Goal: Task Accomplishment & Management: Use online tool/utility

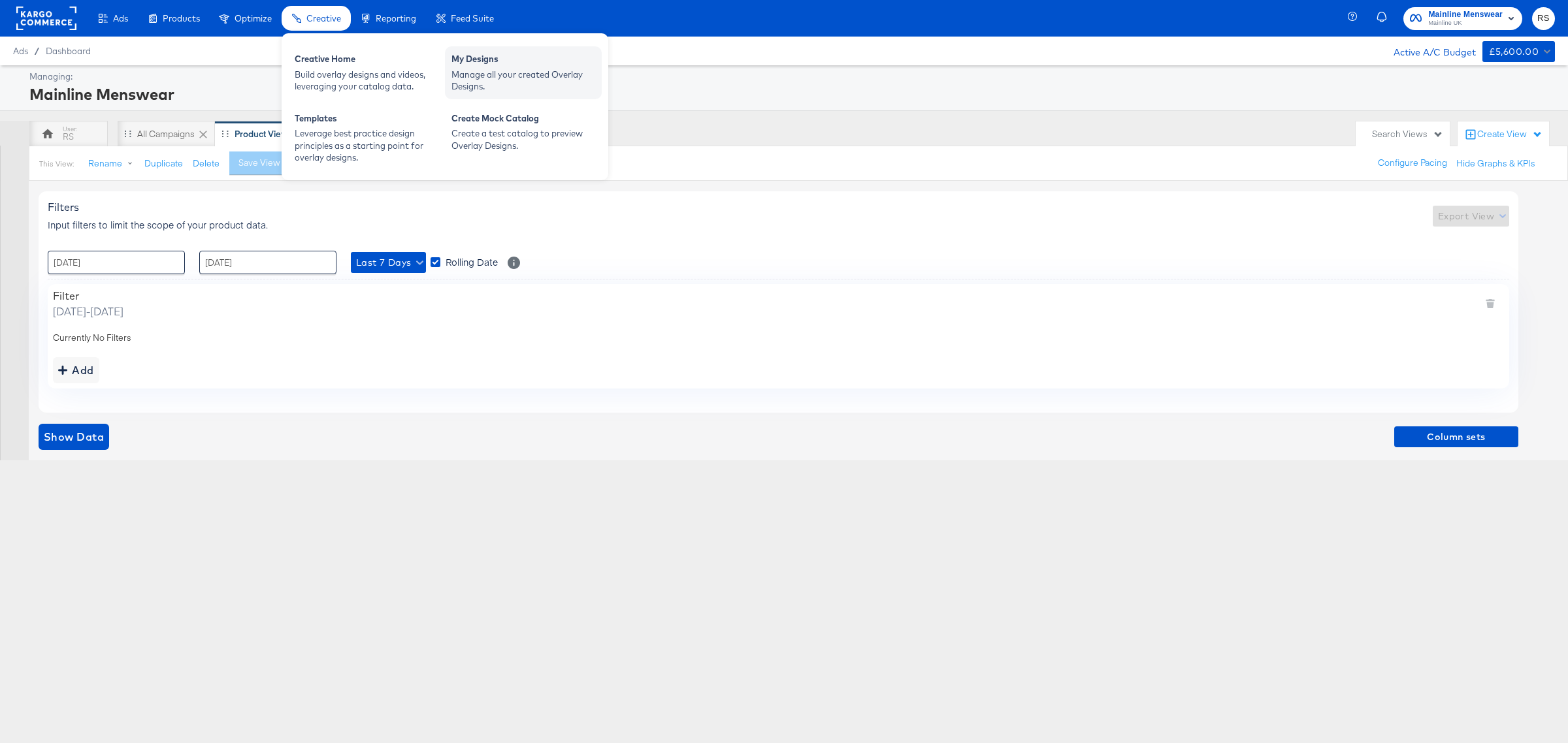
click at [505, 72] on div "Manage all your created Overlay Designs." at bounding box center [524, 80] width 144 height 25
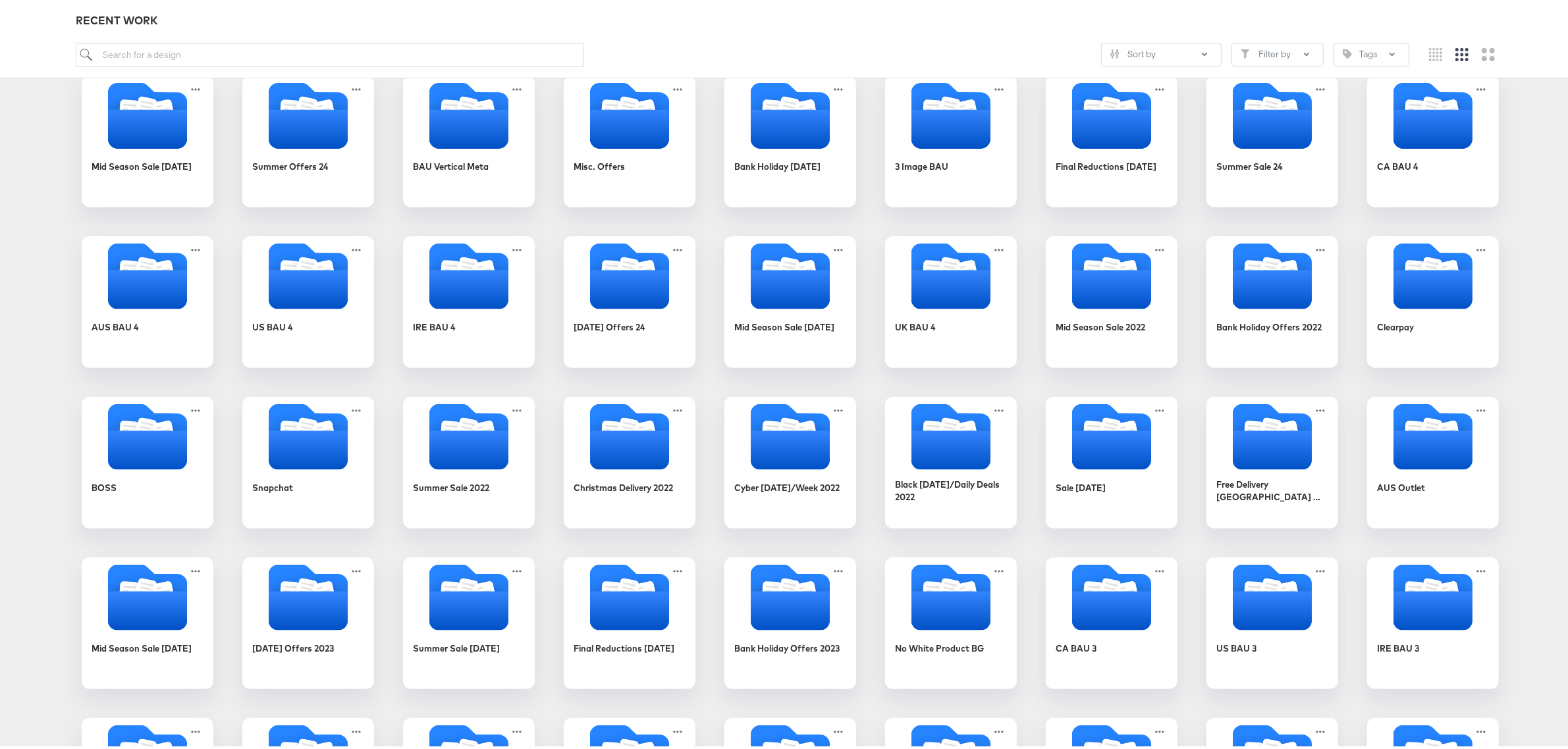
scroll to position [1022, 0]
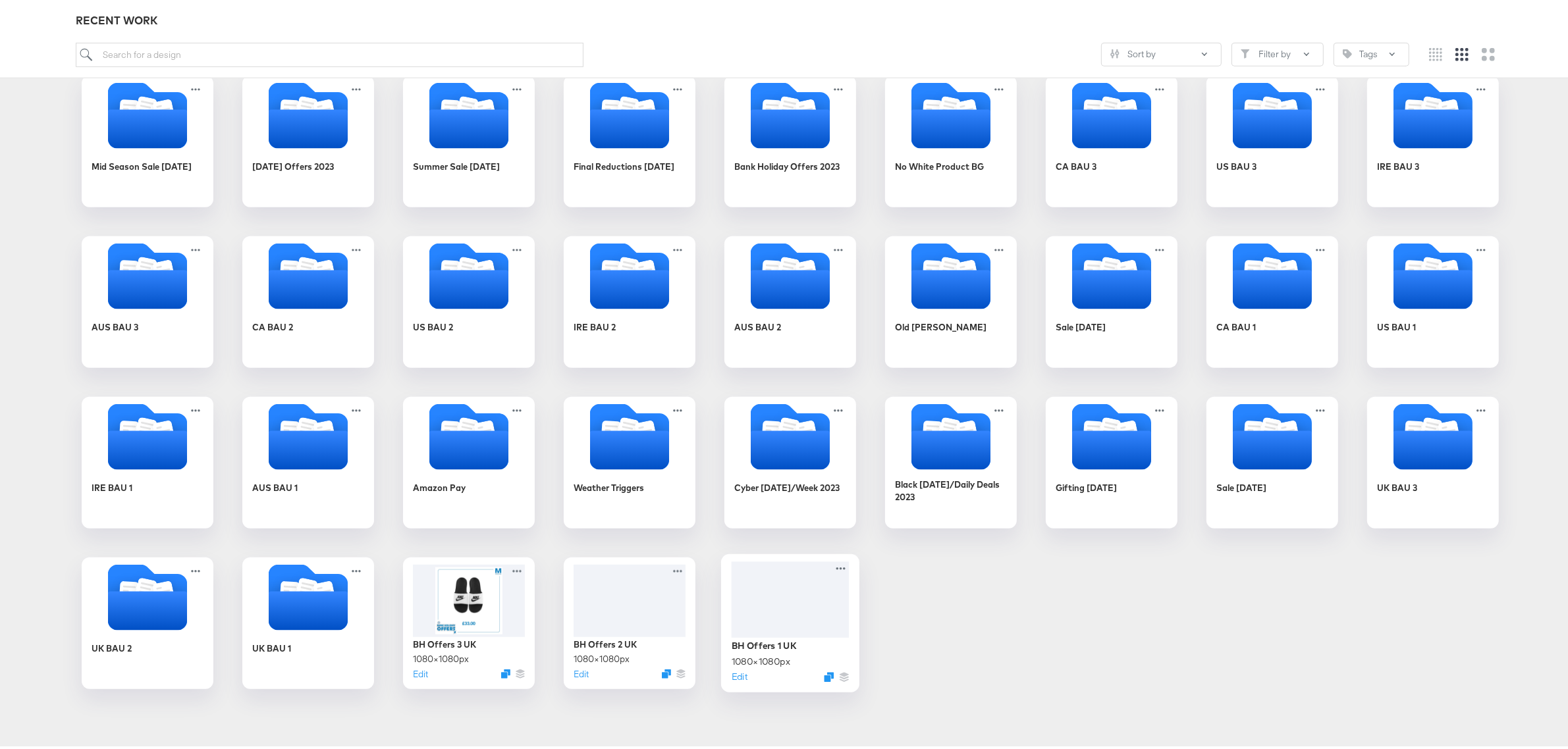
click at [790, 609] on div at bounding box center [790, 596] width 118 height 77
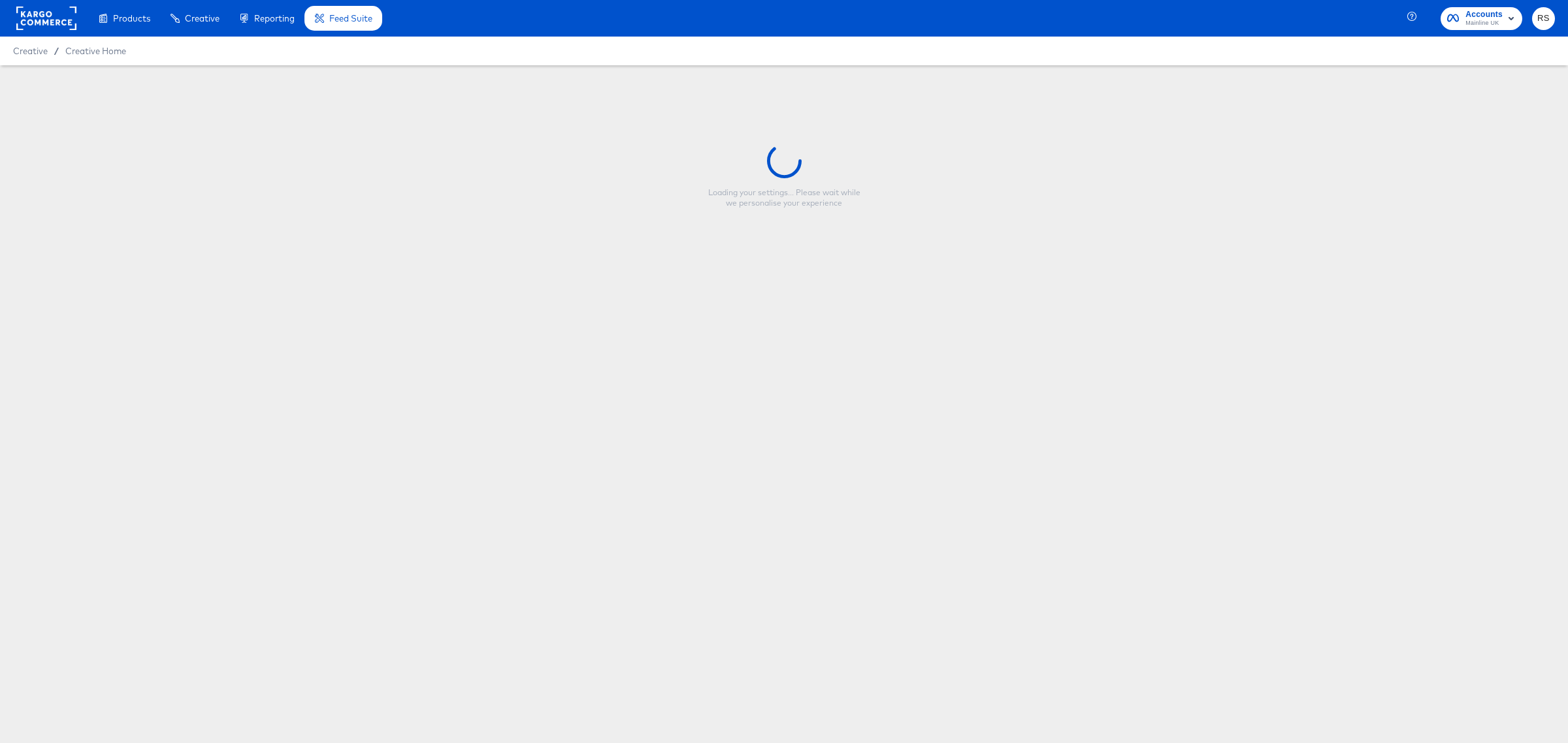
type input "BH Offers 1 UK"
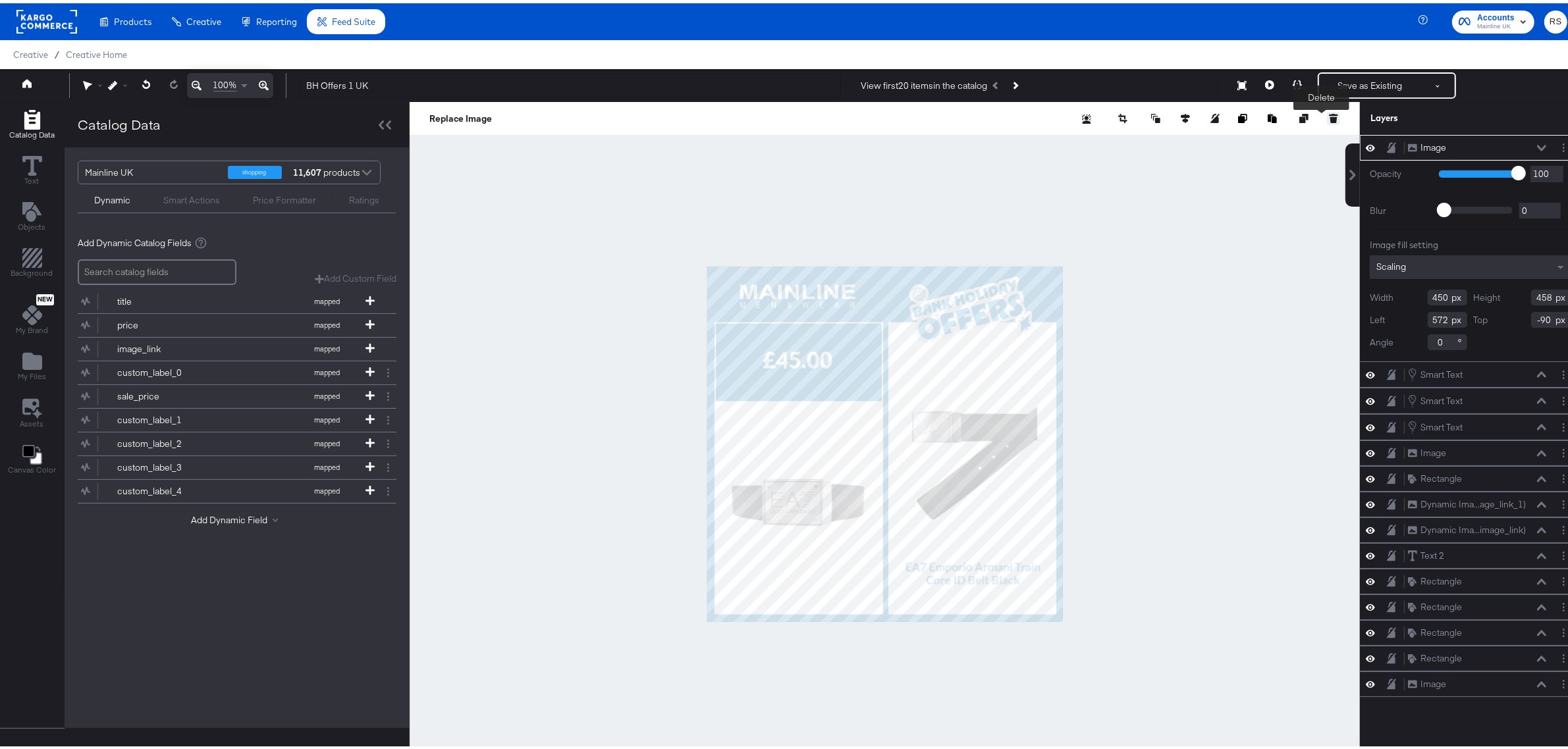
click at [1327, 109] on button at bounding box center [1333, 114] width 13 height 13
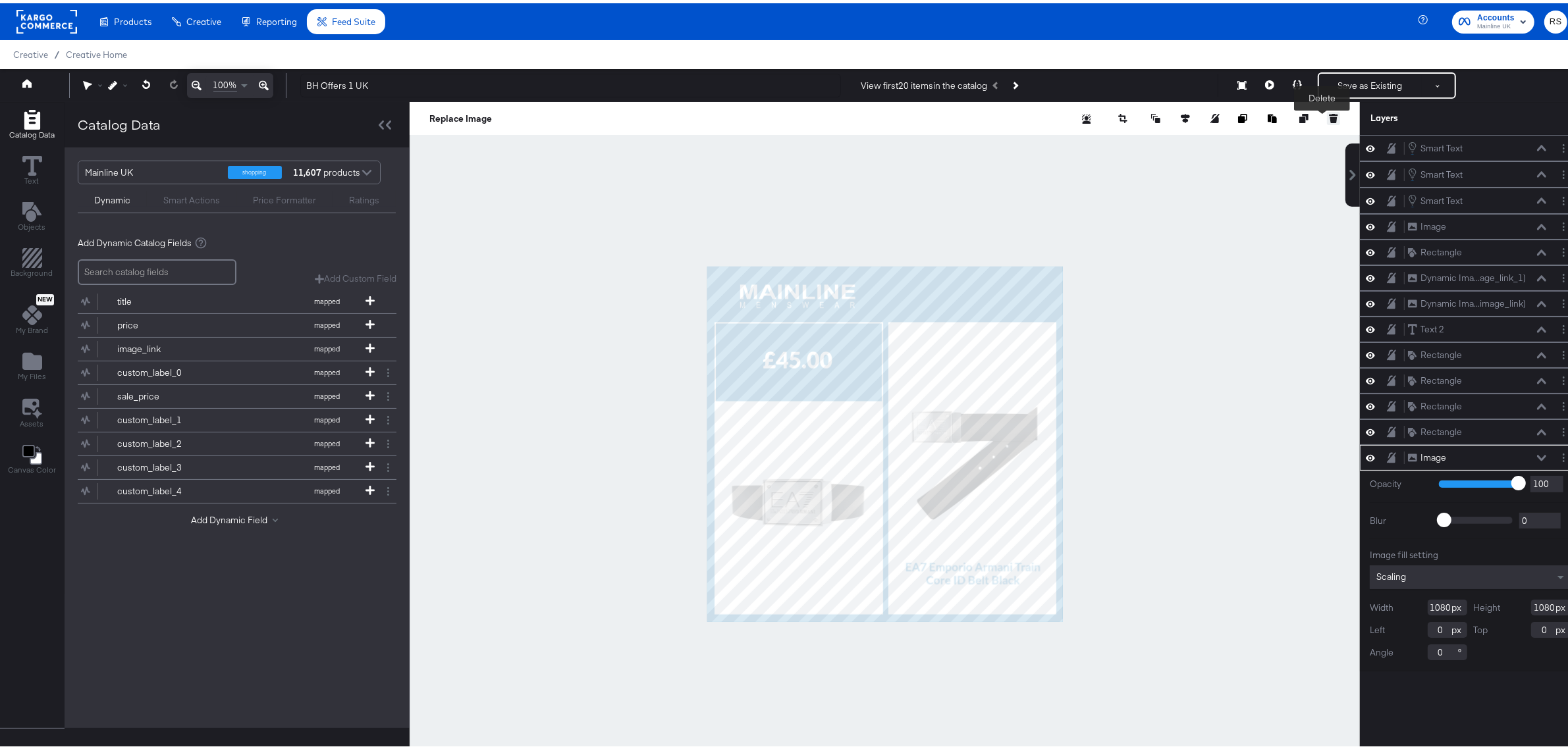
click at [1329, 112] on icon at bounding box center [1334, 112] width 9 height 2
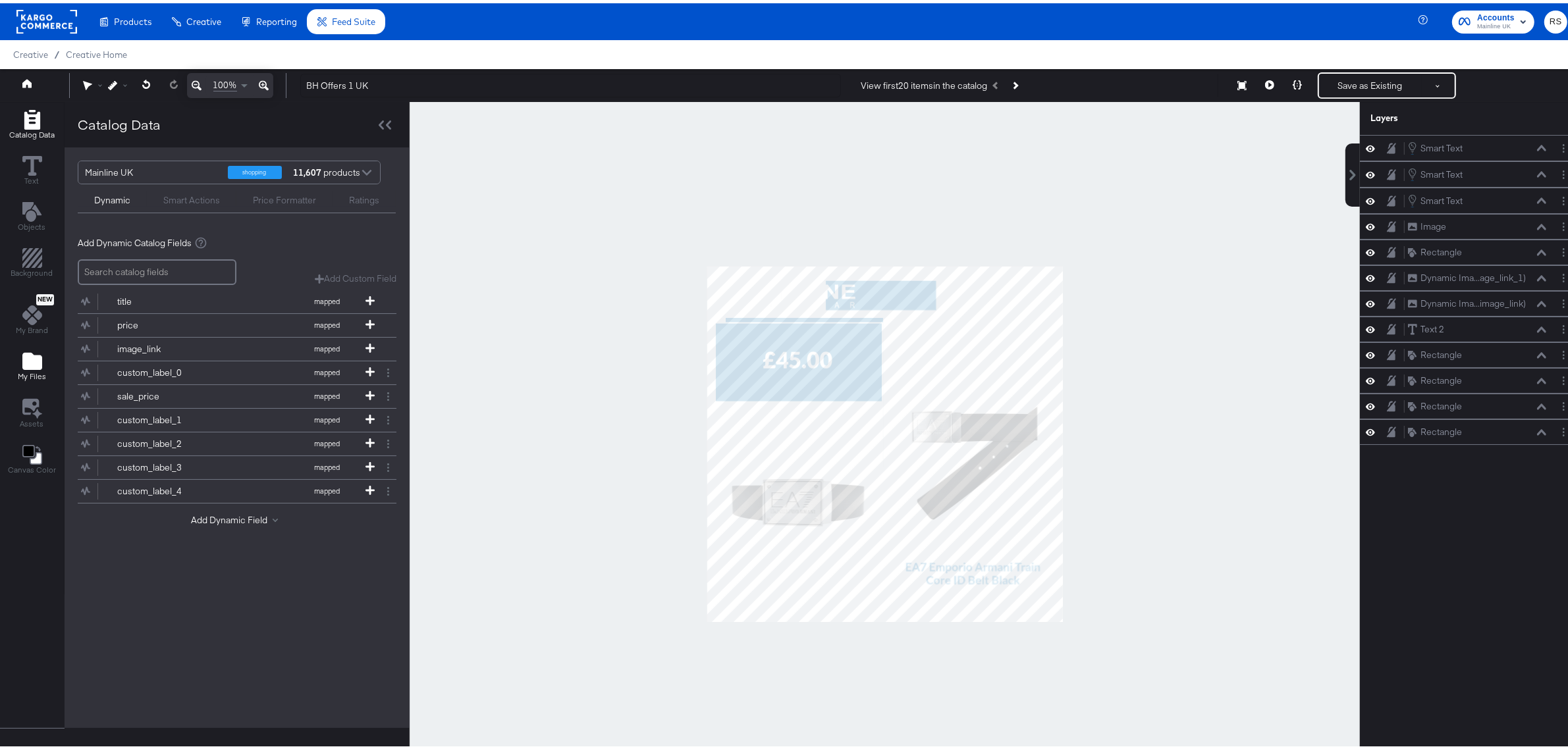
click at [36, 366] on icon "Add Files" at bounding box center [32, 358] width 20 height 17
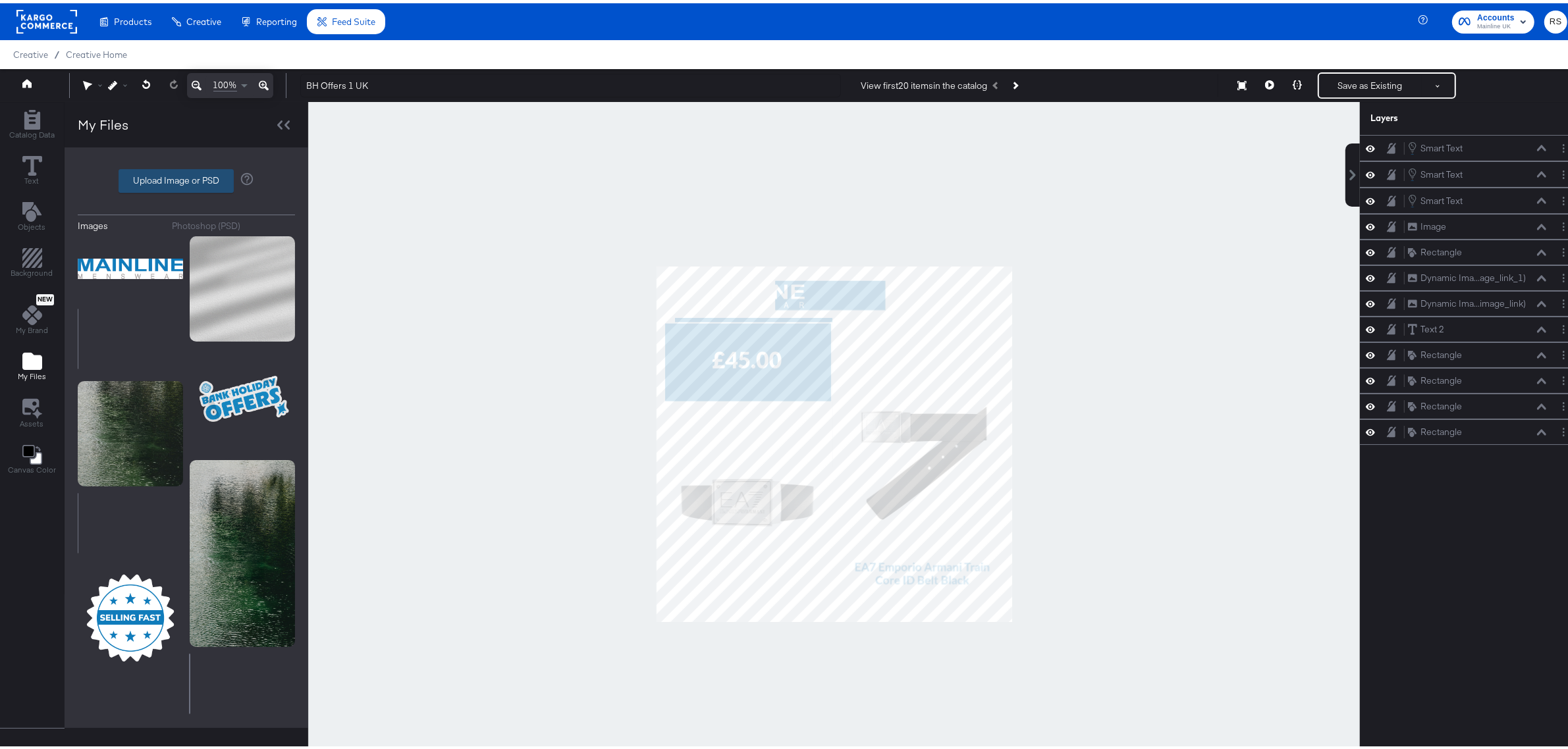
click at [201, 176] on label "Upload Image or PSD" at bounding box center [176, 177] width 114 height 22
click at [187, 178] on input "Upload Image or PSD" at bounding box center [187, 178] width 0 height 0
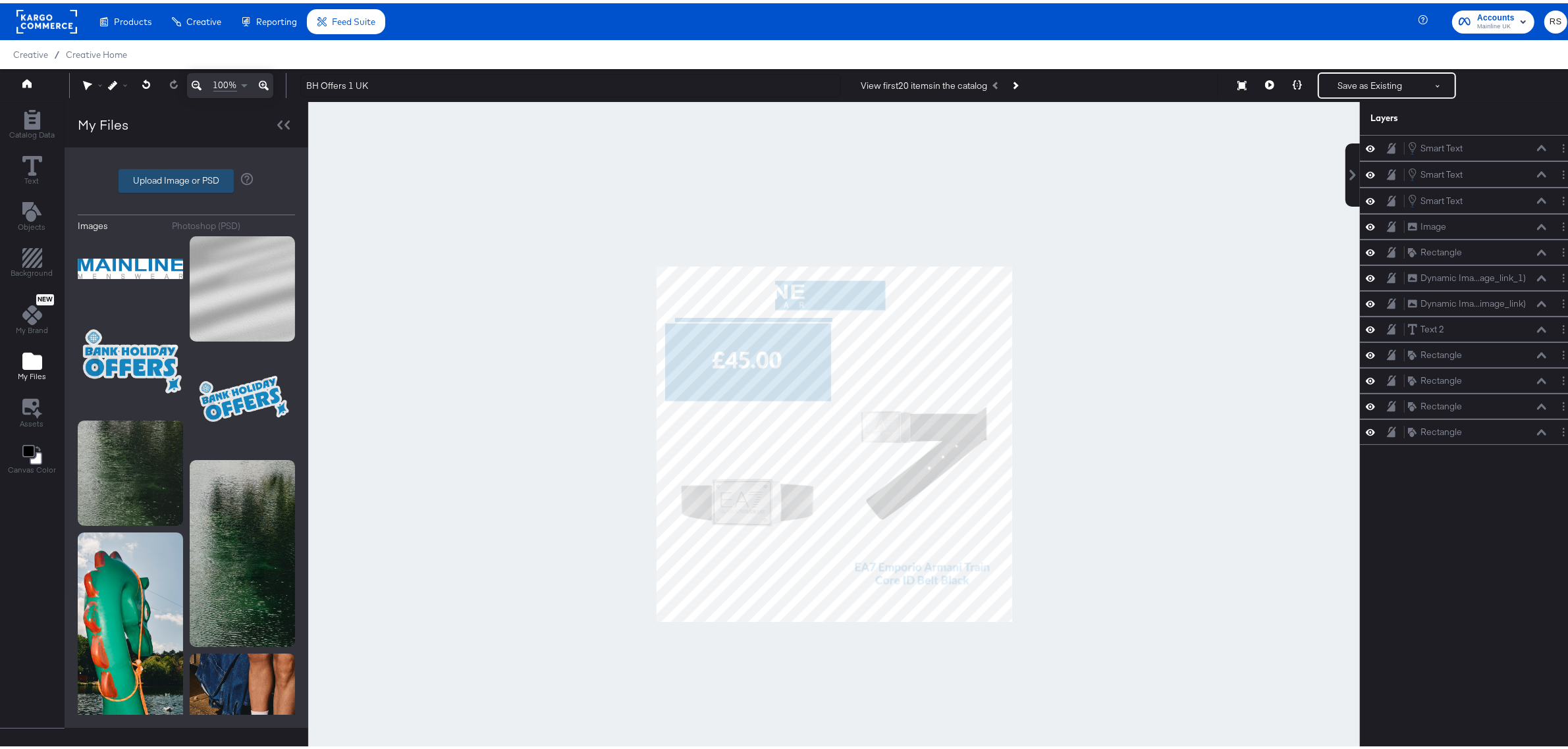
type input "C:\fakepath\MM-SOCIAL-STITCHERADS-PAYDAYOFFERS-240730-002.png"
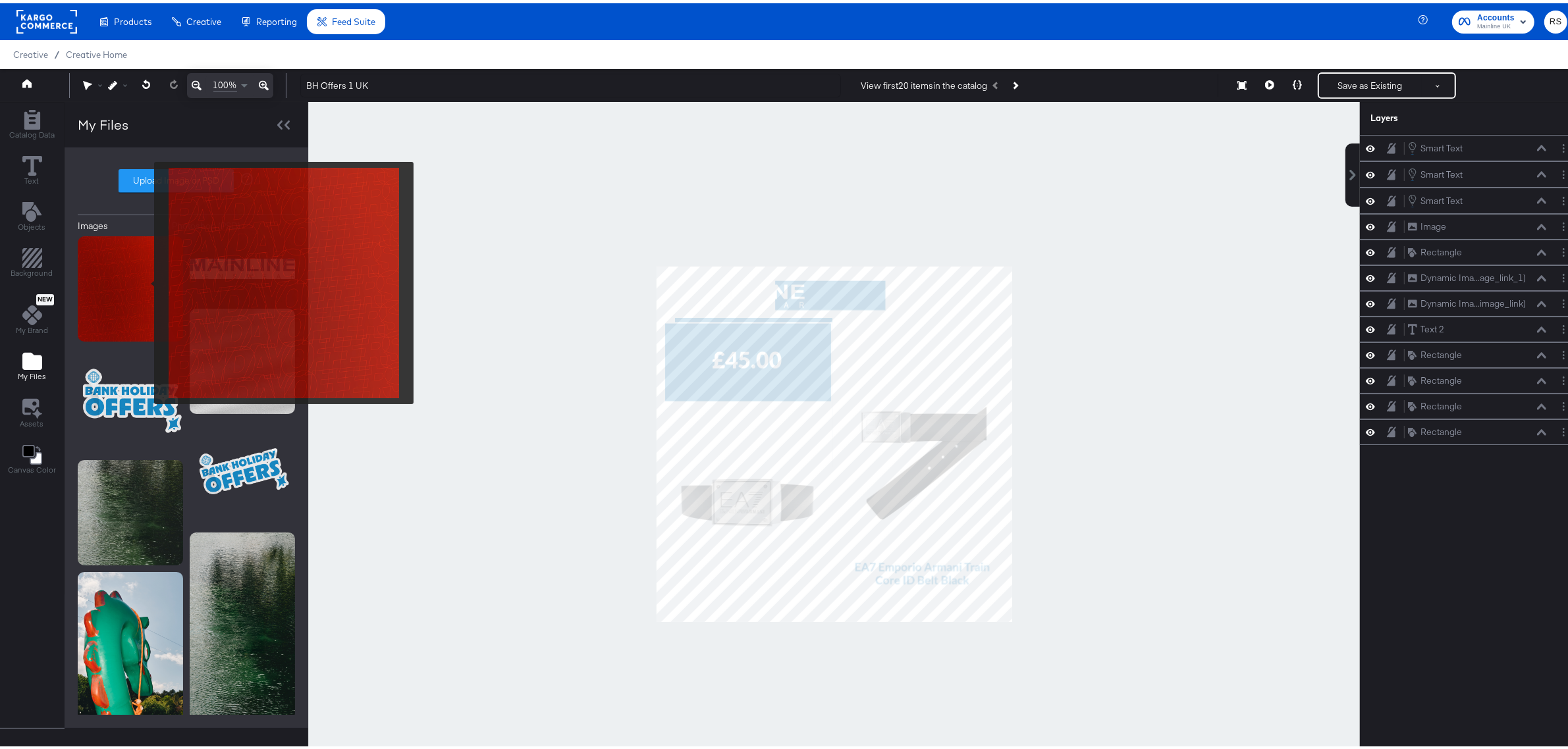
click at [146, 279] on img at bounding box center [130, 285] width 106 height 106
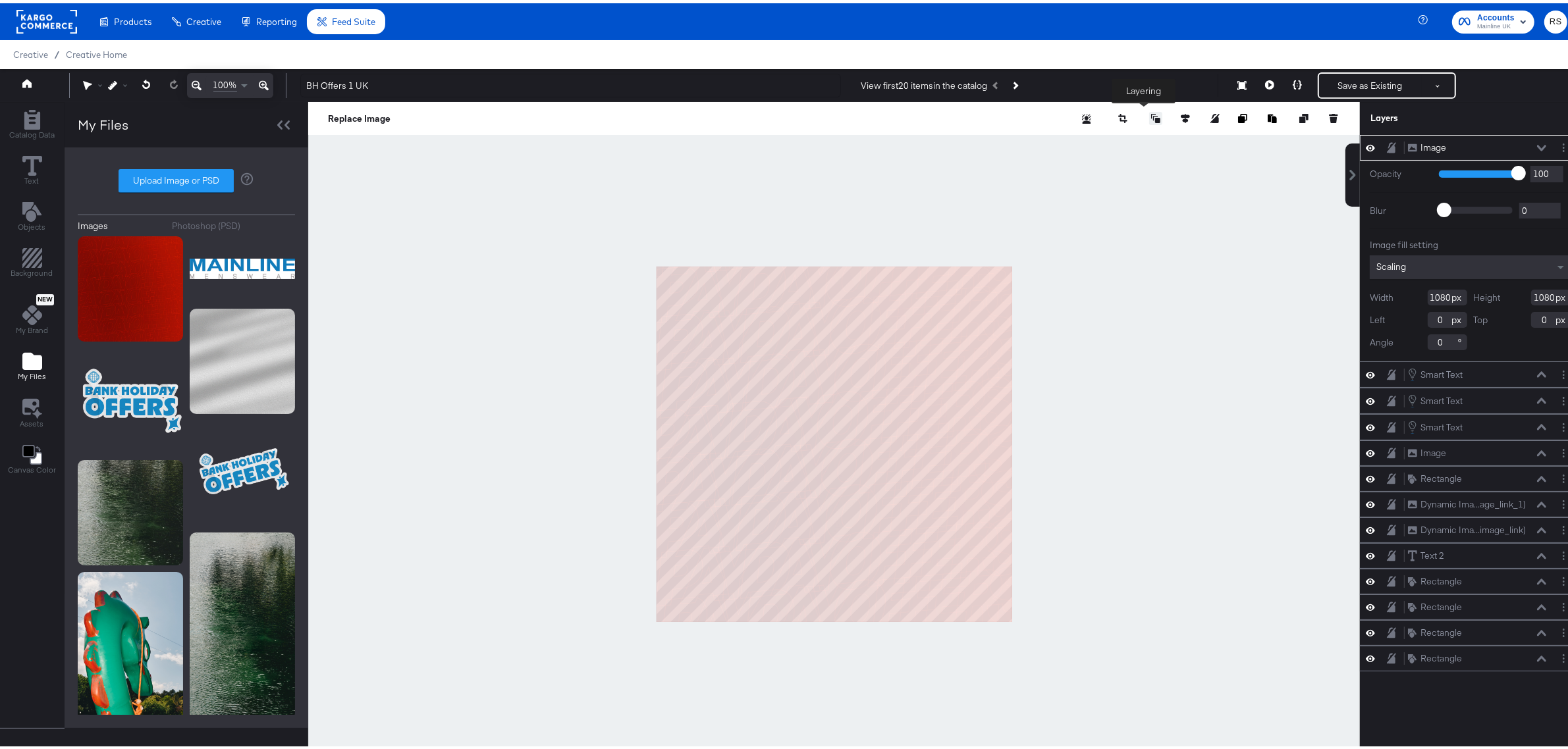
click at [1151, 111] on icon at bounding box center [1155, 115] width 9 height 9
click at [1110, 224] on button "Send to Back" at bounding box center [1121, 221] width 101 height 26
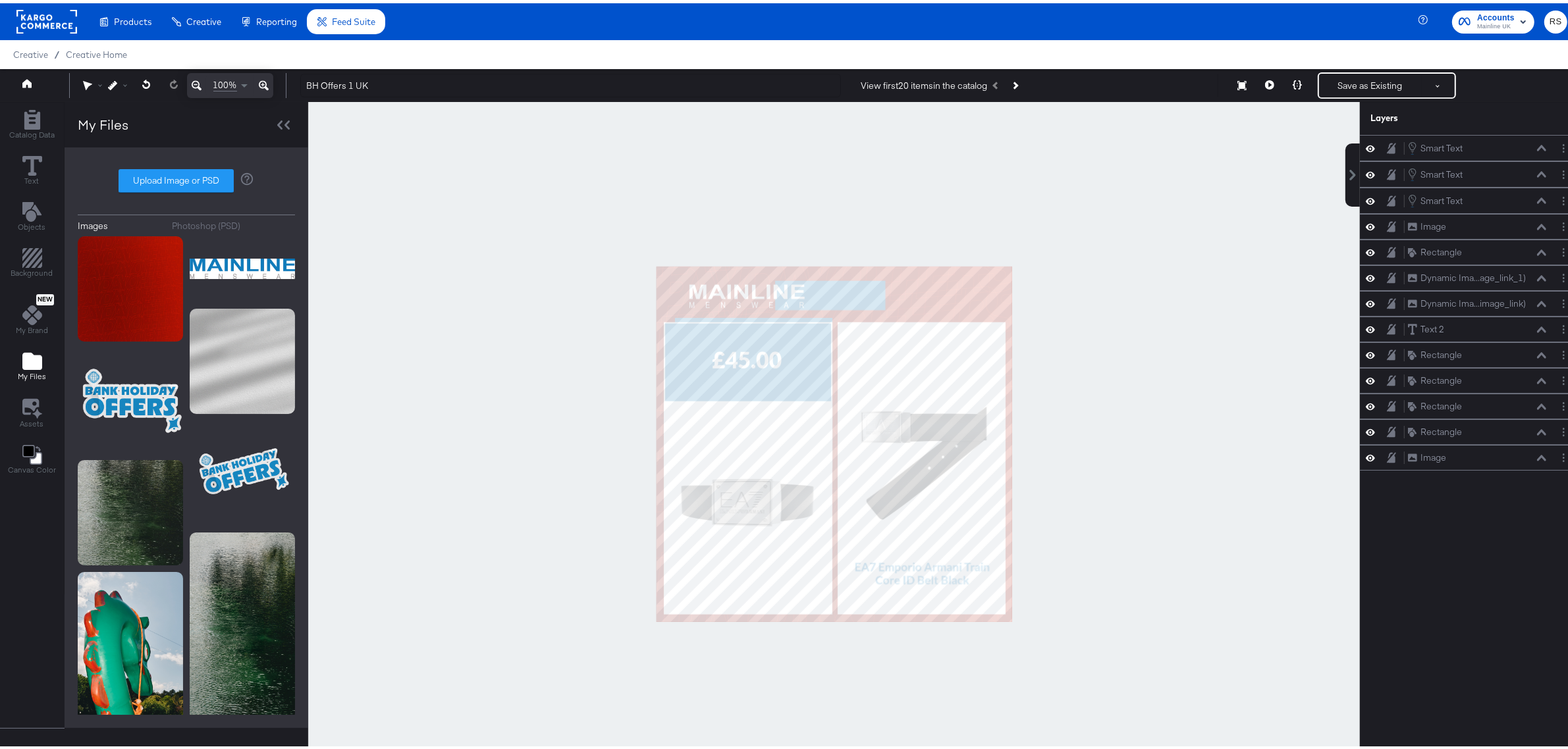
click at [1206, 438] on div at bounding box center [834, 441] width 1052 height 684
click at [1079, 364] on div at bounding box center [834, 441] width 1052 height 684
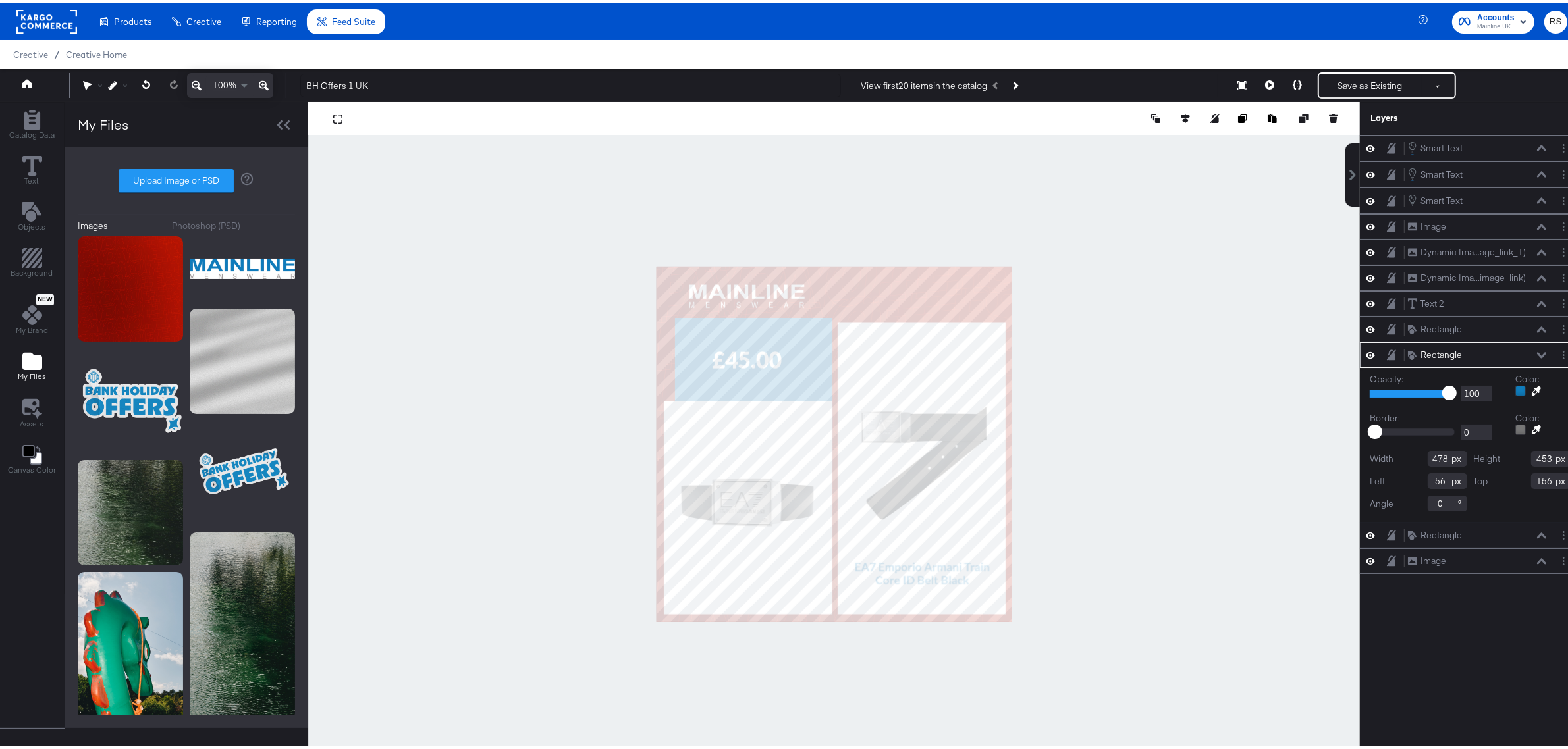
type input "48"
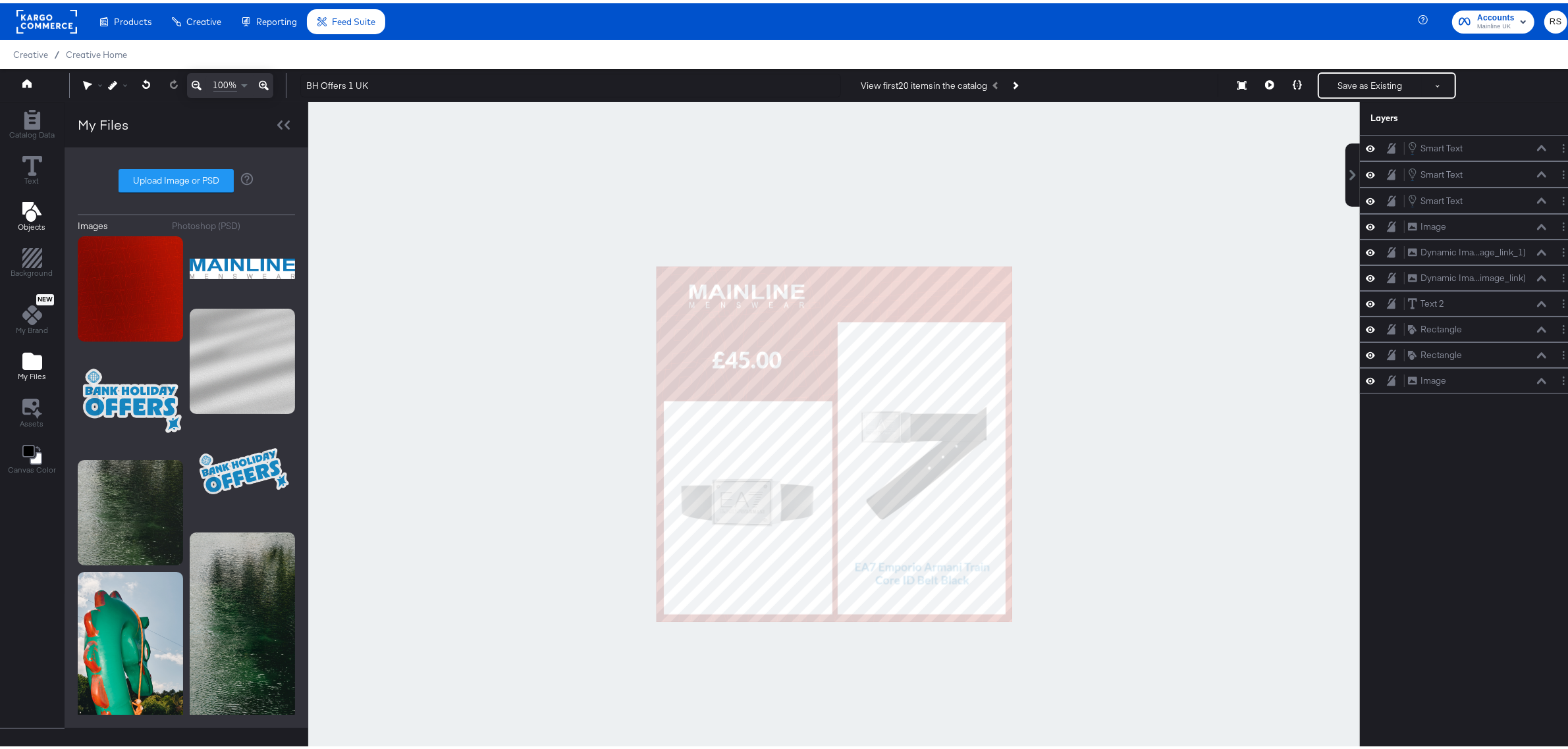
click at [40, 205] on icon "Add Text" at bounding box center [32, 208] width 20 height 20
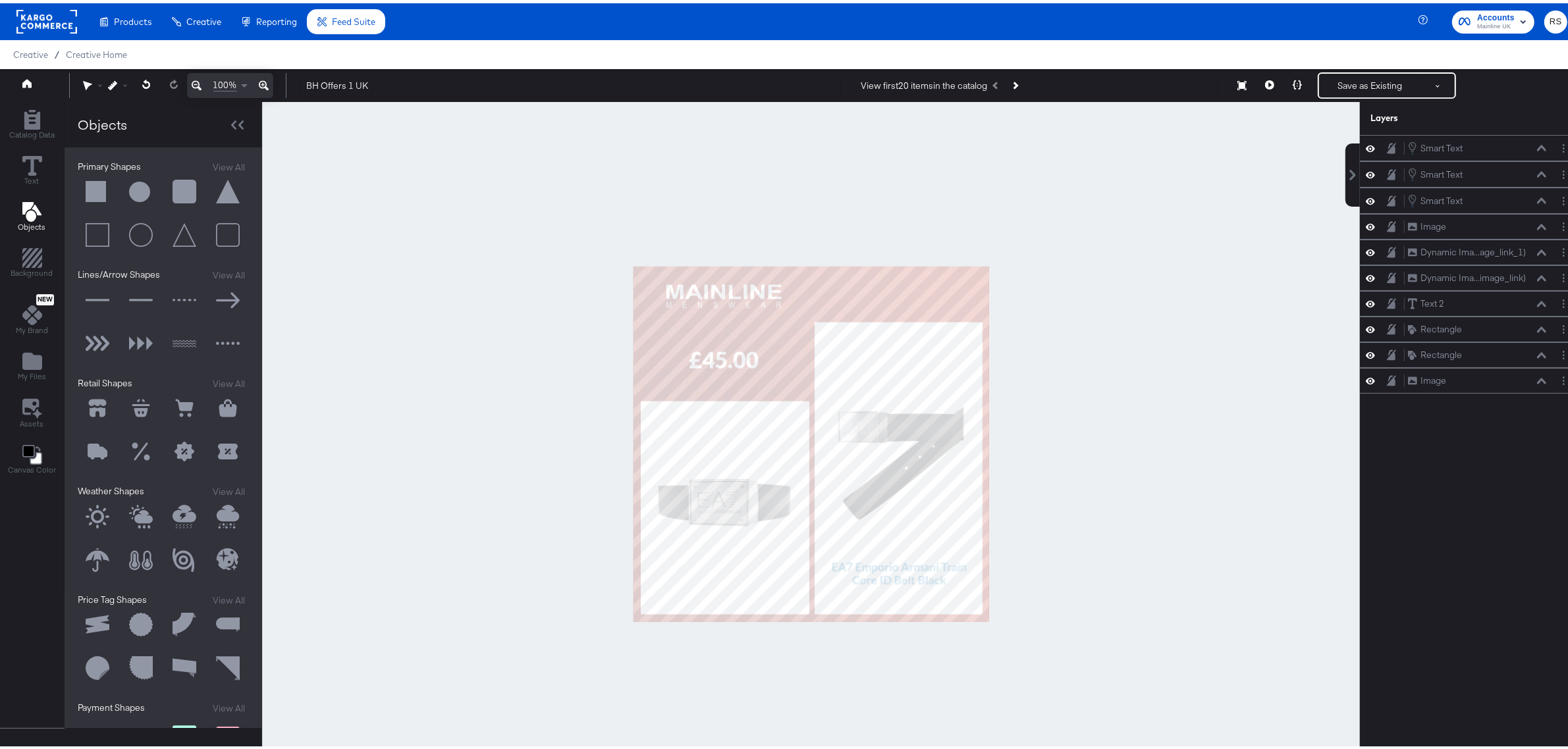
click at [102, 295] on button at bounding box center [97, 297] width 39 height 39
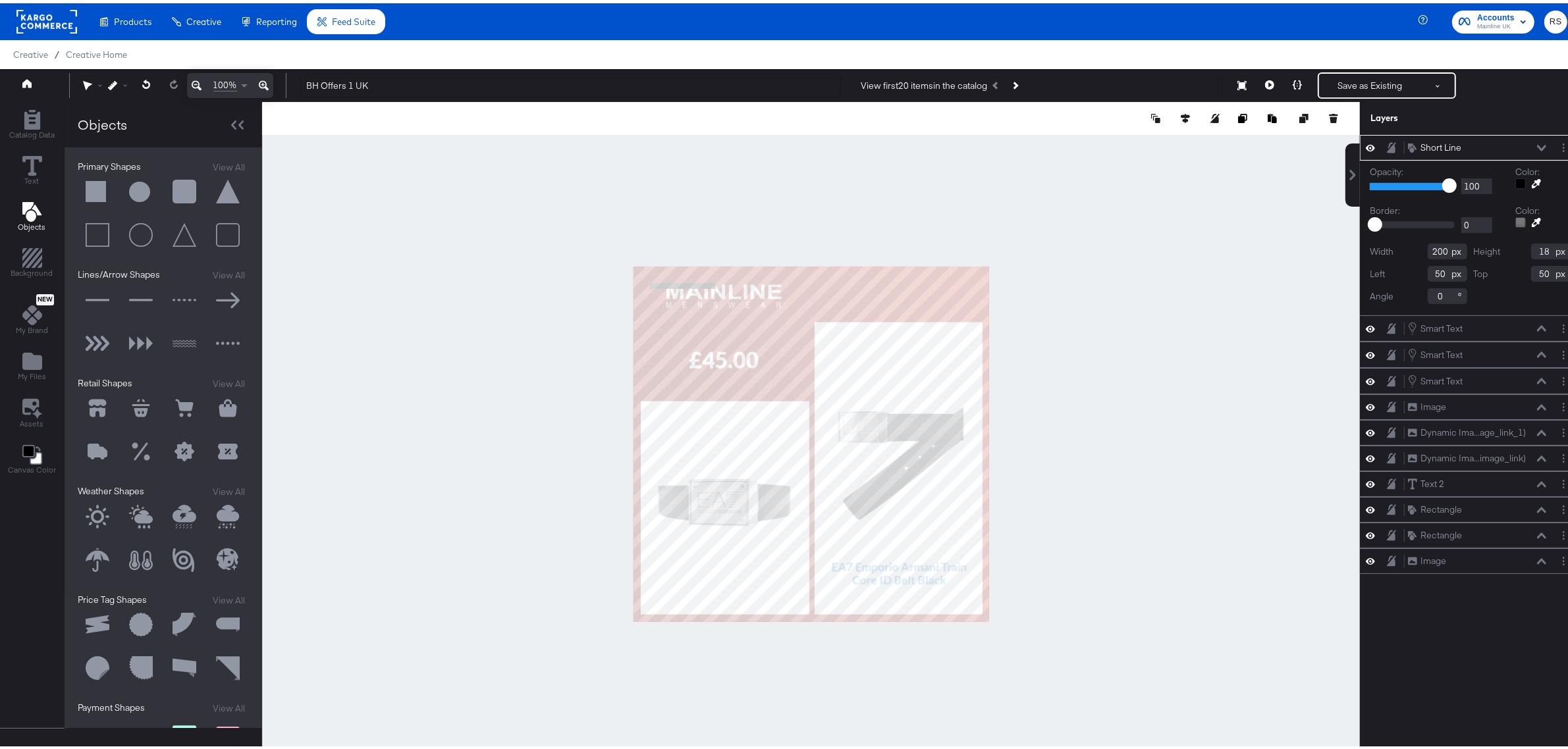
drag, startPoint x: 1433, startPoint y: 288, endPoint x: 1422, endPoint y: 288, distance: 11.0
click at [1428, 288] on input "0" at bounding box center [1448, 292] width 39 height 16
type input "90"
click at [1478, 288] on div "Width 200 Height 18 Left 50 Top 50 Angle 90" at bounding box center [1471, 270] width 201 height 60
type input "5"
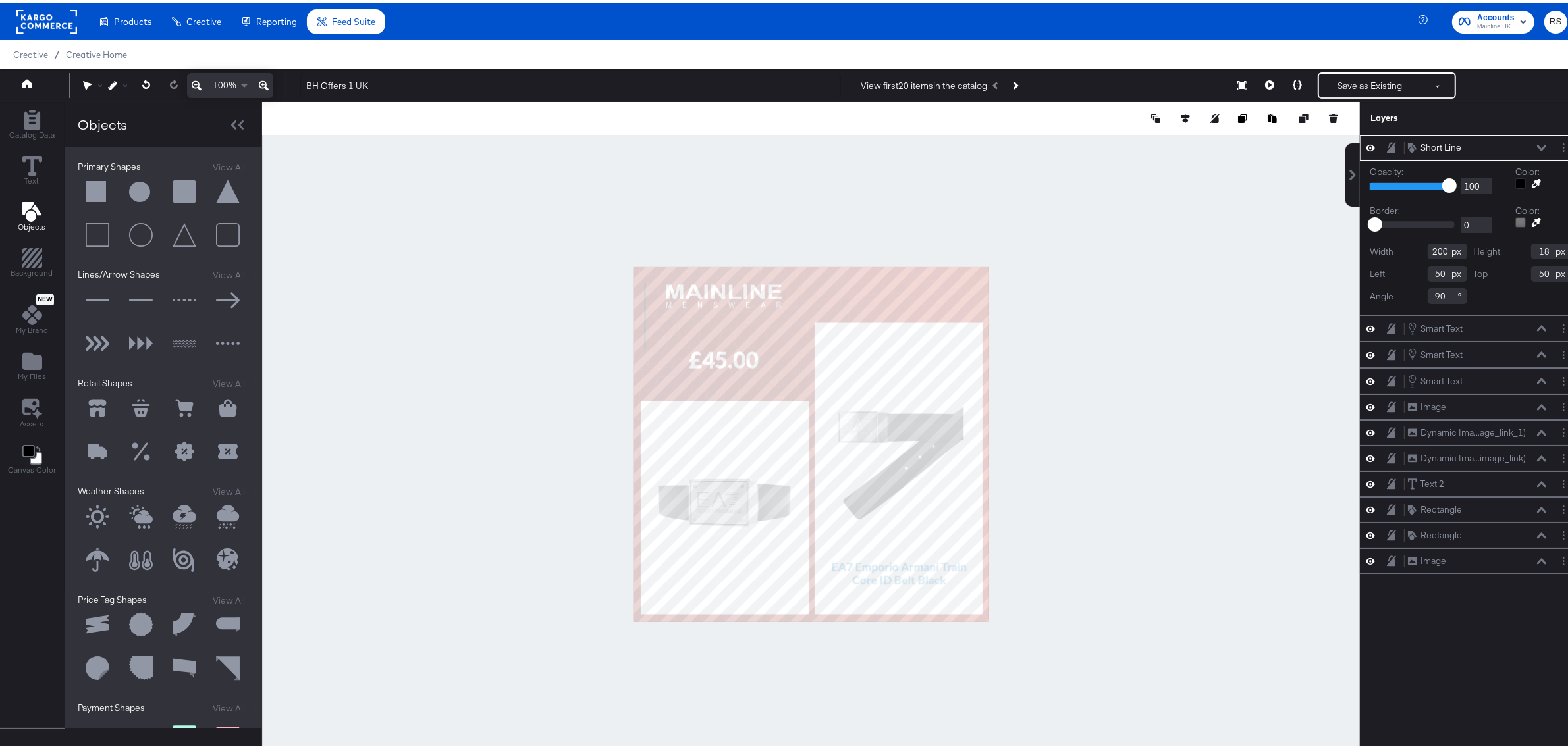
type input "38"
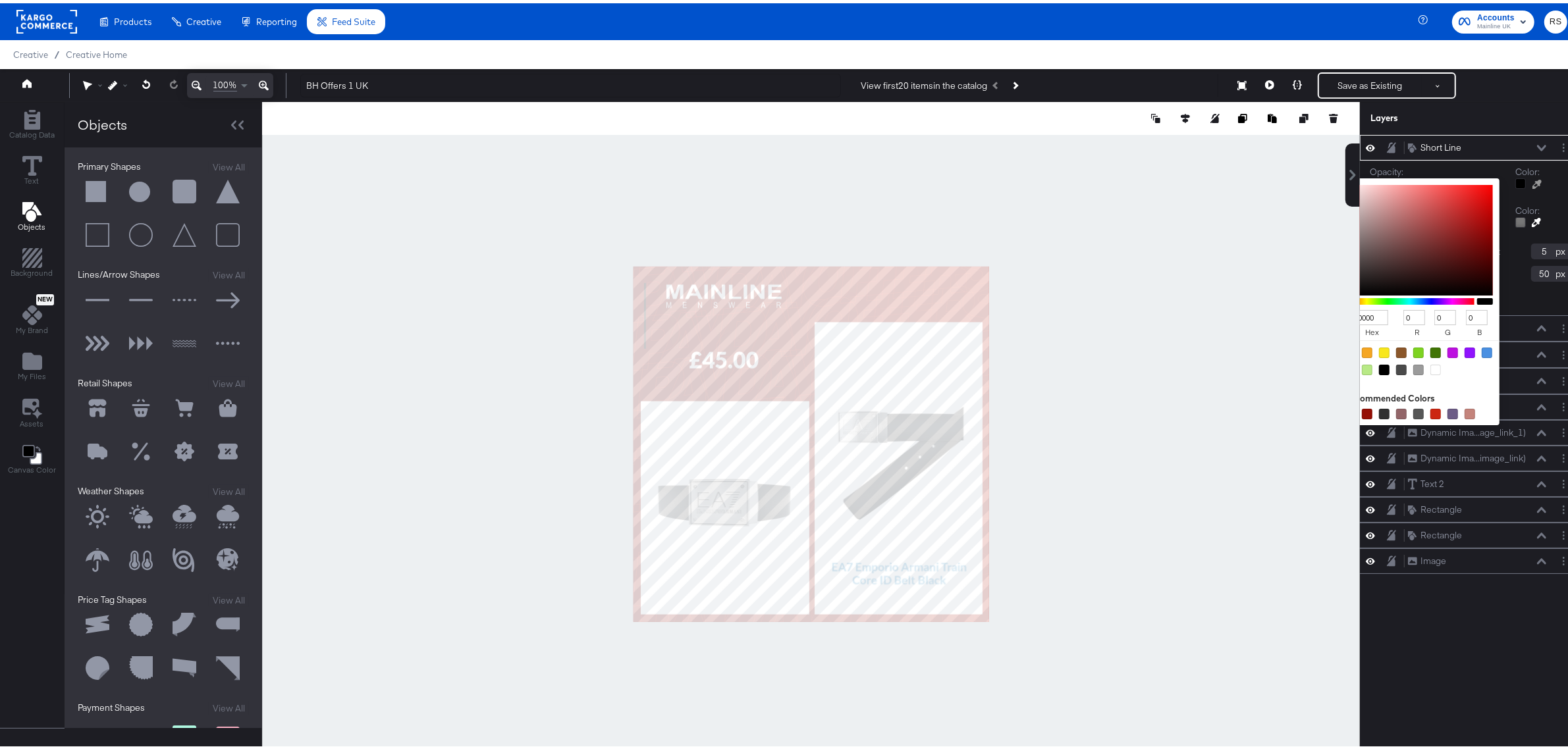
click at [1515, 182] on div at bounding box center [1520, 180] width 10 height 10
click at [1431, 370] on div at bounding box center [1436, 366] width 10 height 10
type input "FFFFFF"
type input "255"
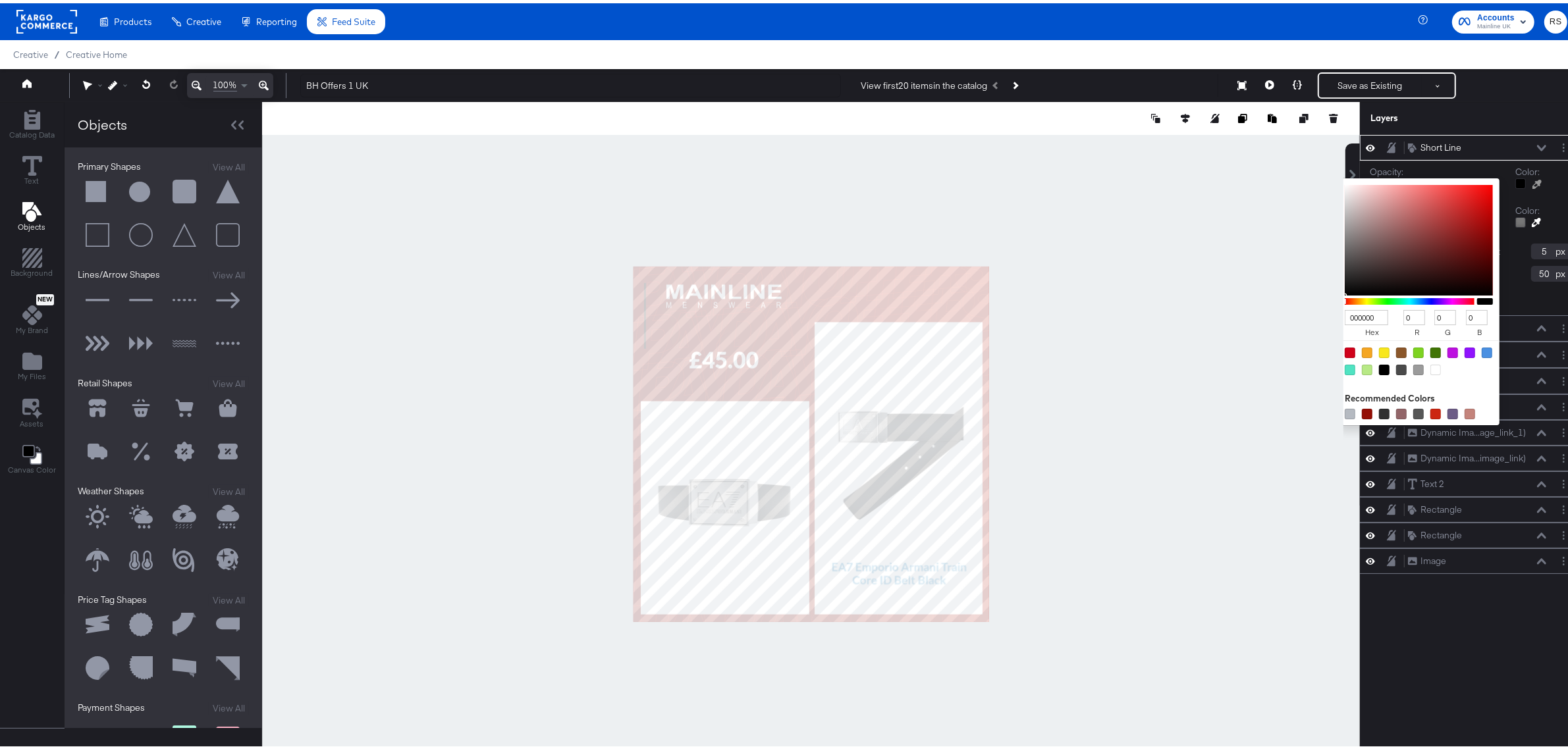
type input "255"
type input "200"
type input "5"
click at [1431, 369] on div at bounding box center [1436, 366] width 10 height 10
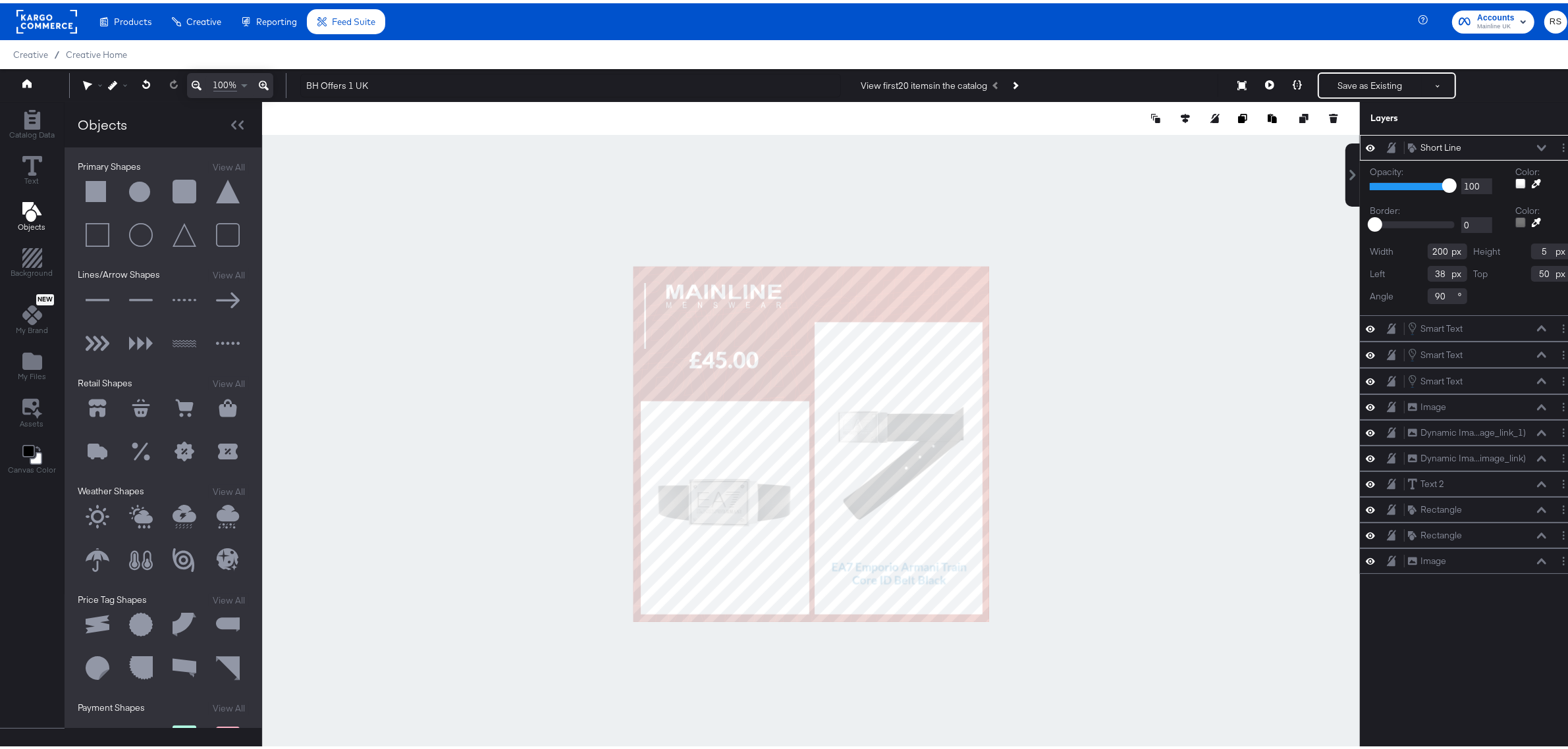
click at [1558, 297] on div "Width 200 Height 5 Left 38 Top 50 Angle 90" at bounding box center [1471, 270] width 201 height 60
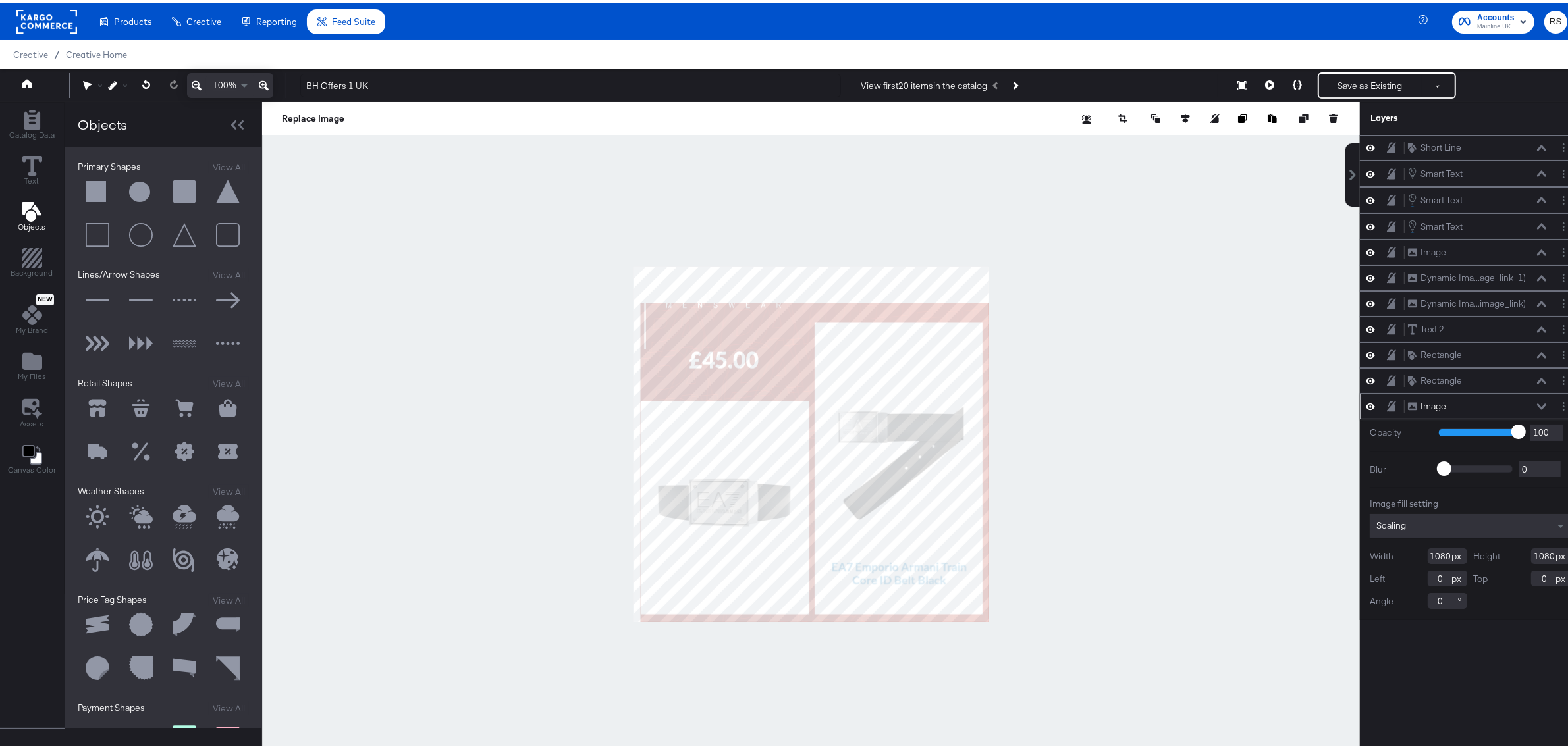
type input "21"
type input "110"
click at [140, 83] on button at bounding box center [147, 82] width 27 height 24
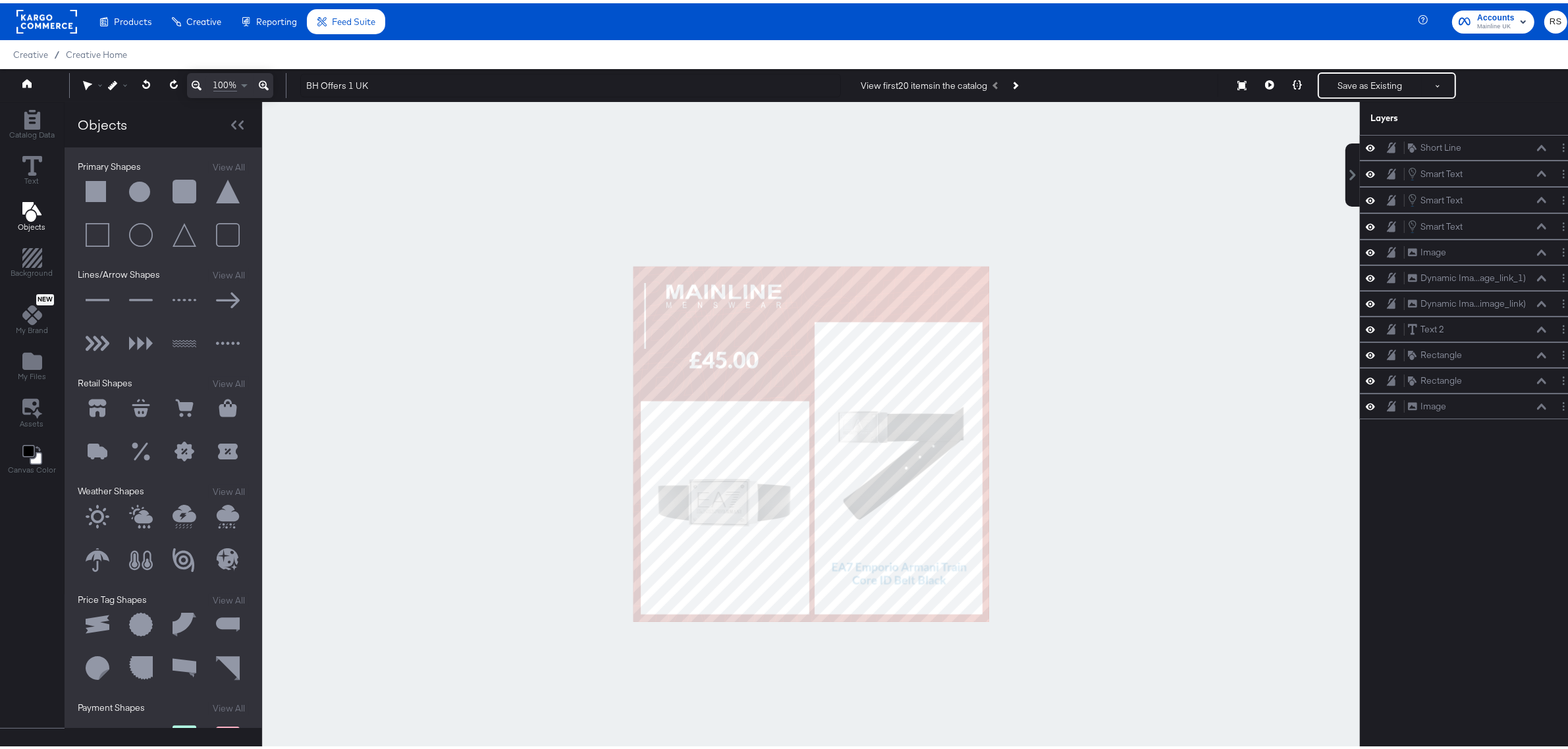
click at [268, 83] on icon at bounding box center [264, 82] width 10 height 16
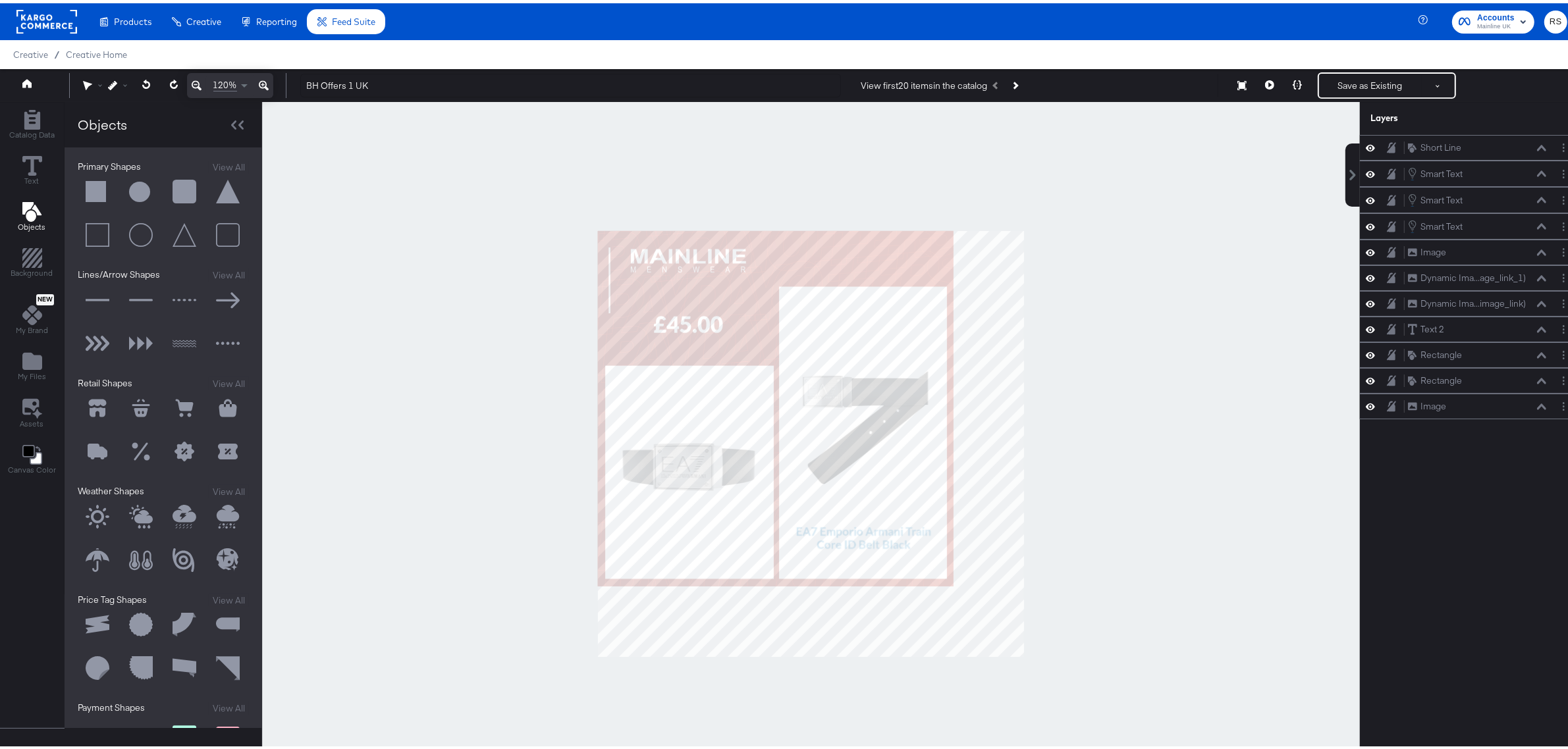
click at [268, 83] on icon at bounding box center [264, 82] width 10 height 16
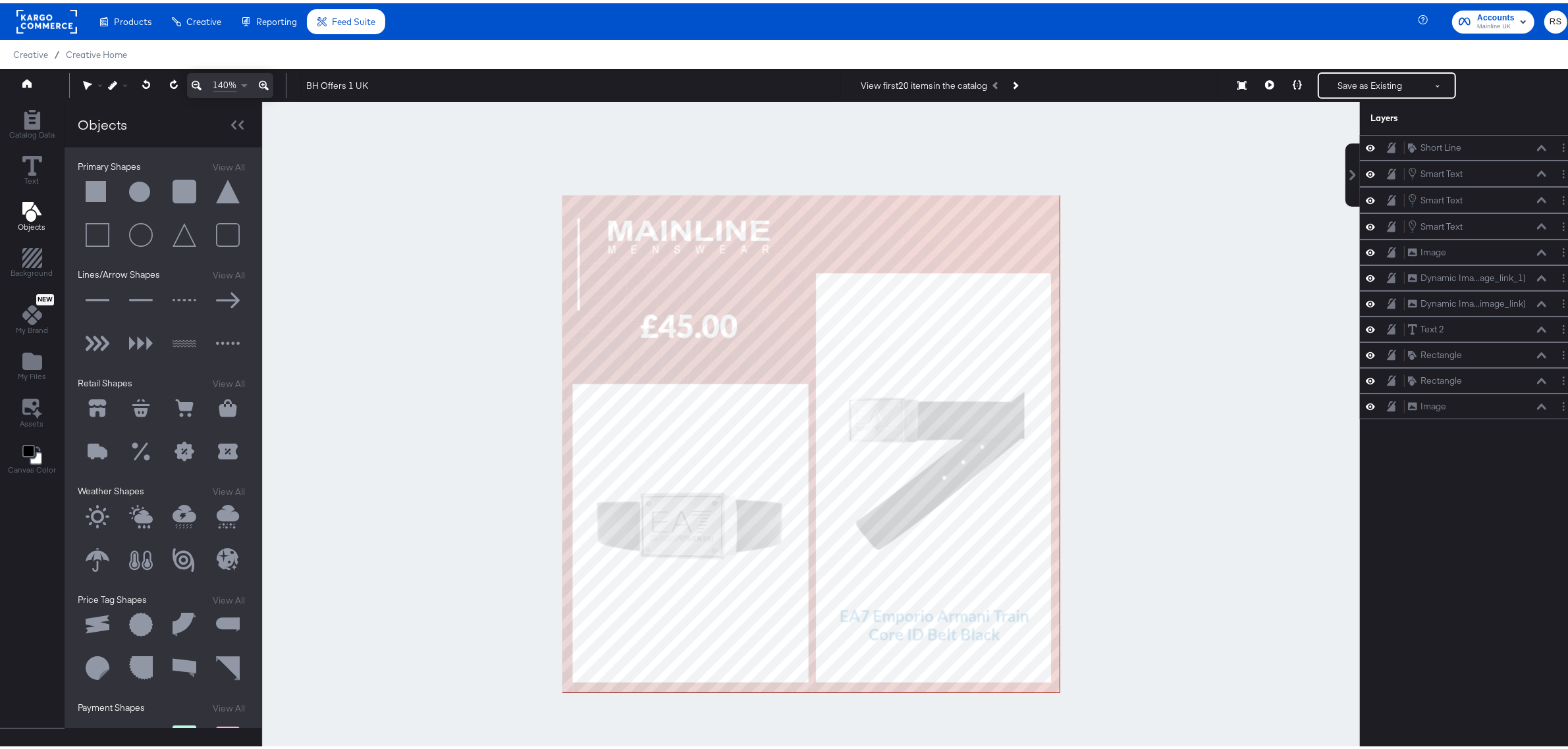
click at [268, 83] on icon at bounding box center [264, 82] width 10 height 16
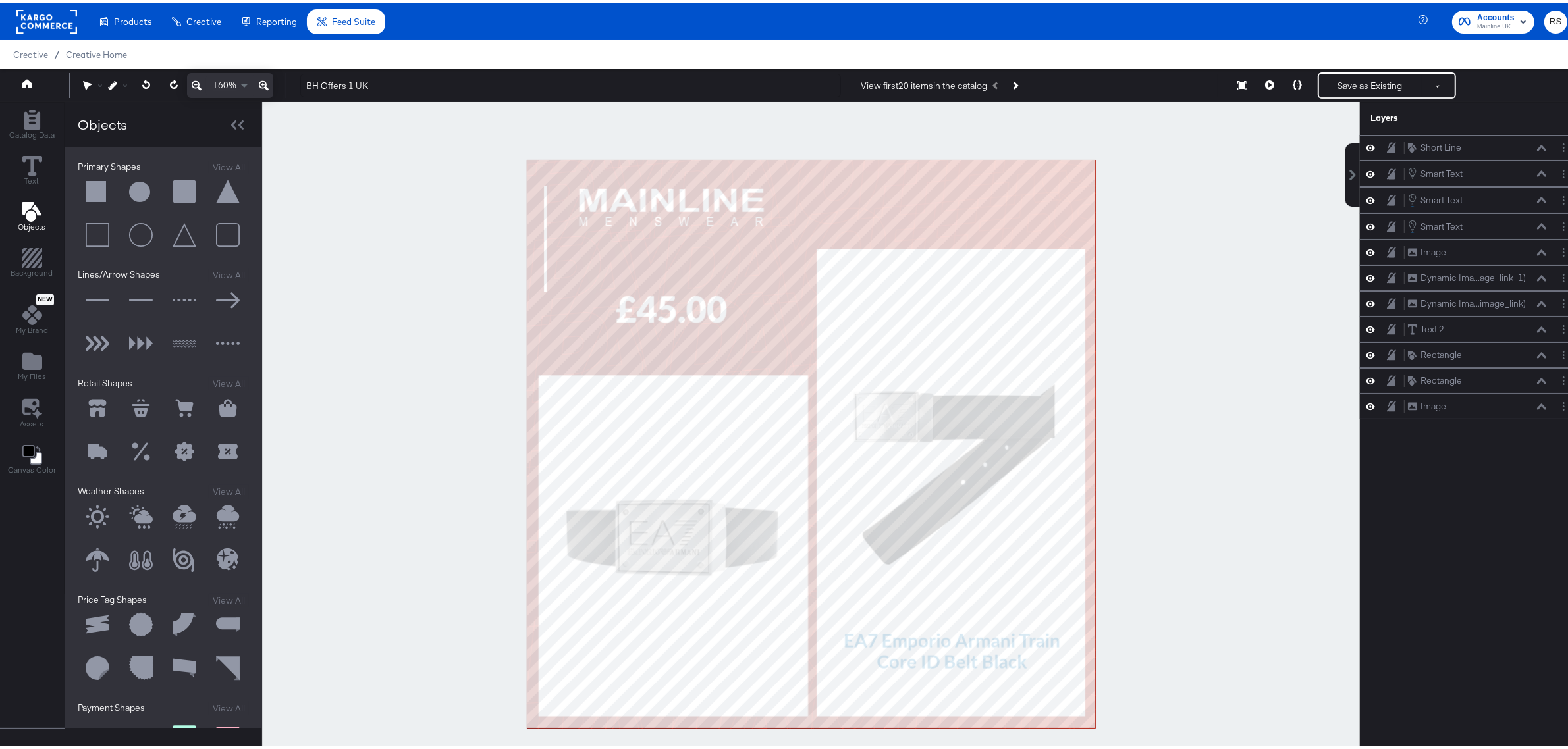
click at [268, 83] on icon at bounding box center [264, 82] width 10 height 16
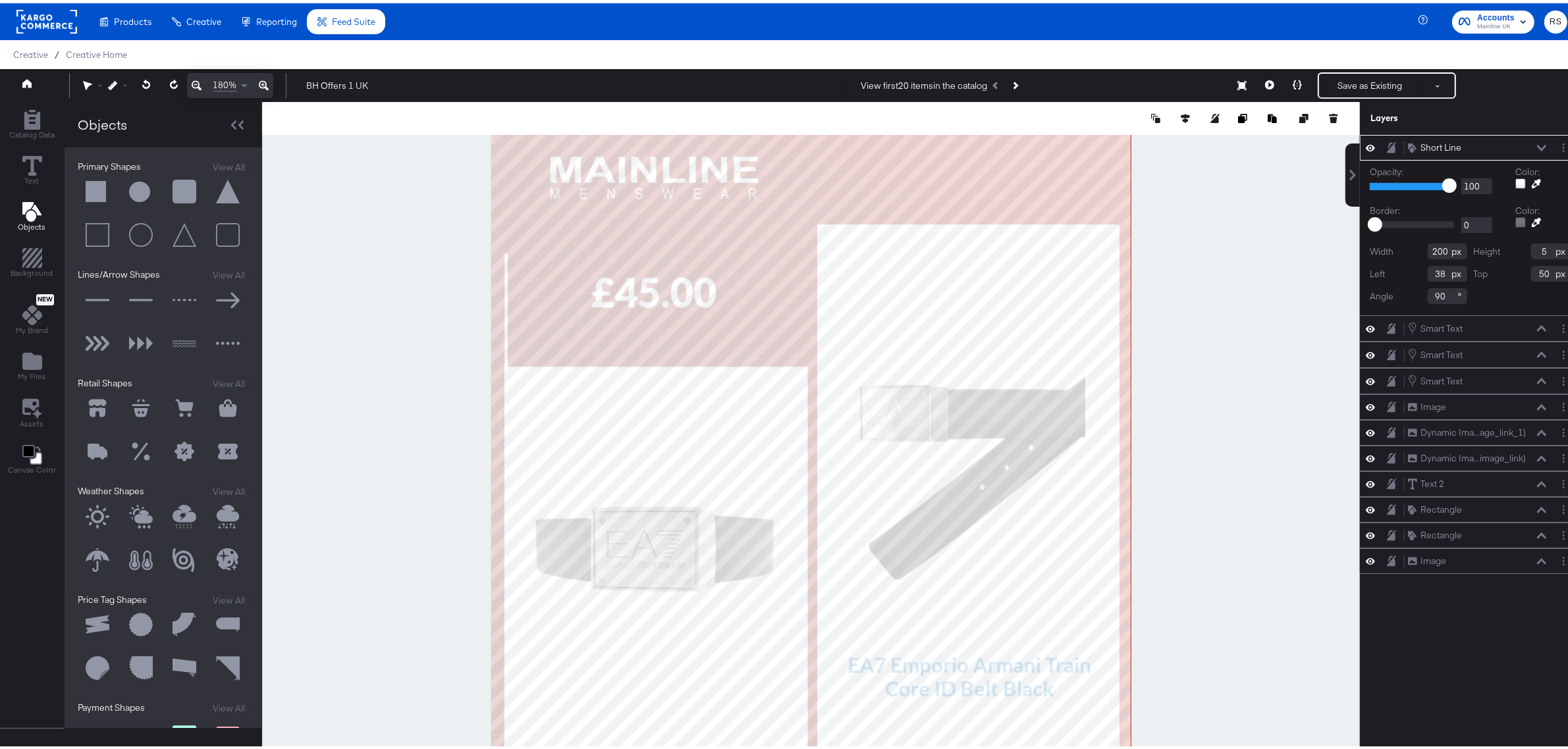
type input "28"
type input "218"
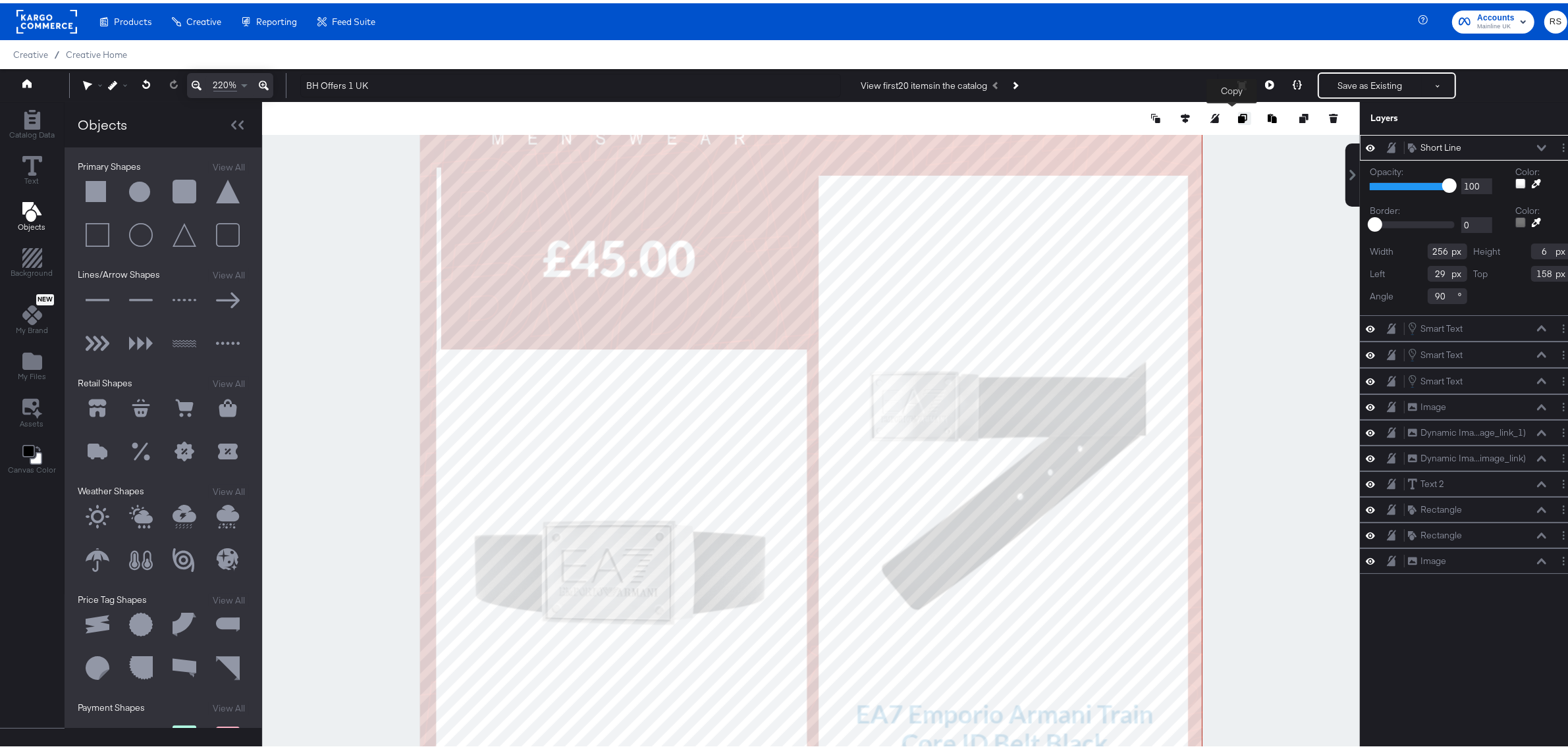
click at [1238, 117] on icon "Copy image" at bounding box center [1242, 115] width 9 height 9
type input "313"
type input "194"
click at [145, 86] on button at bounding box center [147, 82] width 27 height 24
click at [1289, 108] on div at bounding box center [1245, 114] width 191 height 13
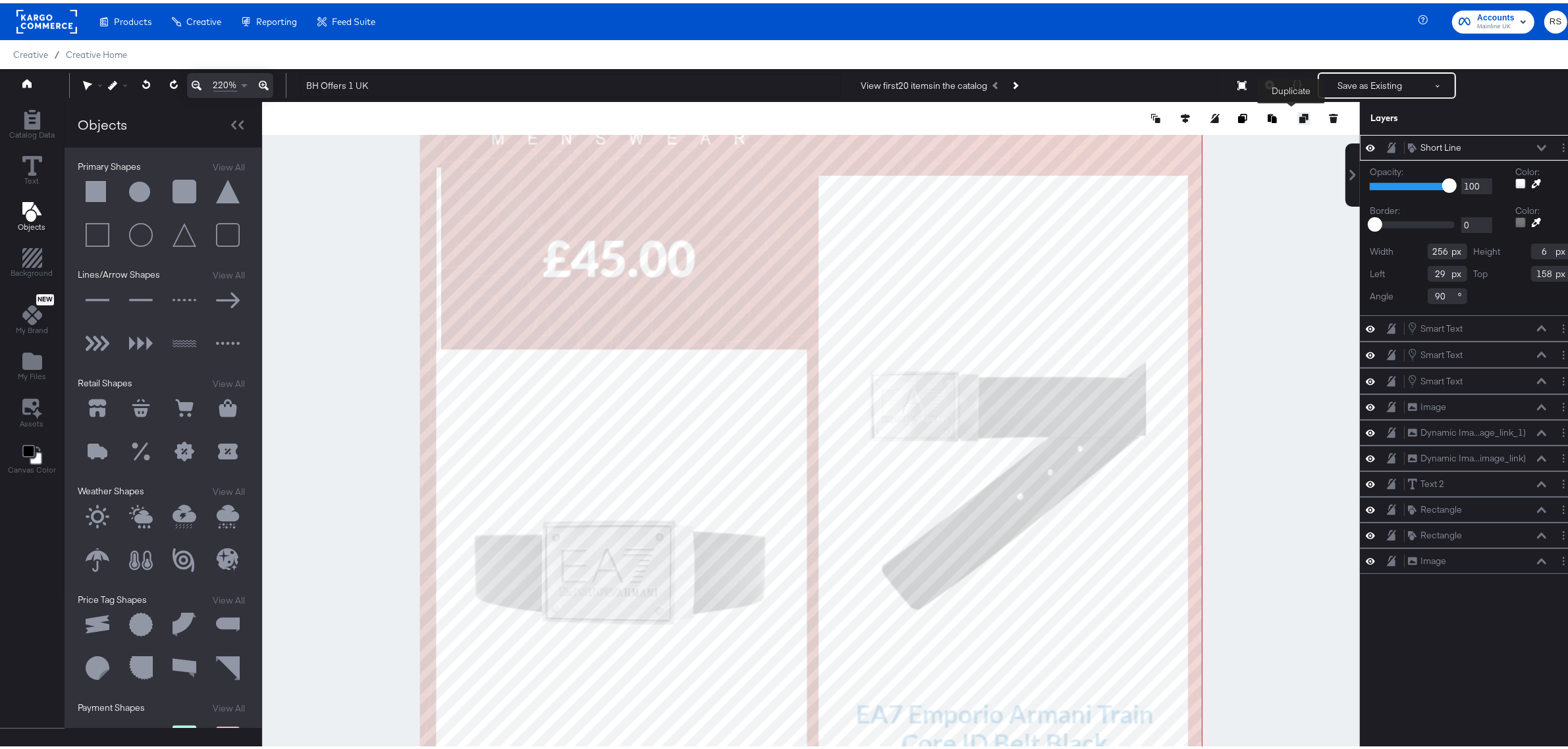
click at [1299, 116] on icon at bounding box center [1304, 115] width 9 height 9
type input "537"
type input "170"
click at [119, 79] on div at bounding box center [120, 82] width 25 height 9
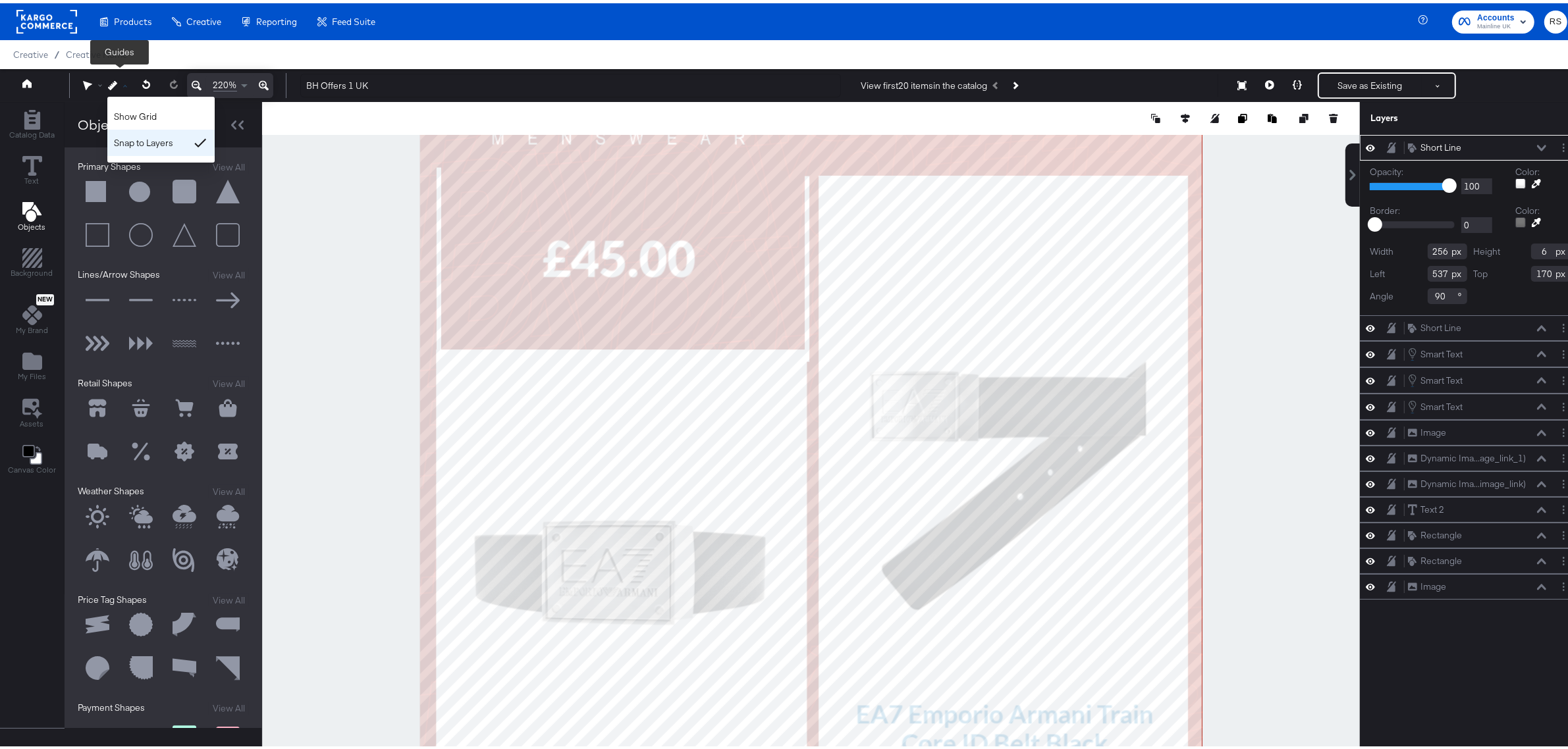
click at [145, 142] on div "Snap to Layers" at bounding box center [161, 139] width 107 height 26
click at [1262, 218] on div at bounding box center [811, 441] width 1098 height 684
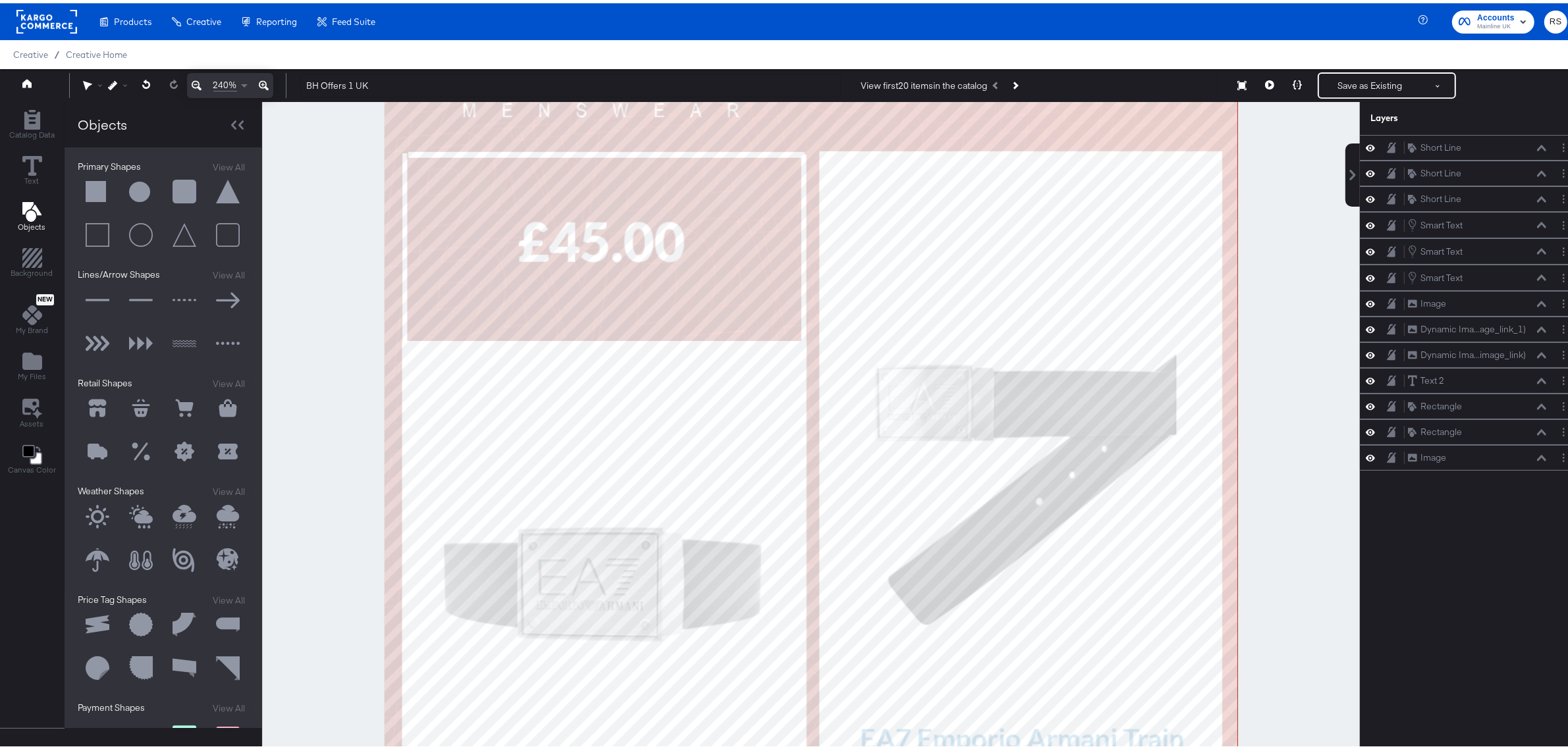
click at [270, 83] on button at bounding box center [263, 82] width 19 height 25
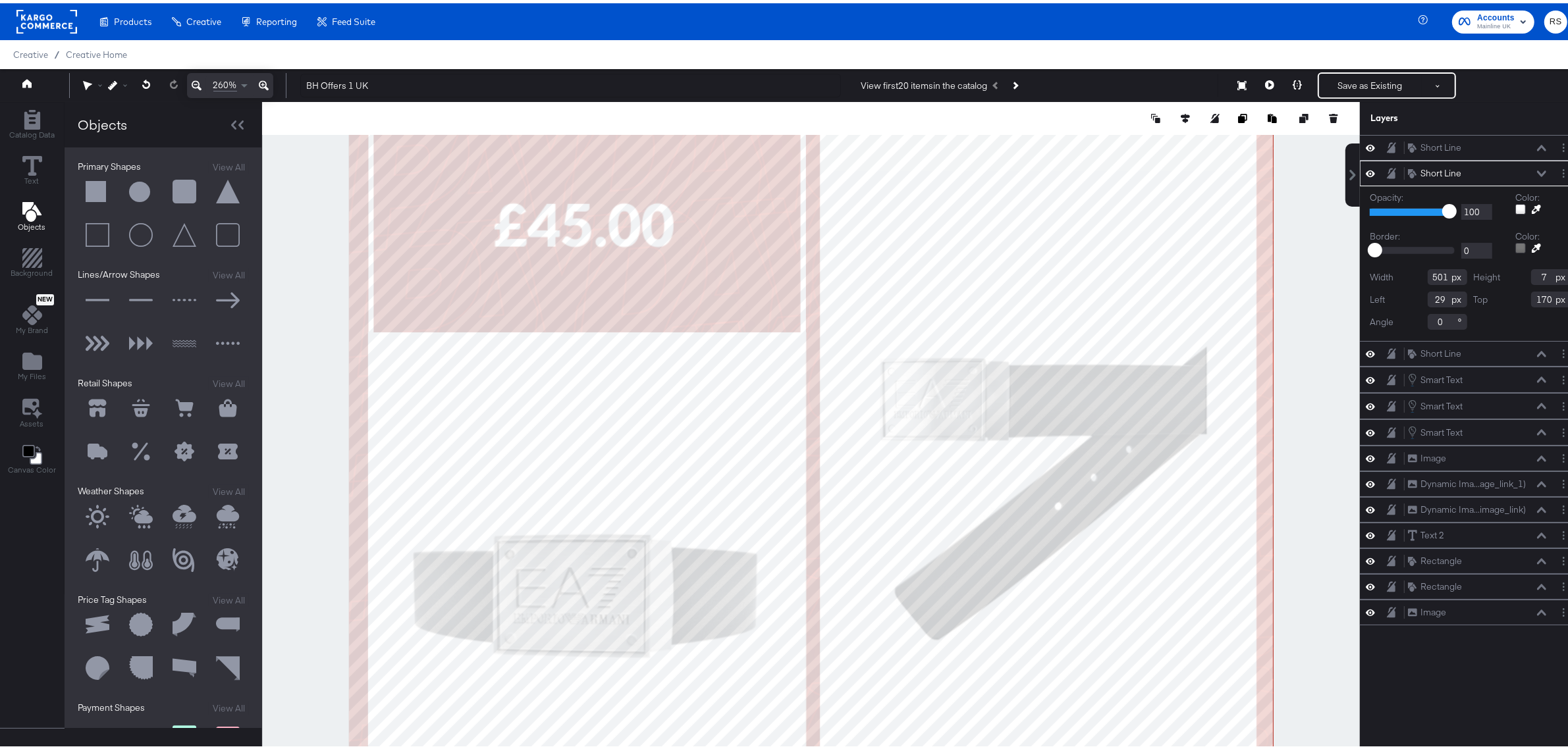
click at [198, 79] on icon at bounding box center [197, 83] width 10 height 10
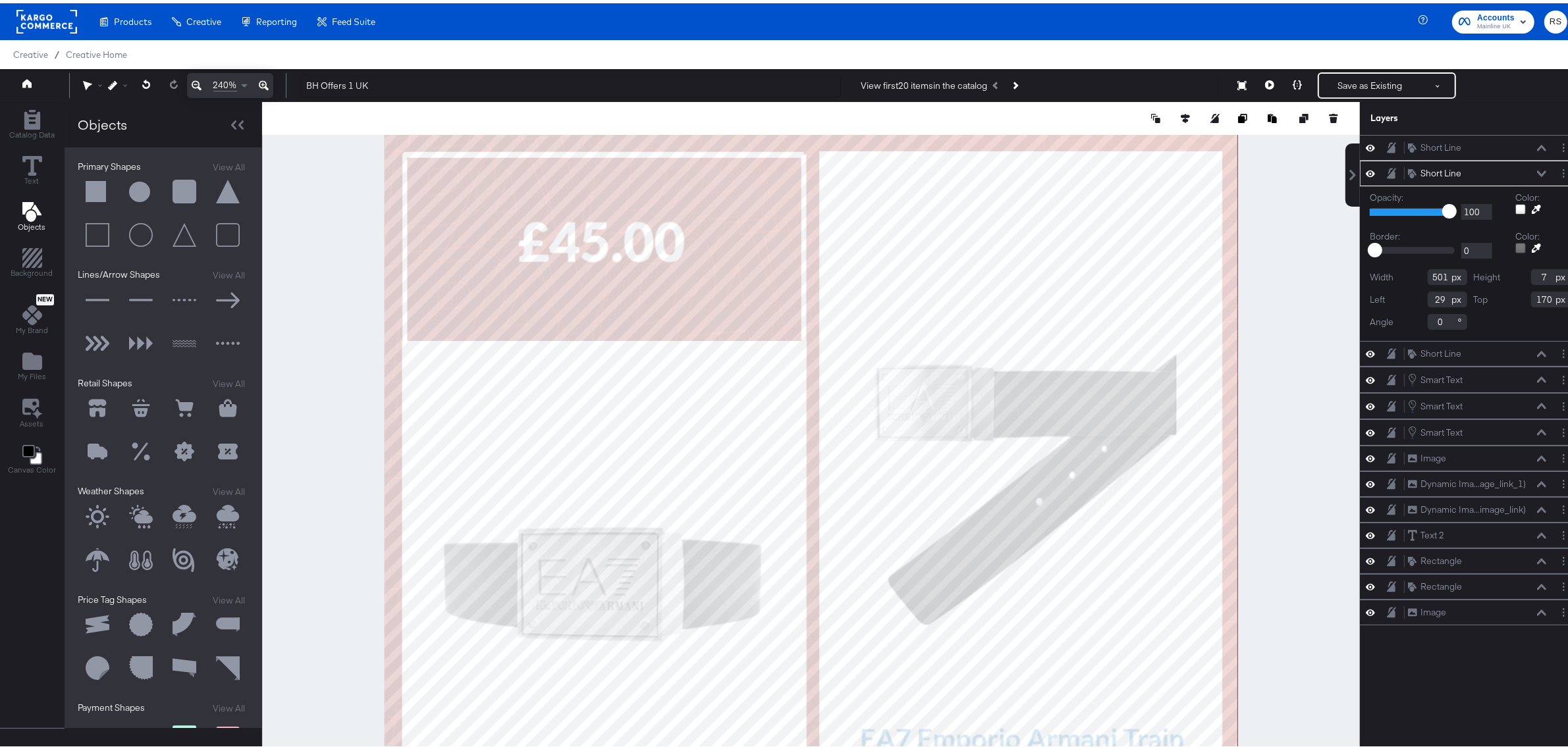
type input "506"
type input "8"
type input "24"
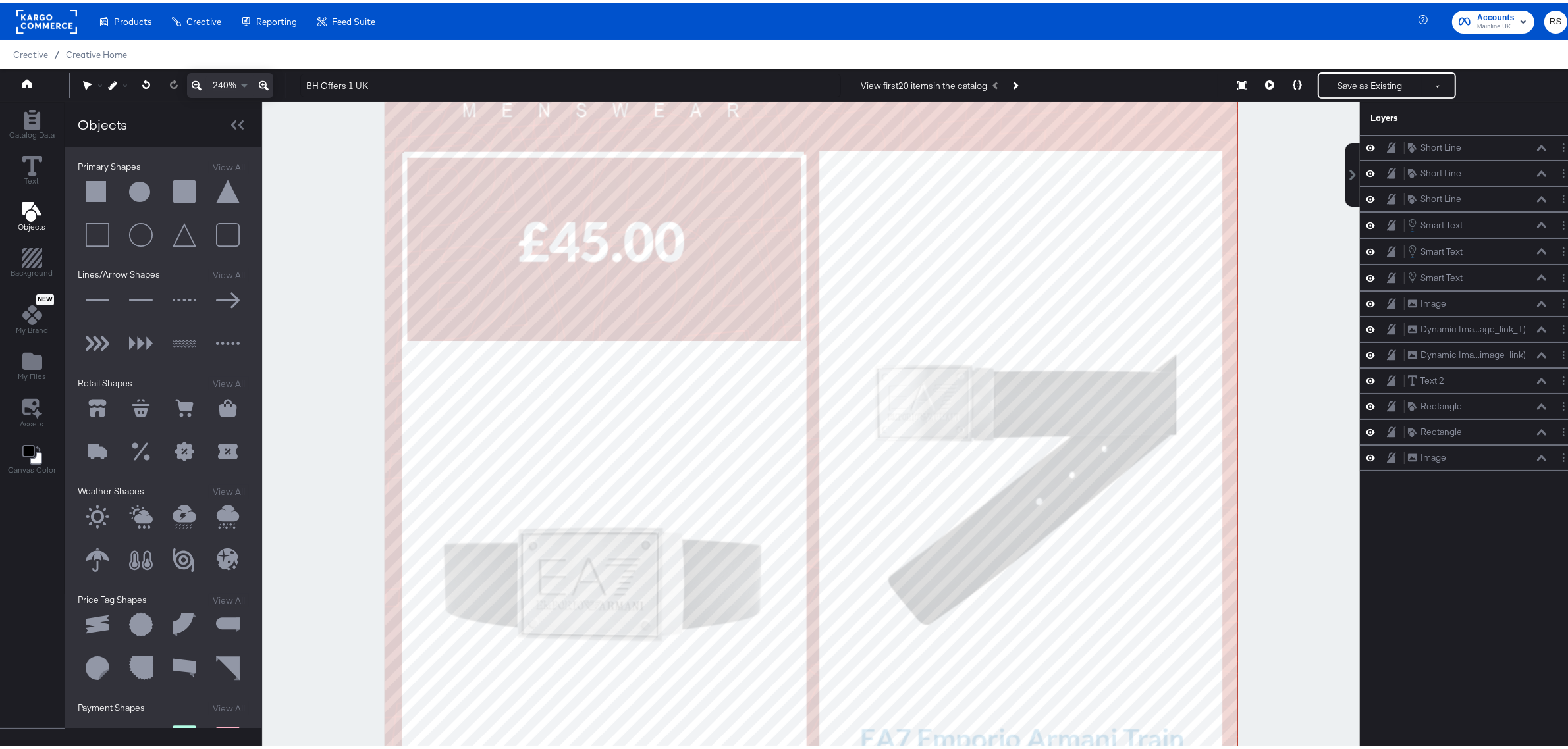
click at [1298, 189] on div at bounding box center [811, 441] width 1098 height 684
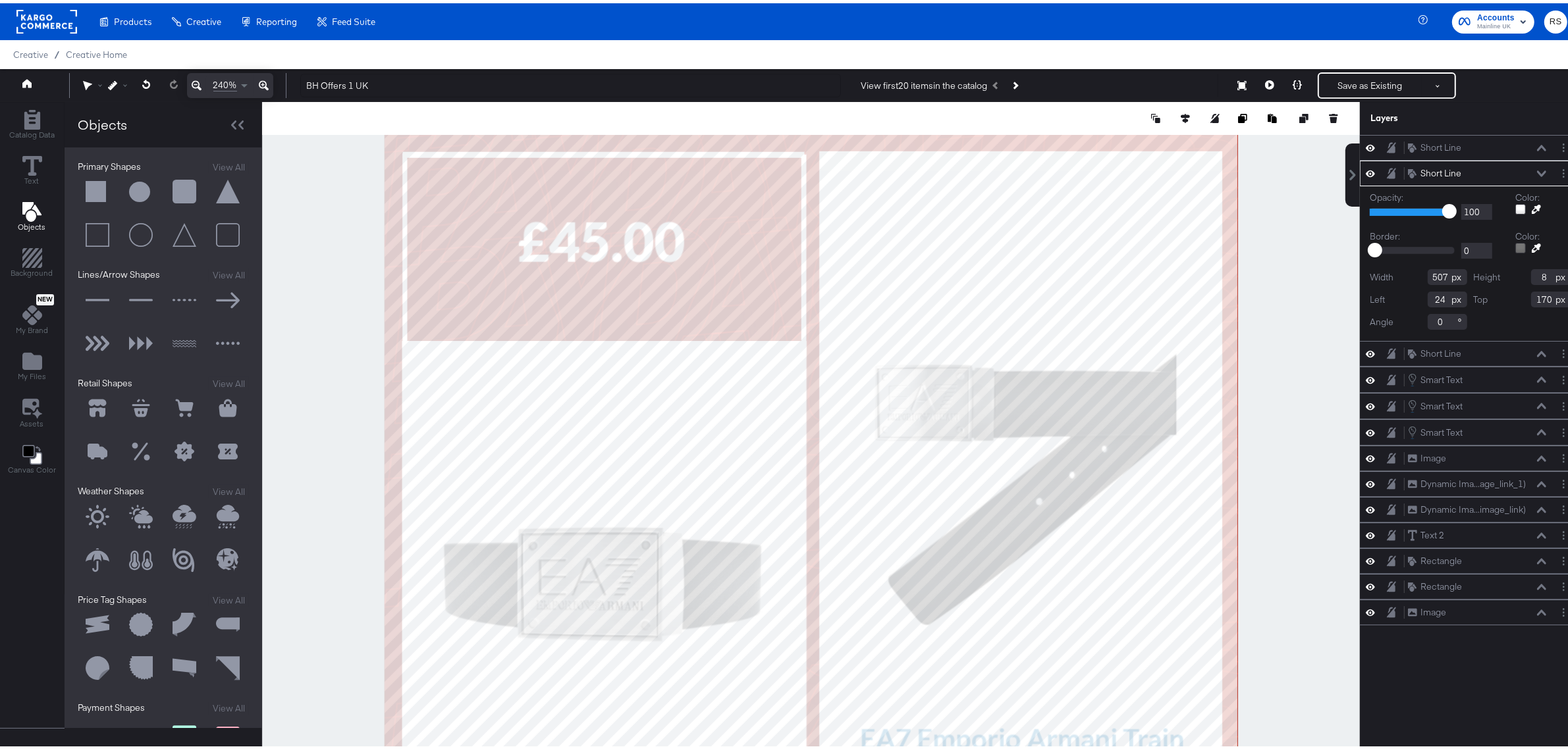
type input "508"
type input "23"
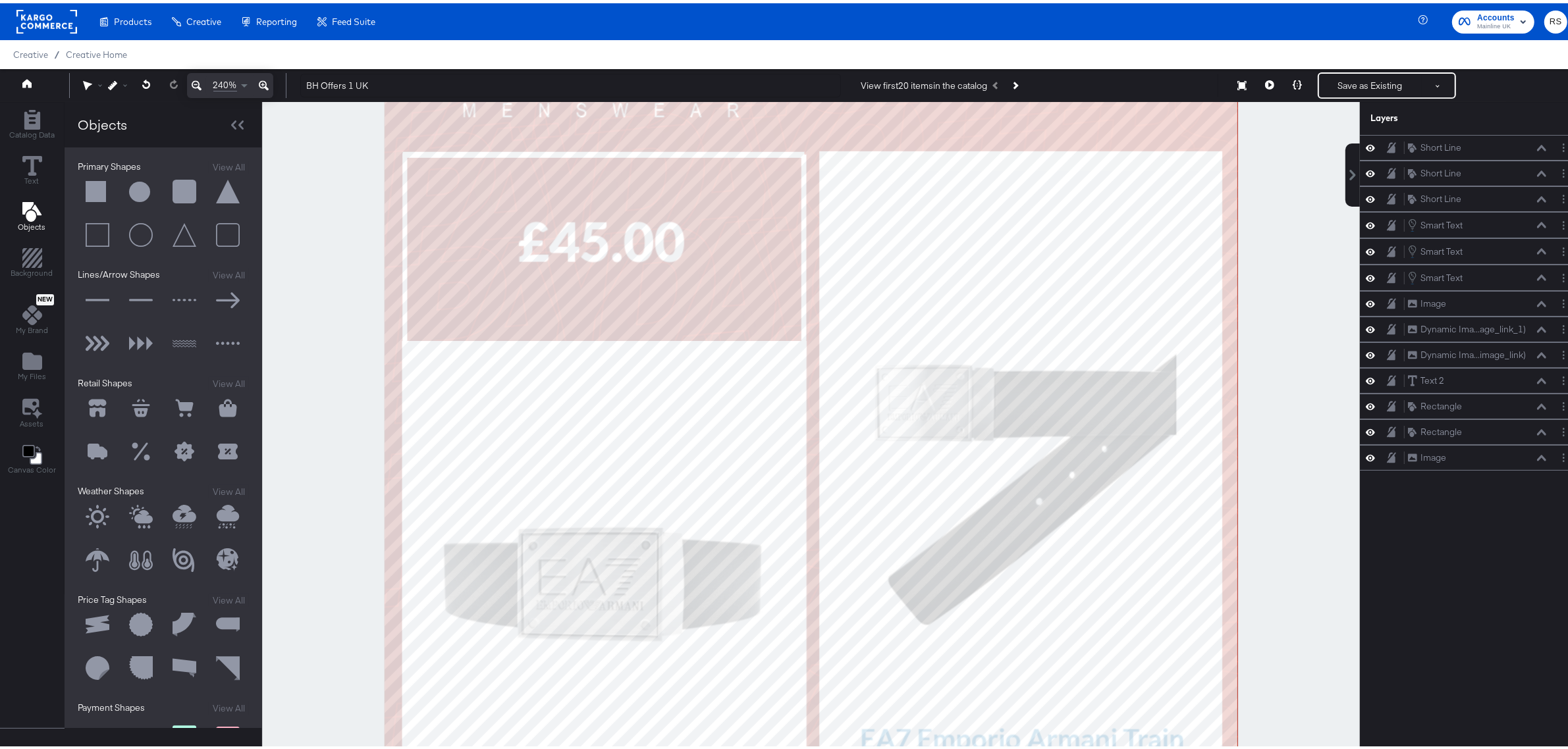
click at [1258, 224] on div at bounding box center [811, 441] width 1098 height 684
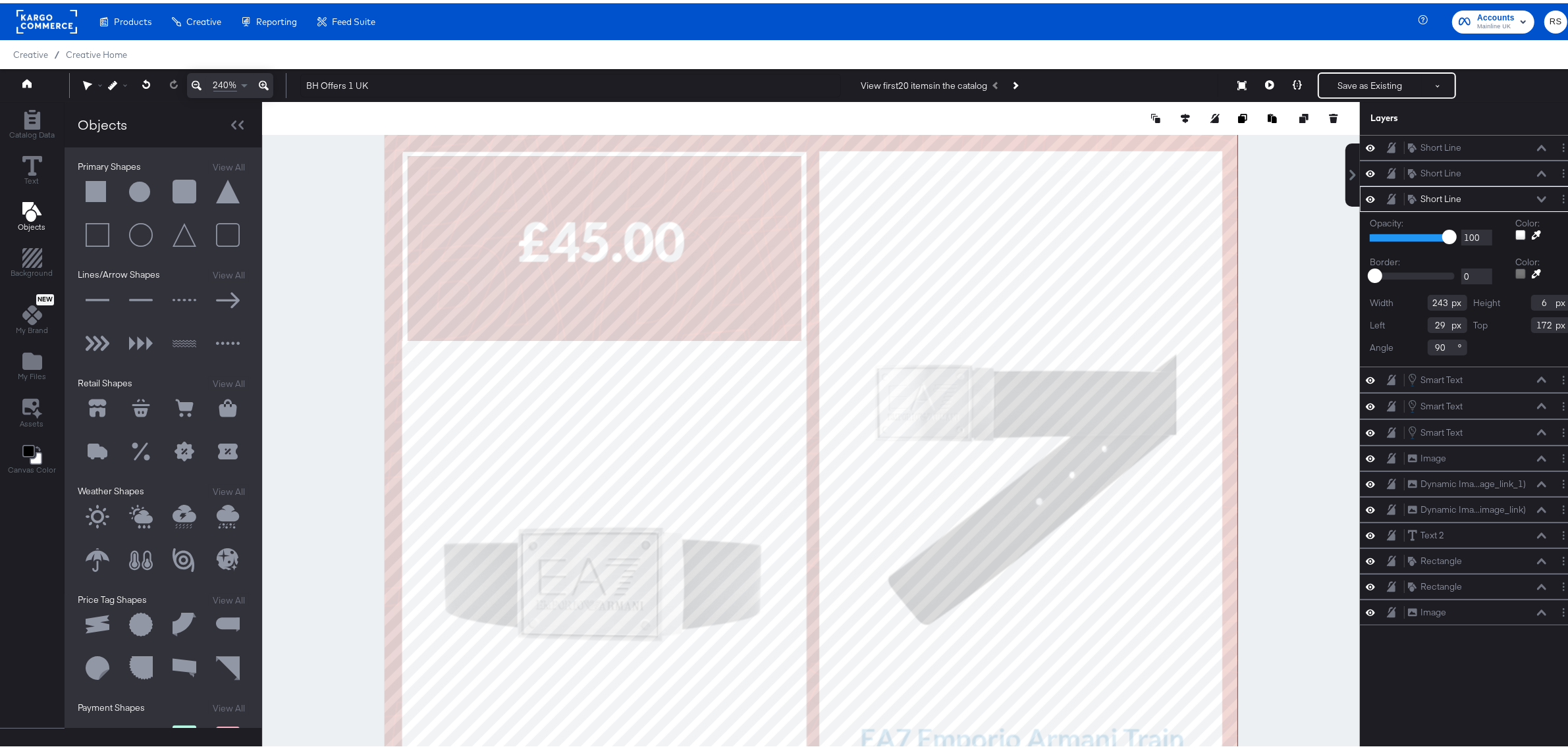
type input "6"
type input "29"
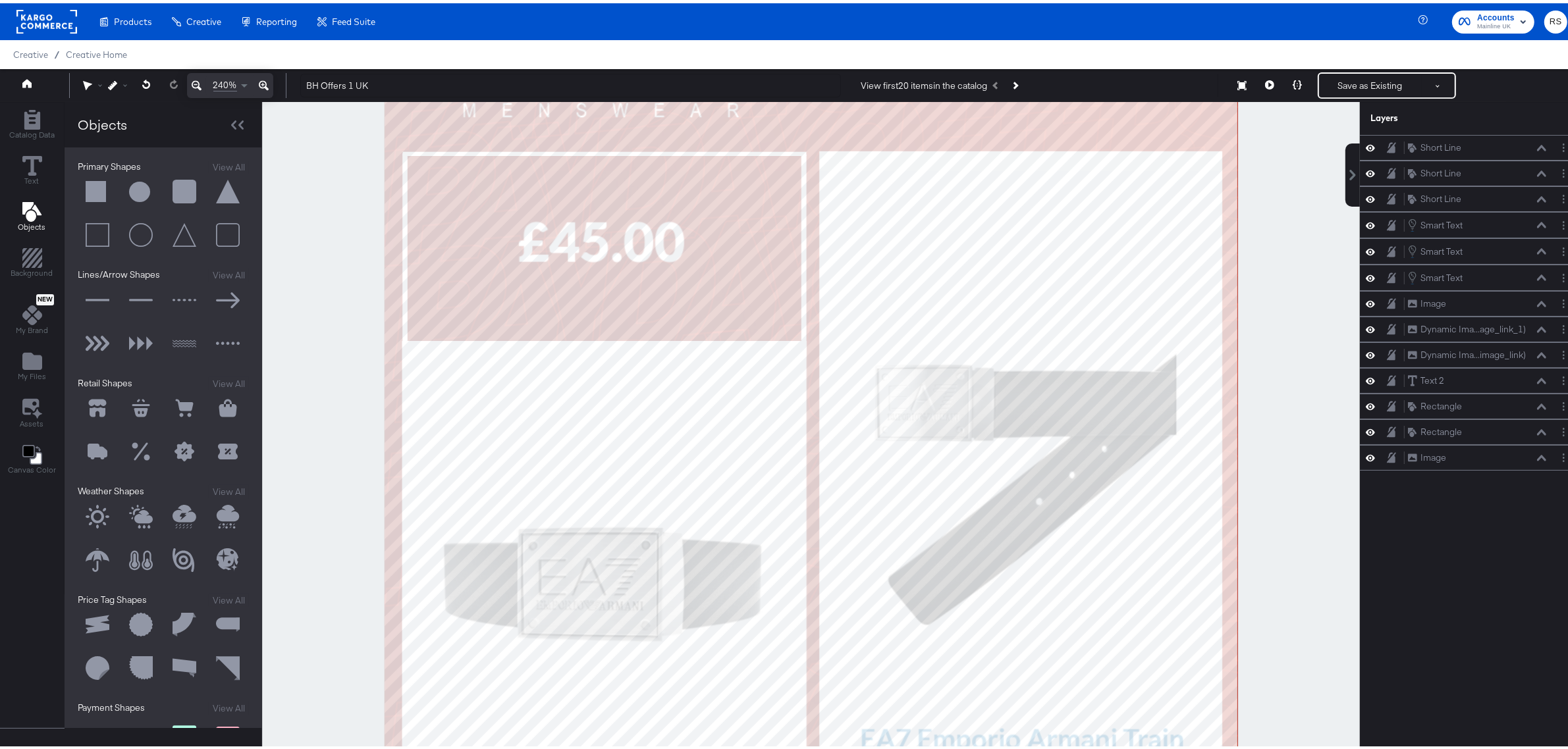
click at [321, 231] on div at bounding box center [811, 441] width 1098 height 684
click at [201, 85] on icon at bounding box center [197, 83] width 10 height 10
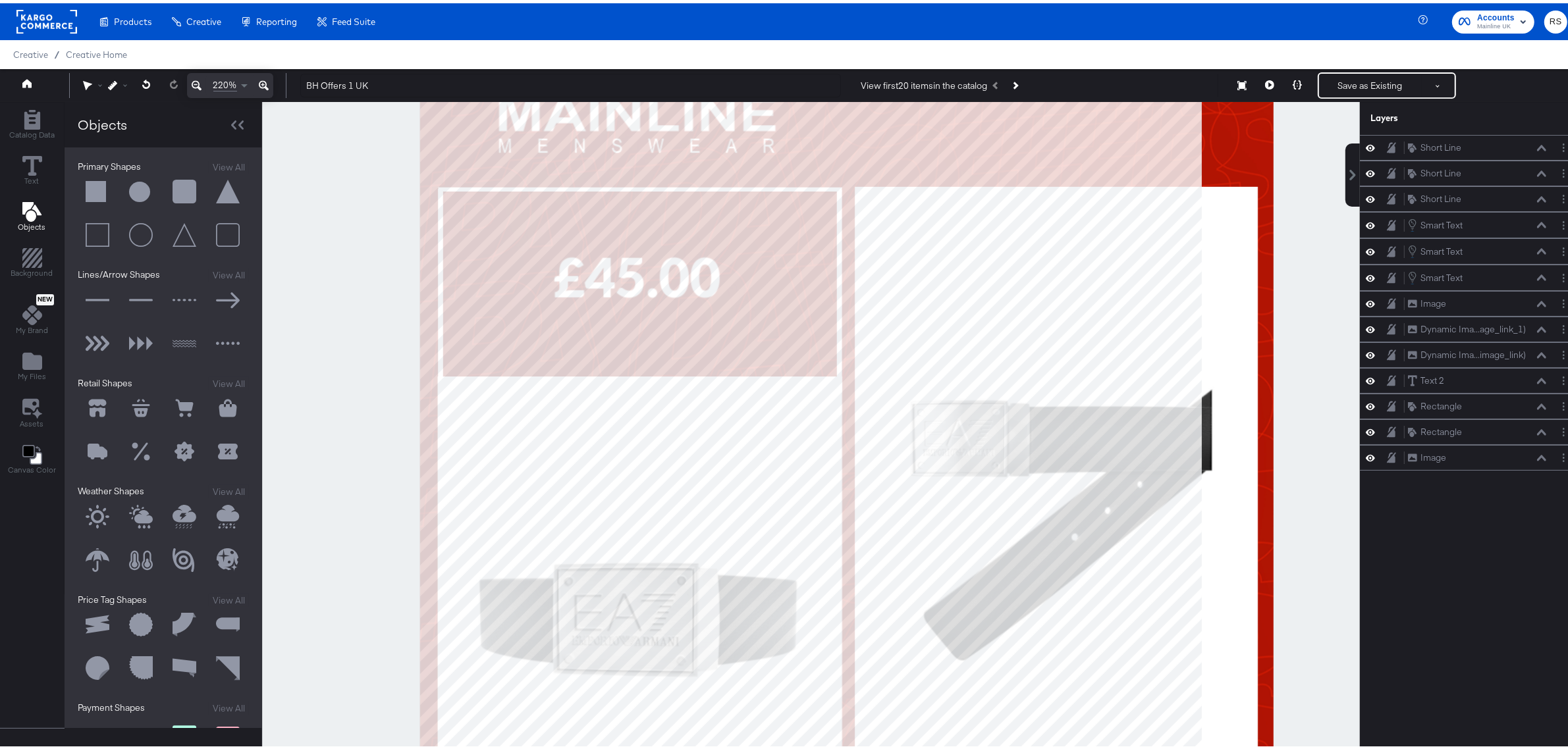
click at [201, 85] on icon at bounding box center [197, 83] width 10 height 10
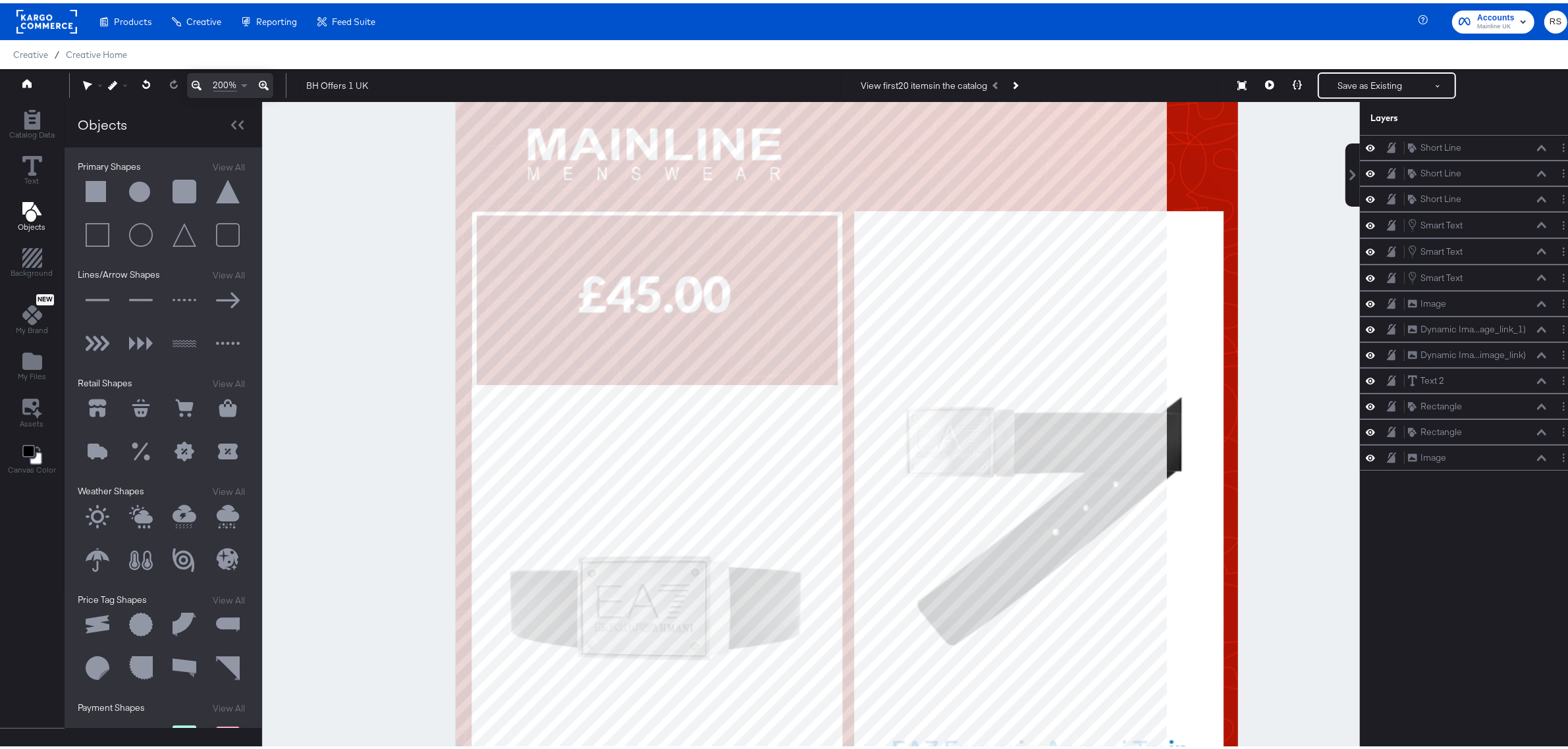
click at [201, 85] on icon at bounding box center [197, 83] width 10 height 10
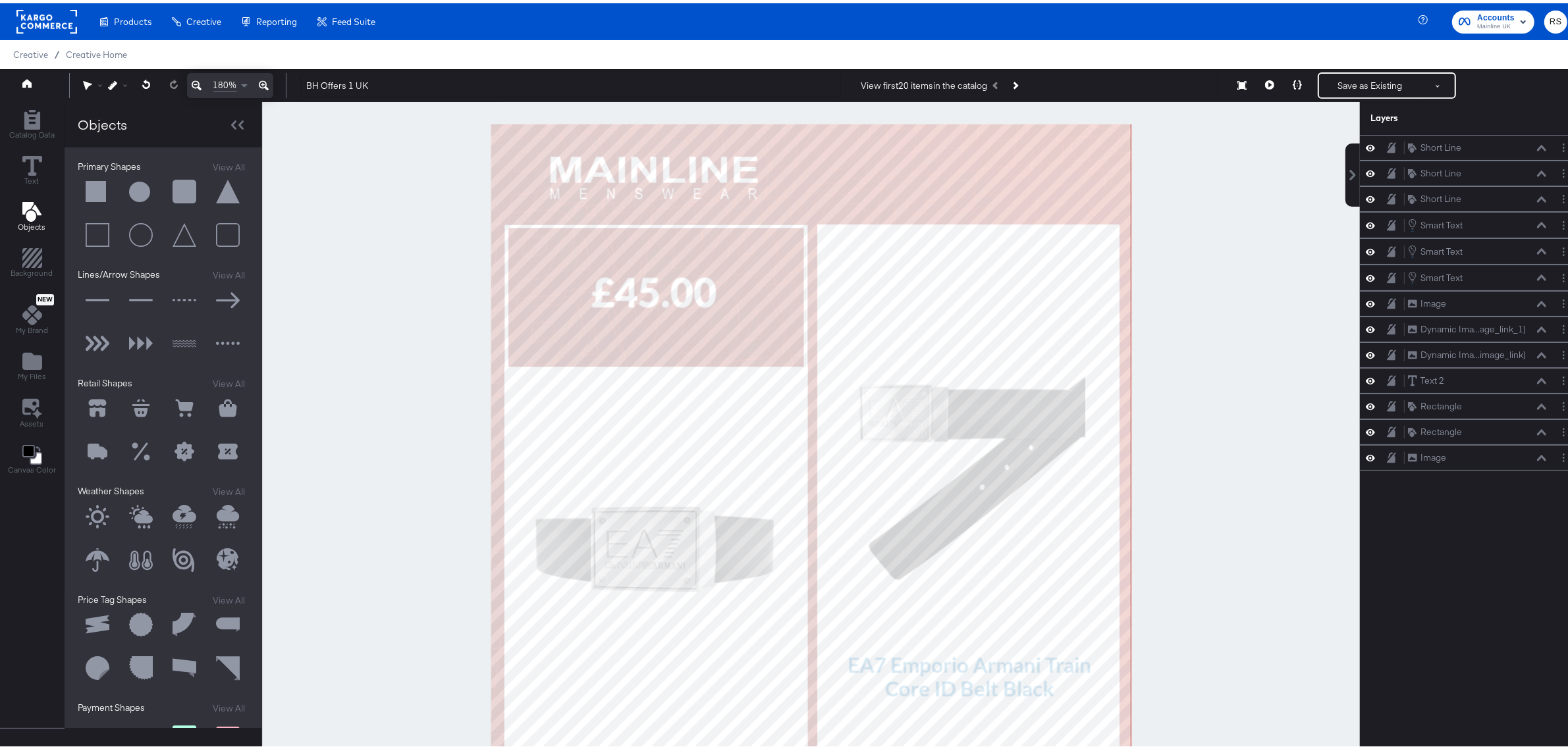
click at [201, 85] on icon at bounding box center [197, 83] width 10 height 10
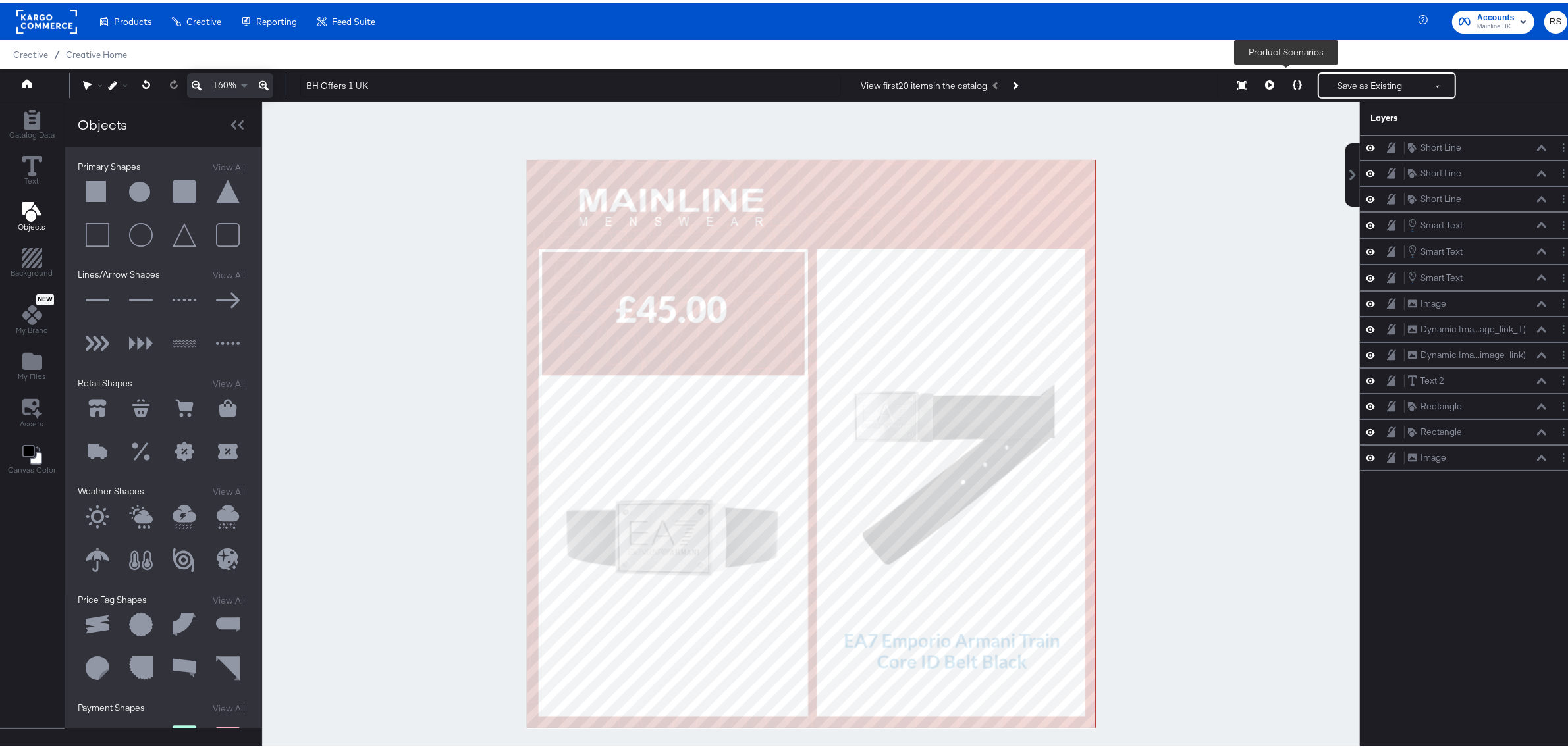
click at [1293, 84] on icon at bounding box center [1297, 81] width 9 height 9
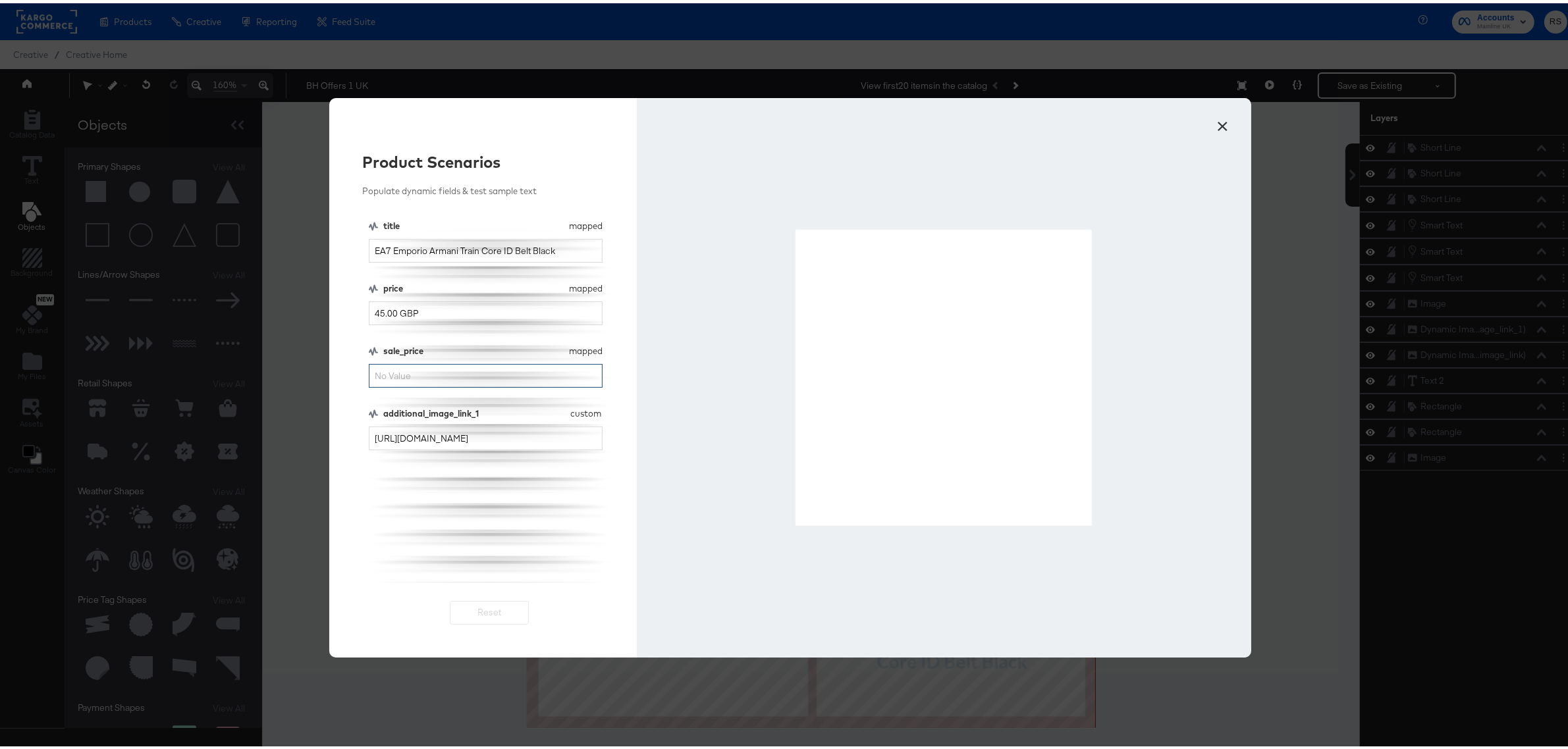
click at [431, 369] on input "sale_price" at bounding box center [486, 372] width 234 height 25
type input "30"
click at [1217, 118] on button "×" at bounding box center [1223, 120] width 24 height 24
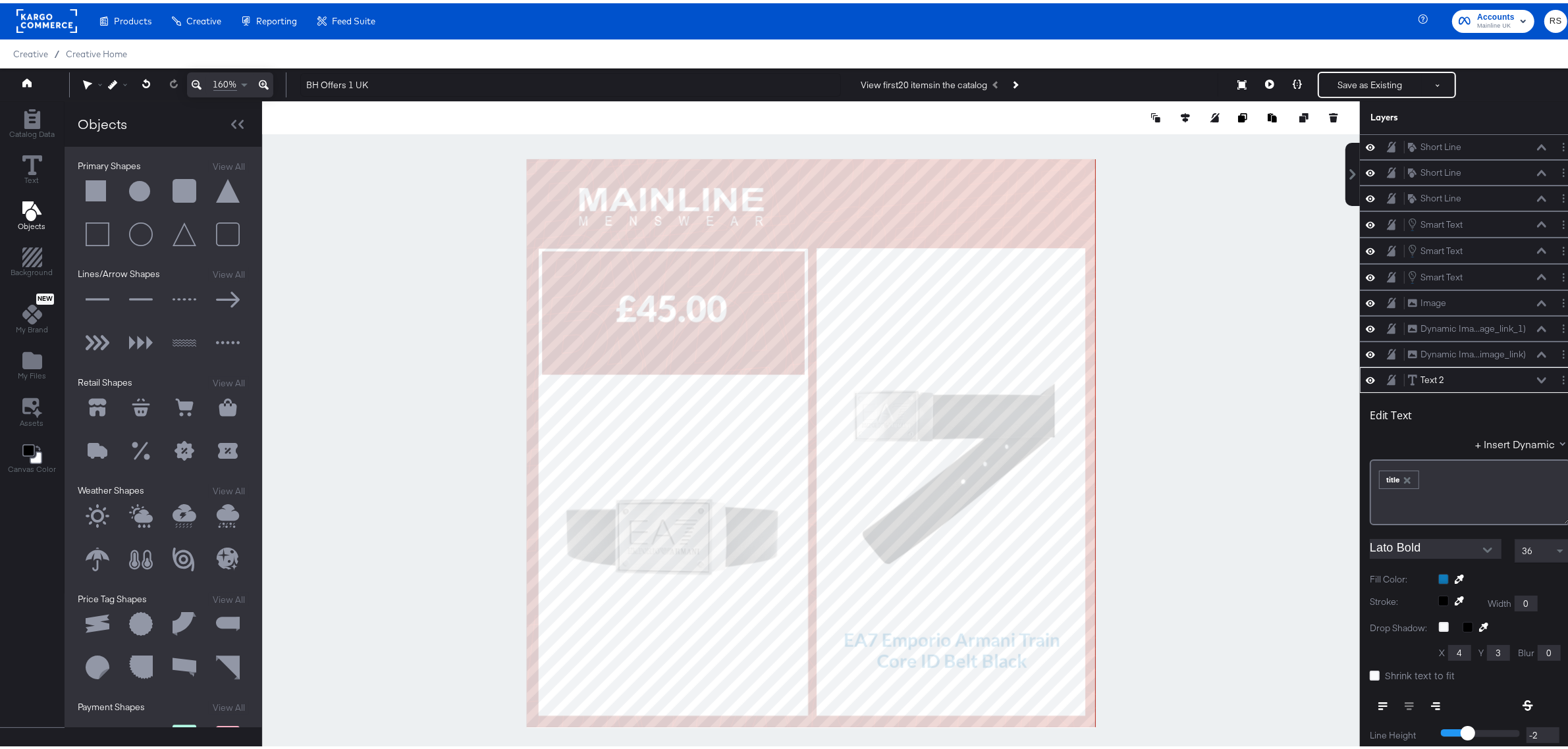
scroll to position [153, 0]
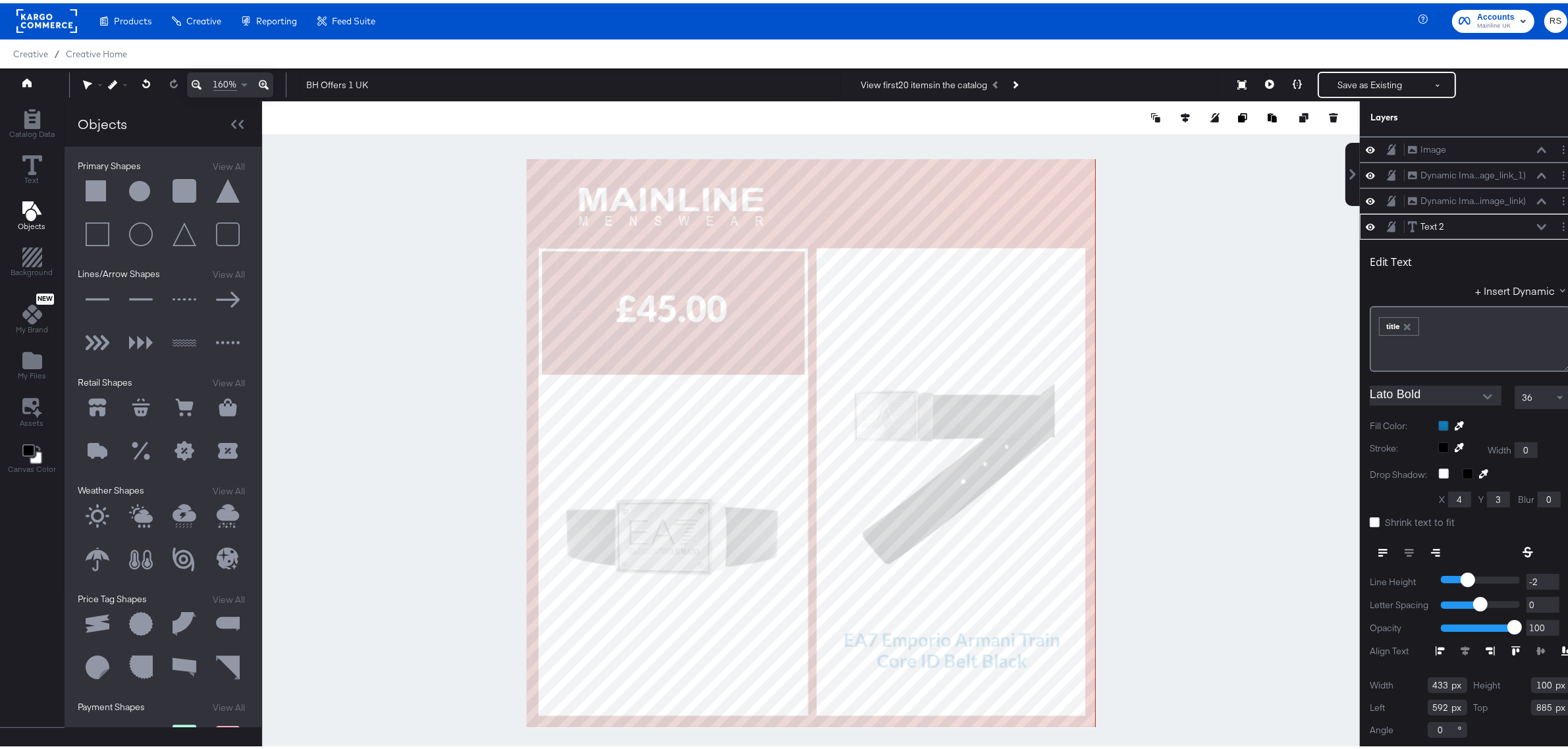
click at [1438, 428] on div at bounding box center [1504, 423] width 132 height 10
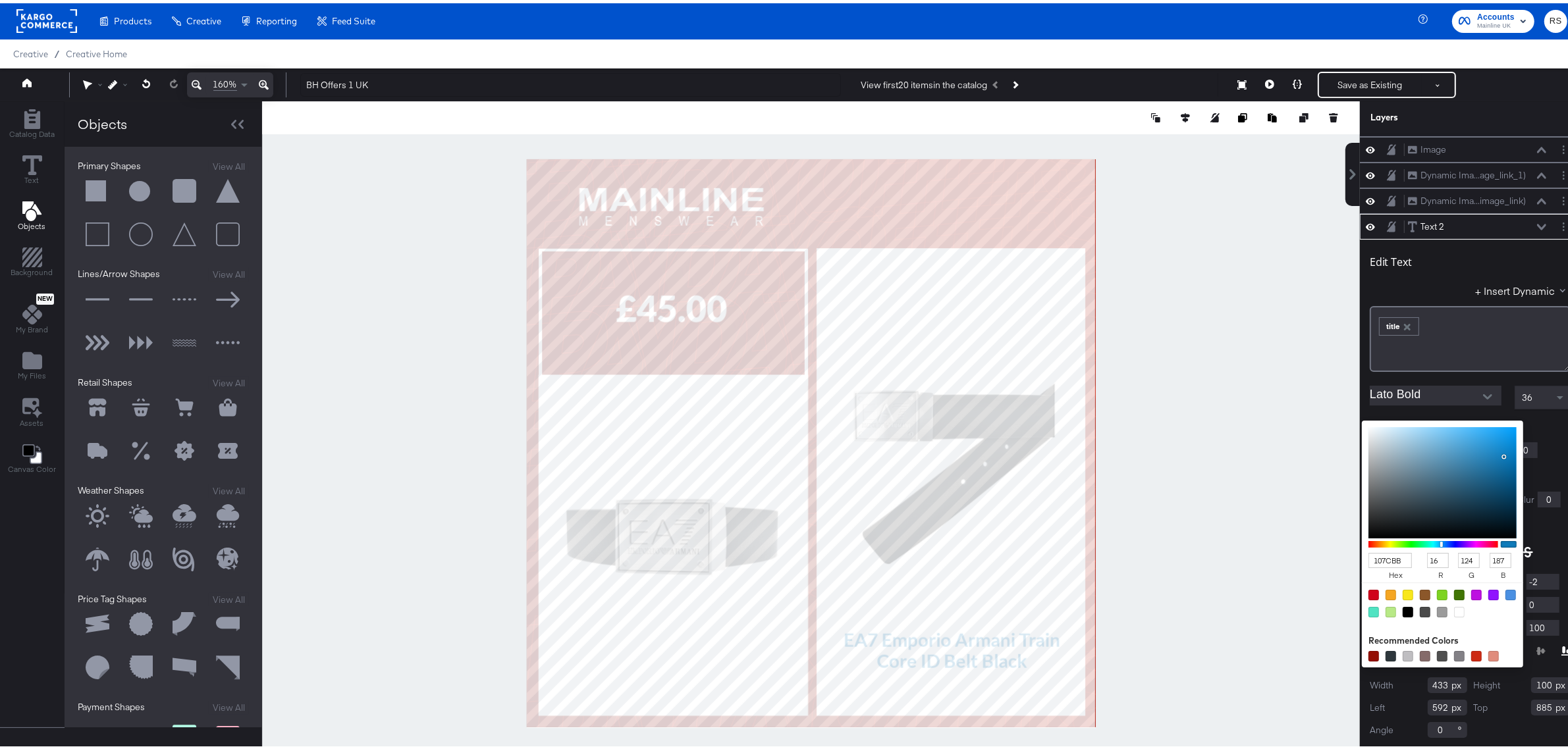
click at [1529, 427] on div "107CBB hex 16 r 124 g 187 b 100 a Recommended Colors" at bounding box center [1504, 423] width 132 height 10
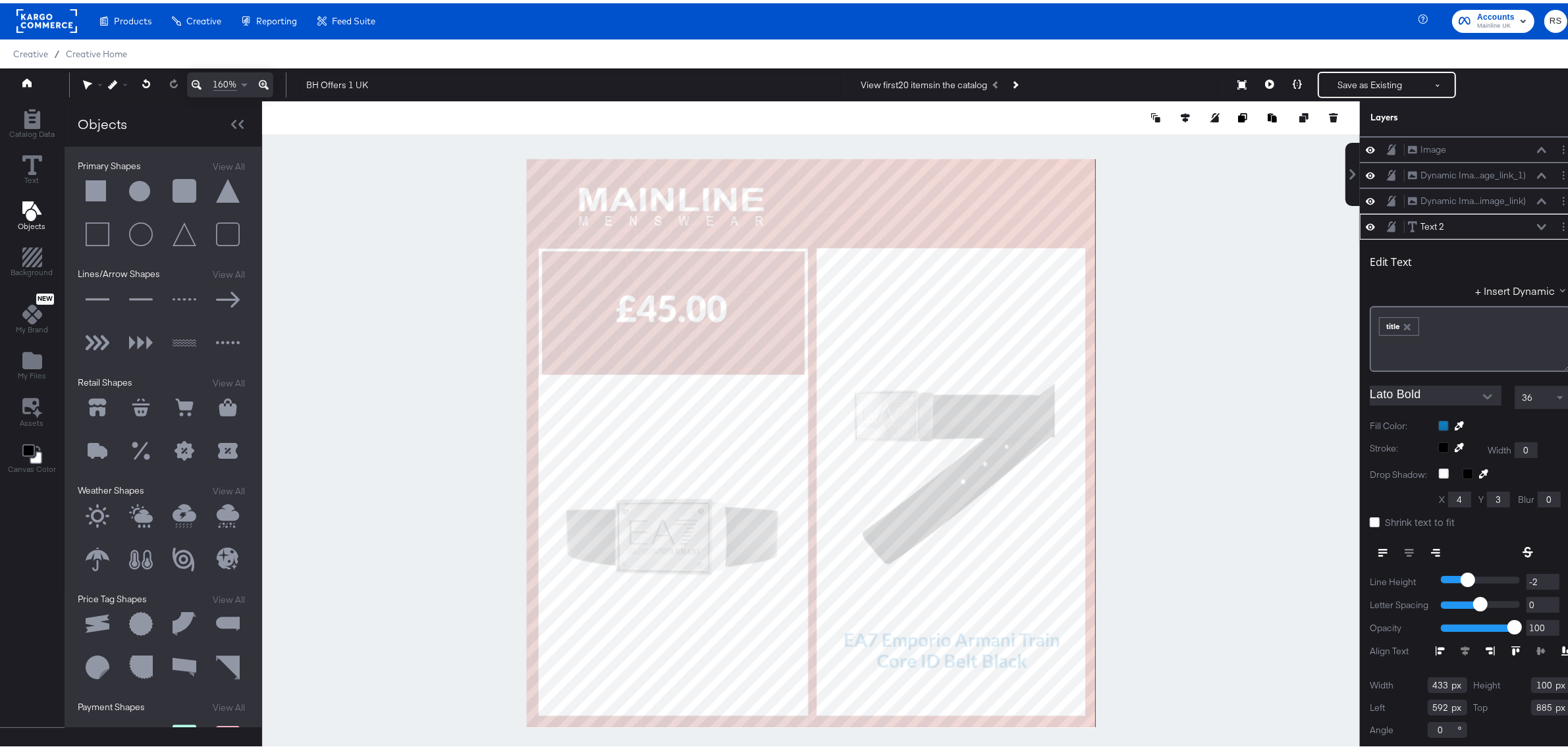
click at [1455, 425] on icon at bounding box center [1459, 422] width 9 height 9
click at [781, 262] on div at bounding box center [811, 440] width 1096 height 684
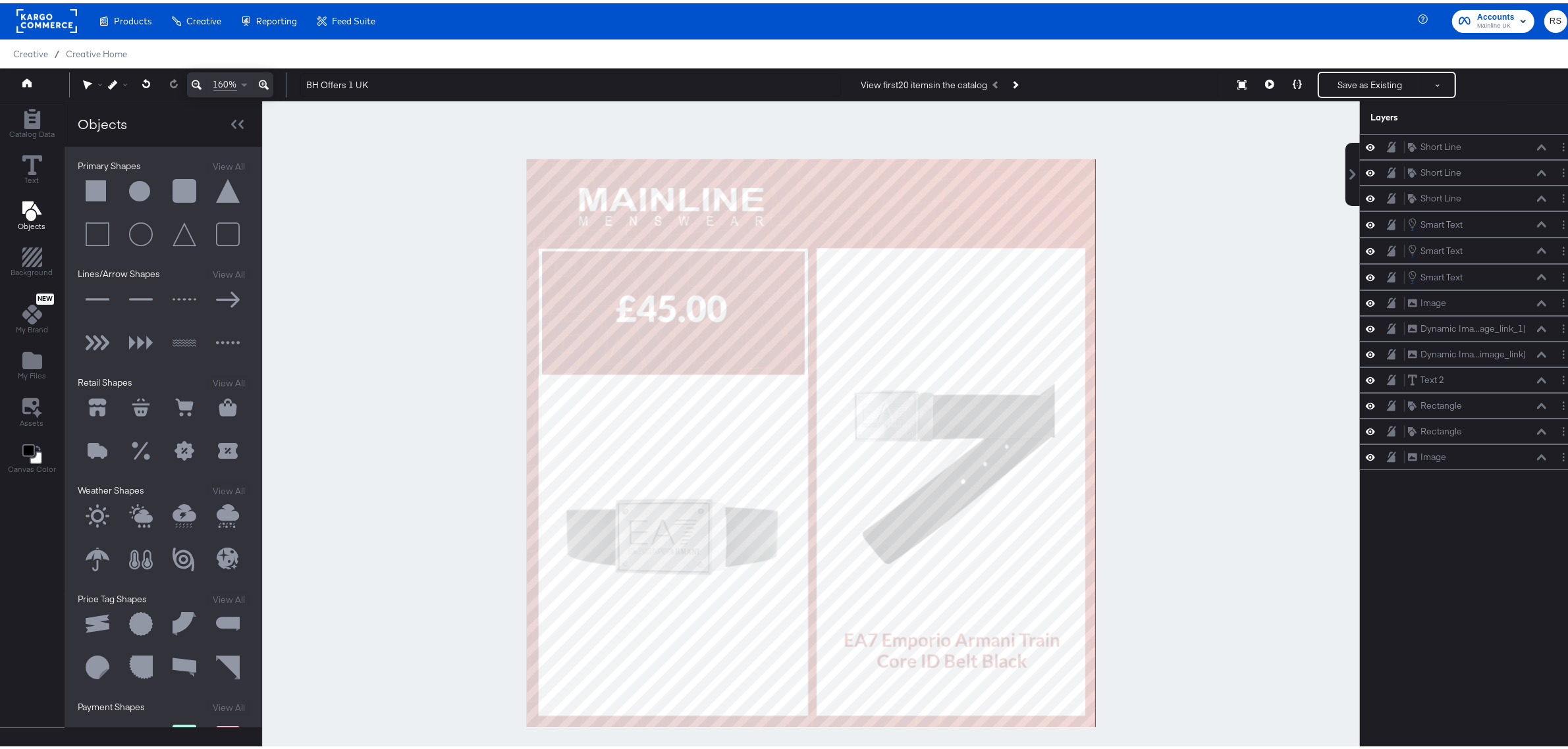
click at [1254, 511] on div at bounding box center [811, 440] width 1098 height 684
click at [33, 360] on icon "Add Files" at bounding box center [32, 357] width 20 height 17
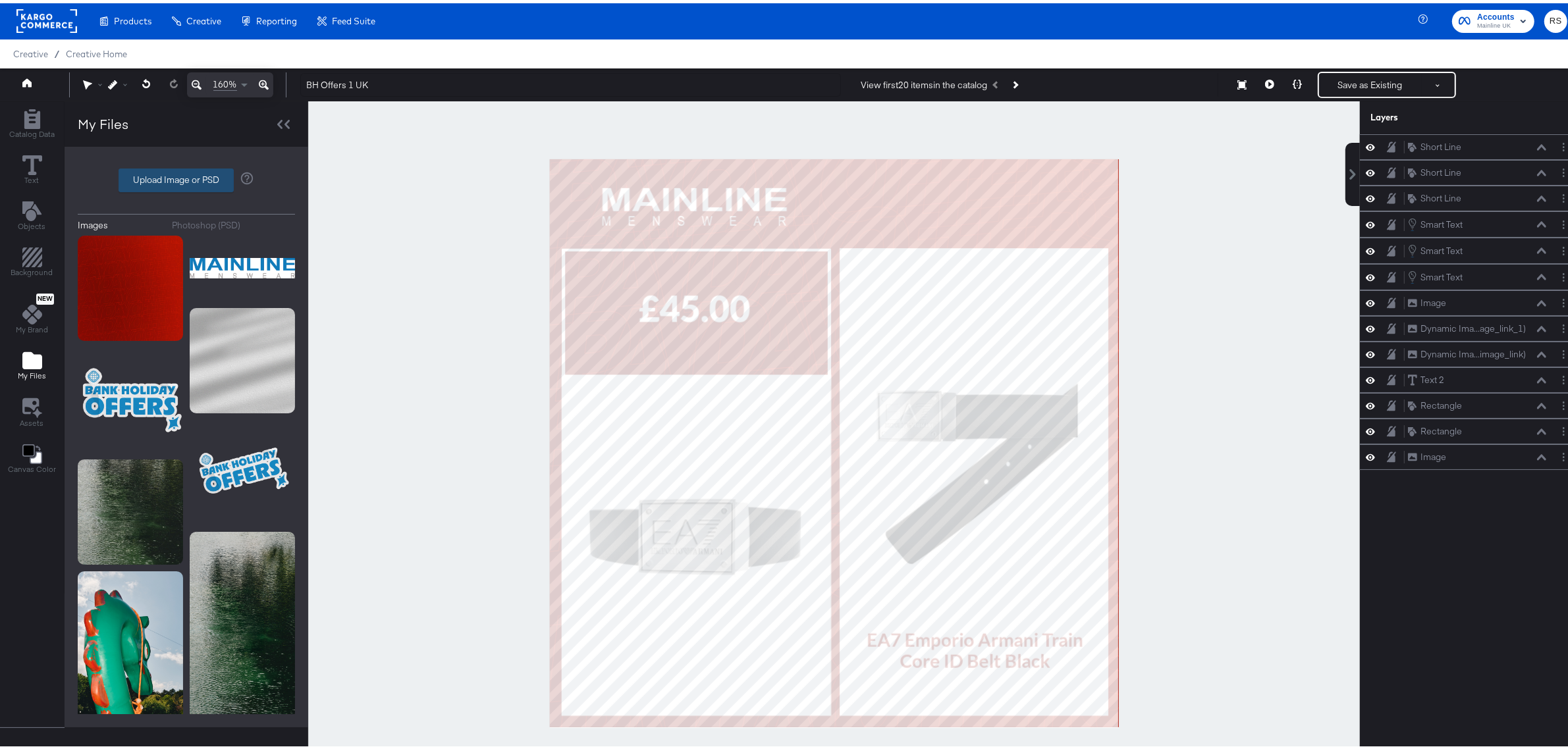
click at [156, 178] on label "Upload Image or PSD" at bounding box center [176, 177] width 114 height 22
click at [187, 177] on input "Upload Image or PSD" at bounding box center [187, 177] width 0 height 0
type input "C:\fakepath\MM-SOCIAL-STITCHERADS-PAYDAYOFFERS-240730-001.png"
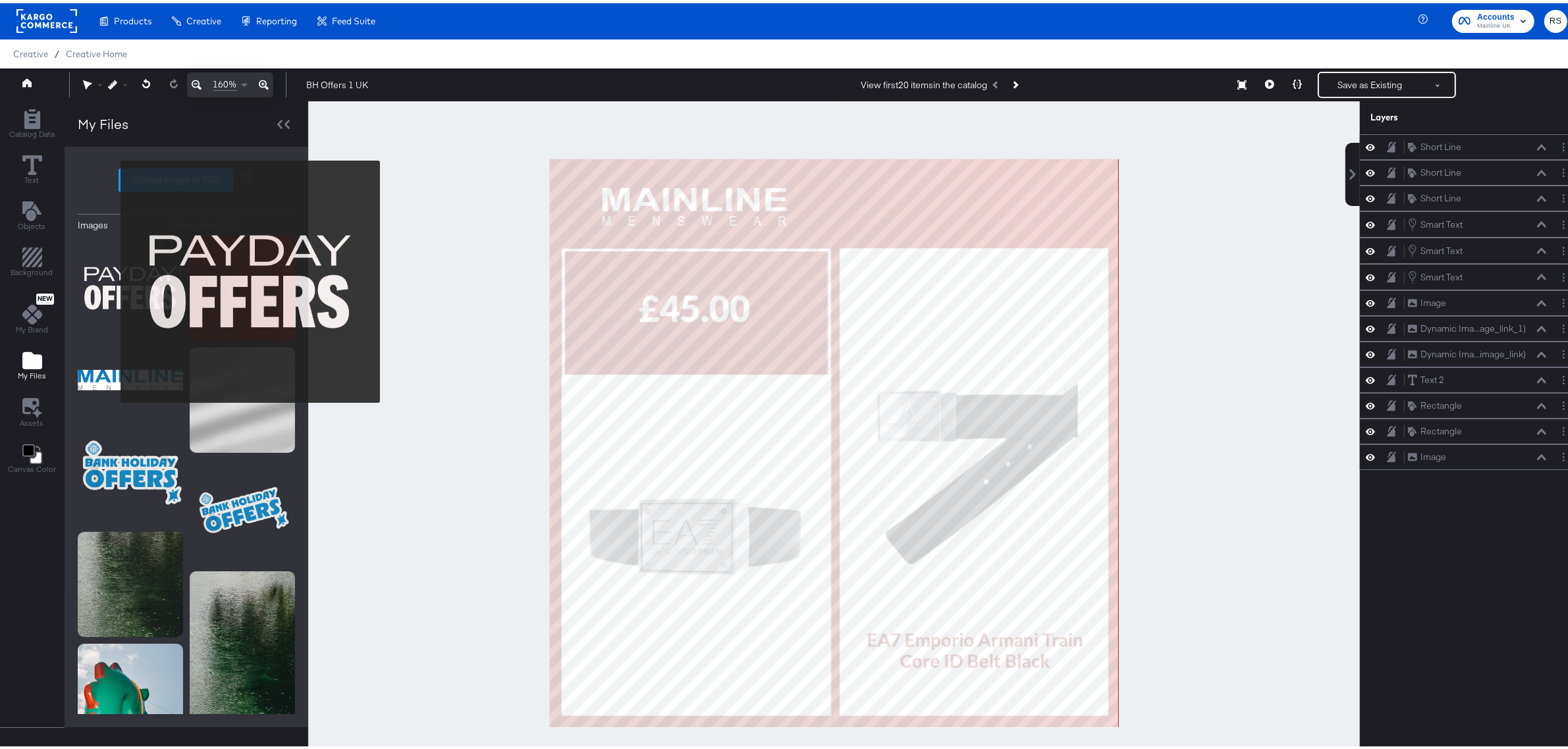
click at [112, 279] on img at bounding box center [130, 285] width 106 height 106
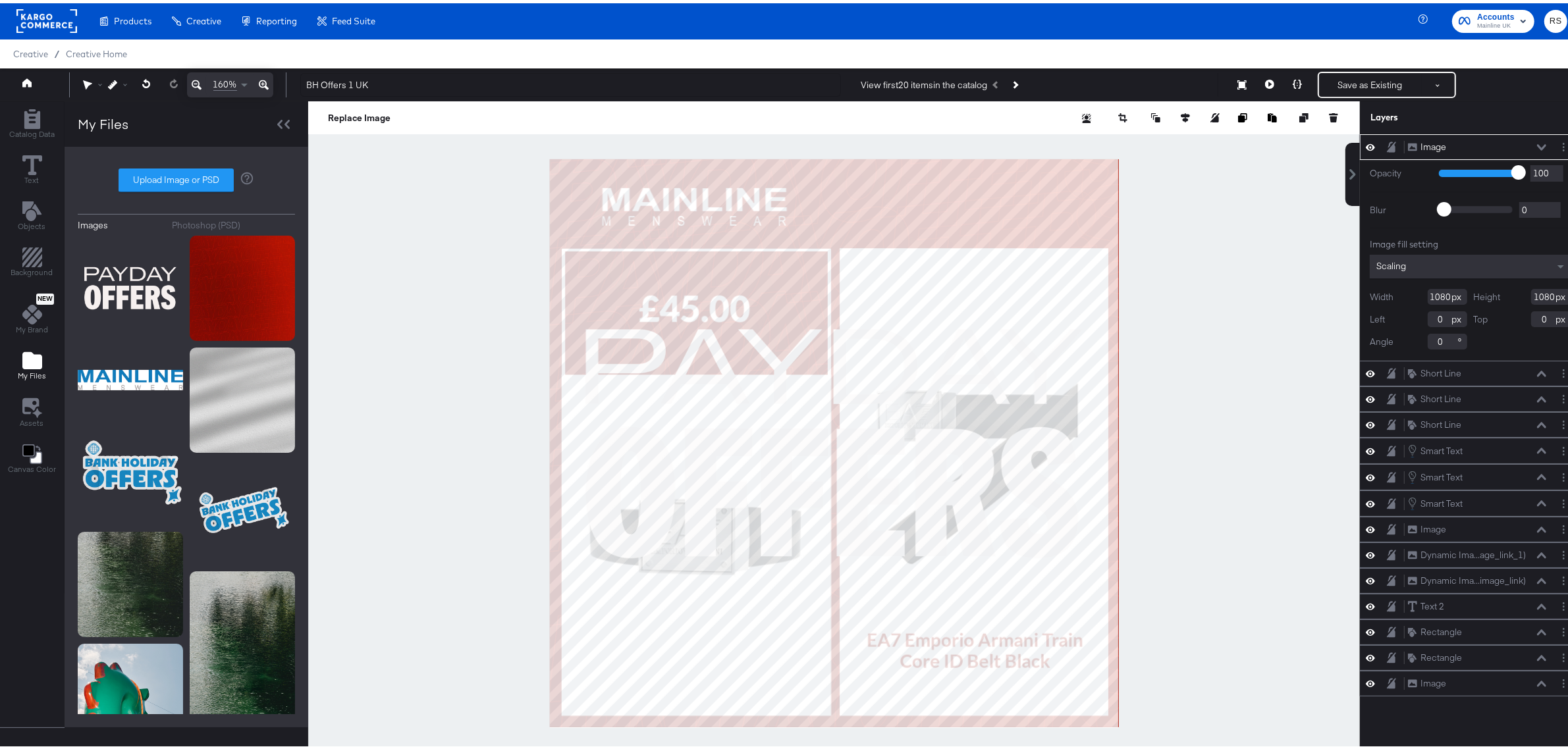
type input "766"
type input "314"
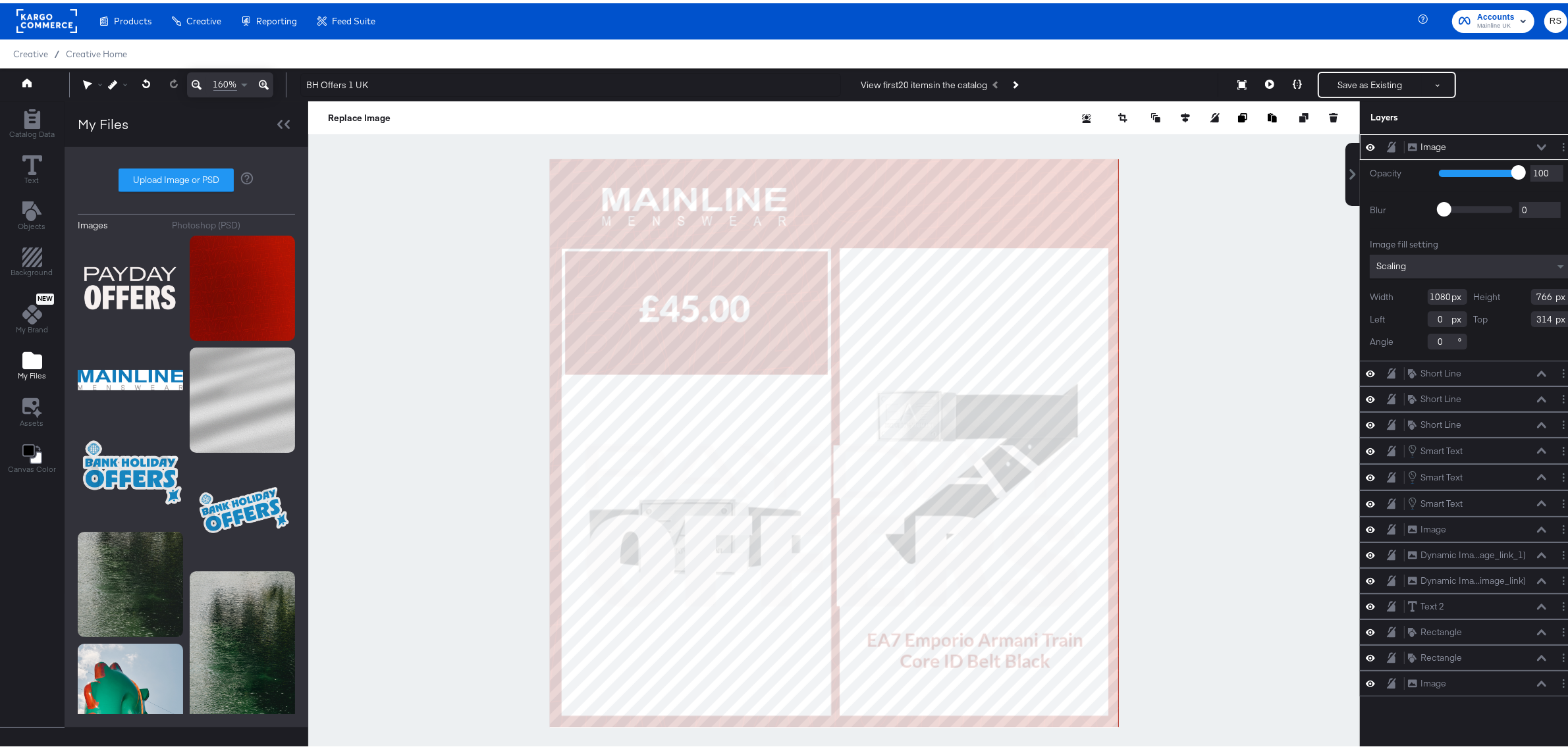
type input "289"
type input "205"
type input "875"
type input "-1"
type input "872"
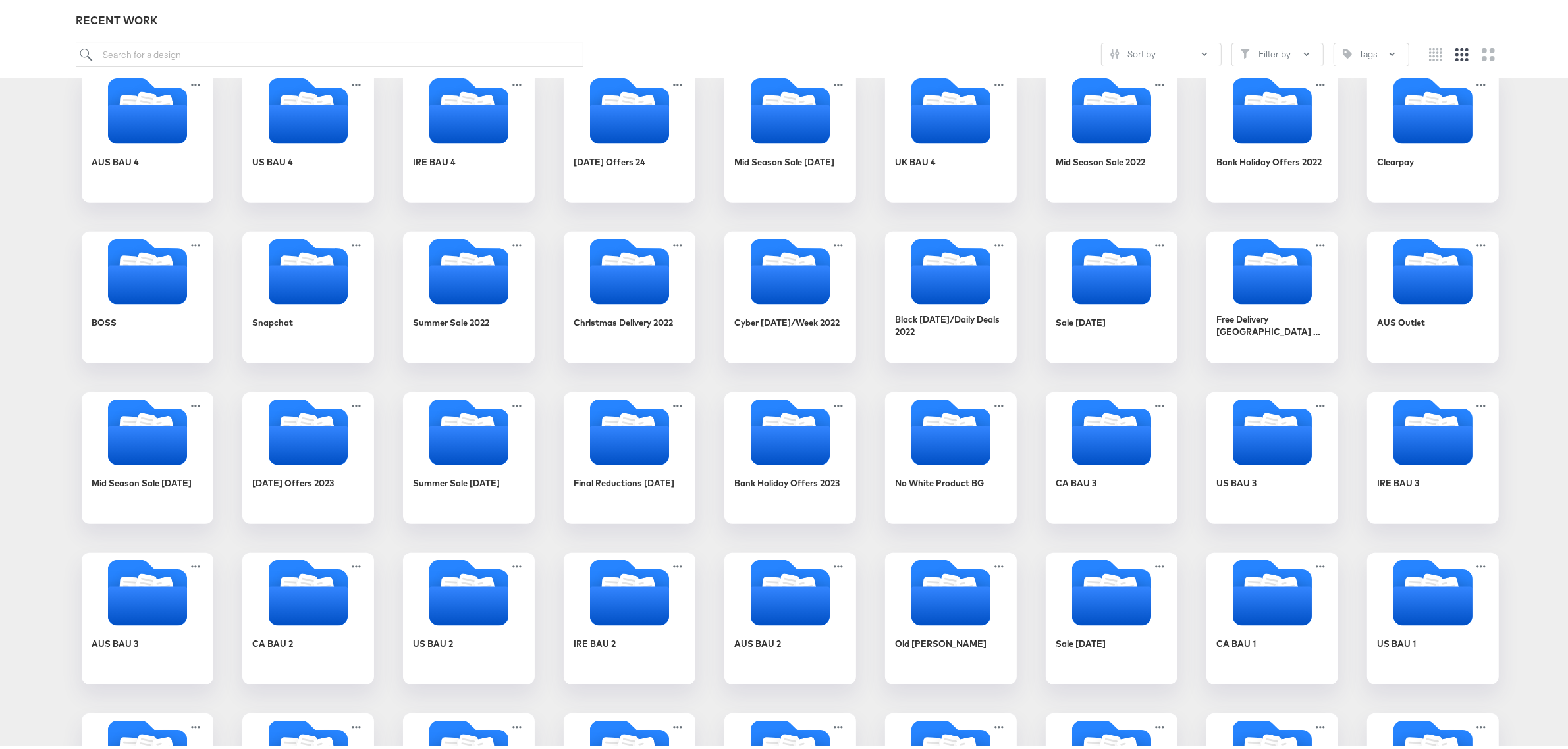
scroll to position [1022, 0]
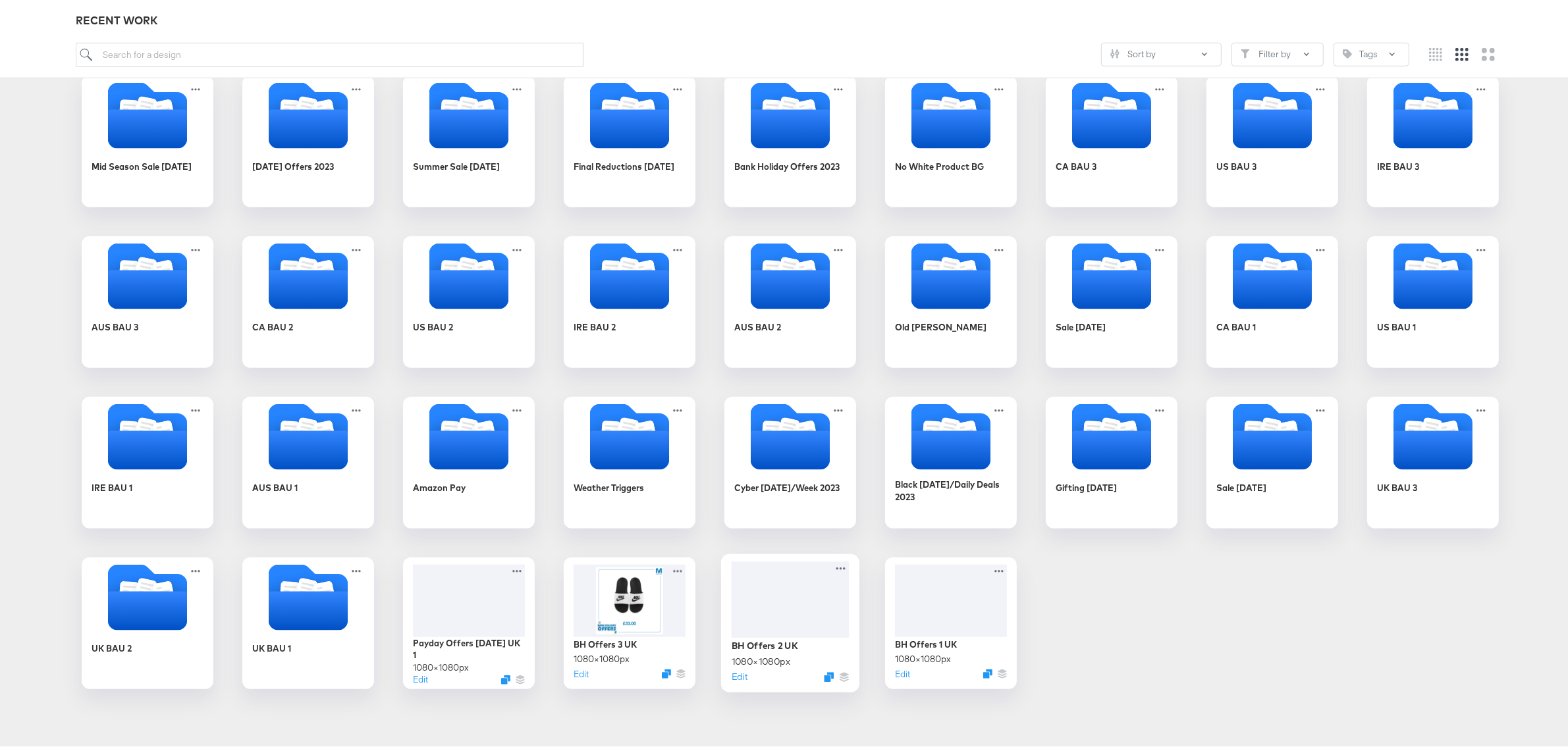
click at [772, 585] on div at bounding box center [790, 596] width 118 height 77
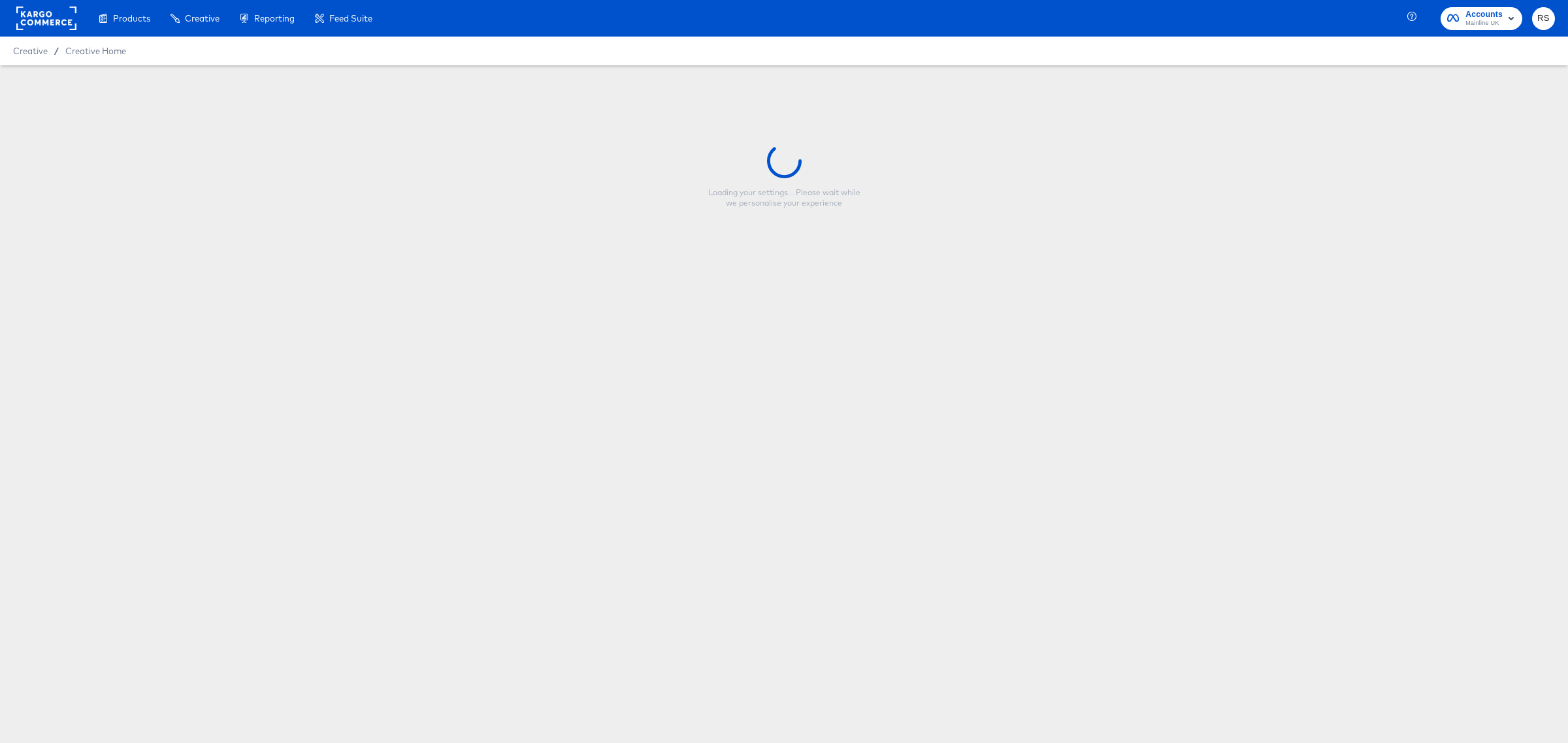
type input "BH Offers 2 UK"
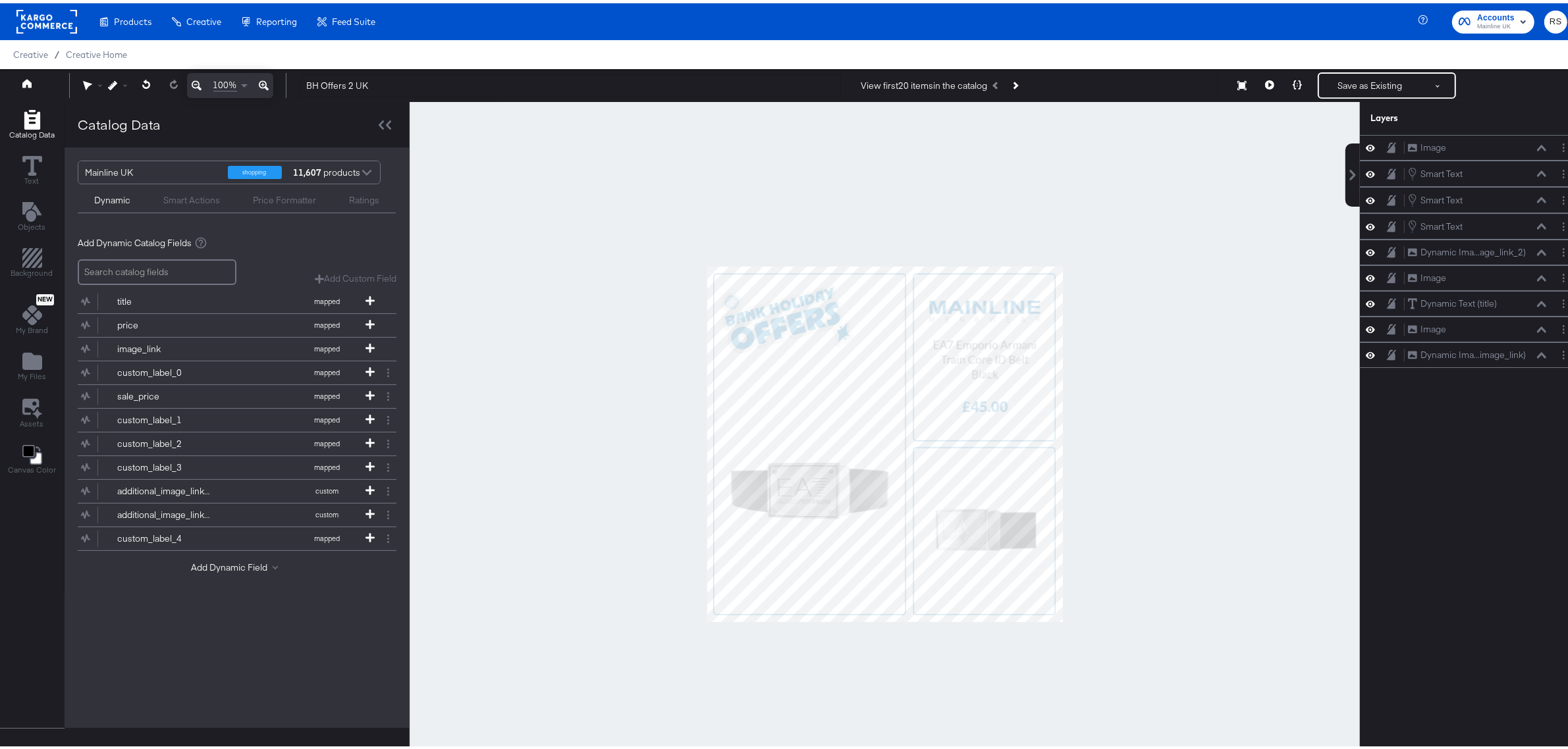
click at [1206, 527] on div at bounding box center [884, 441] width 951 height 684
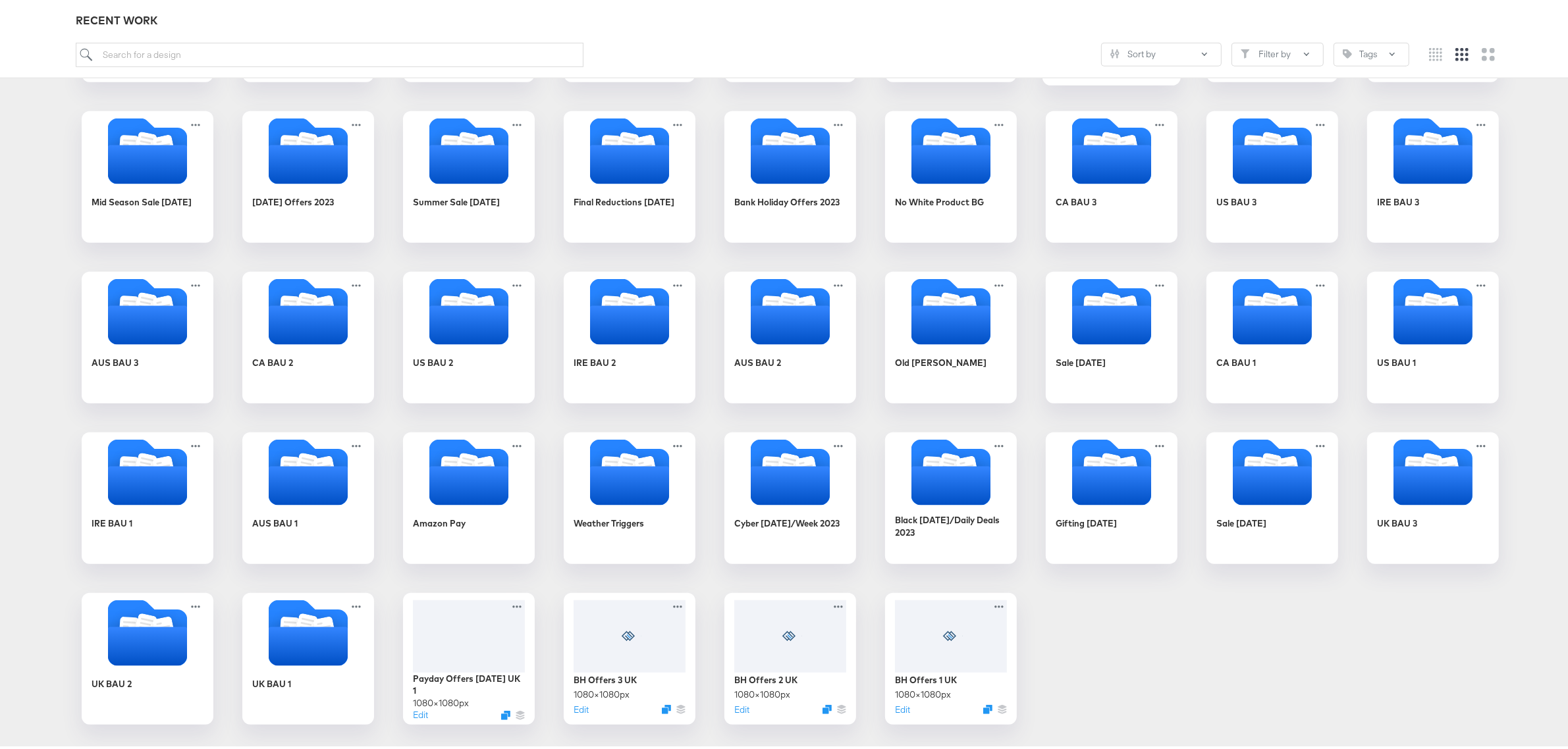
scroll to position [1022, 0]
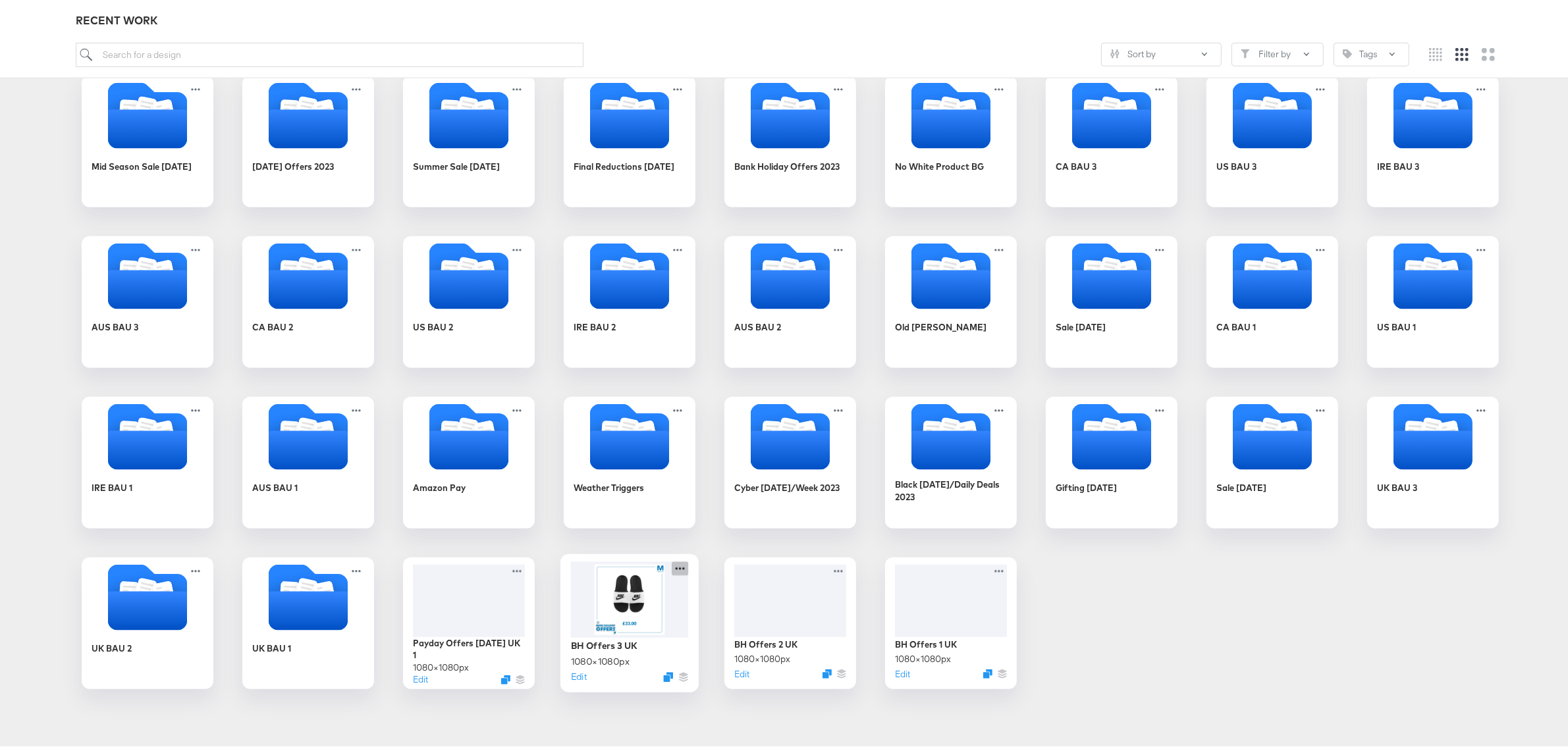
click at [672, 565] on icon at bounding box center [680, 565] width 16 height 14
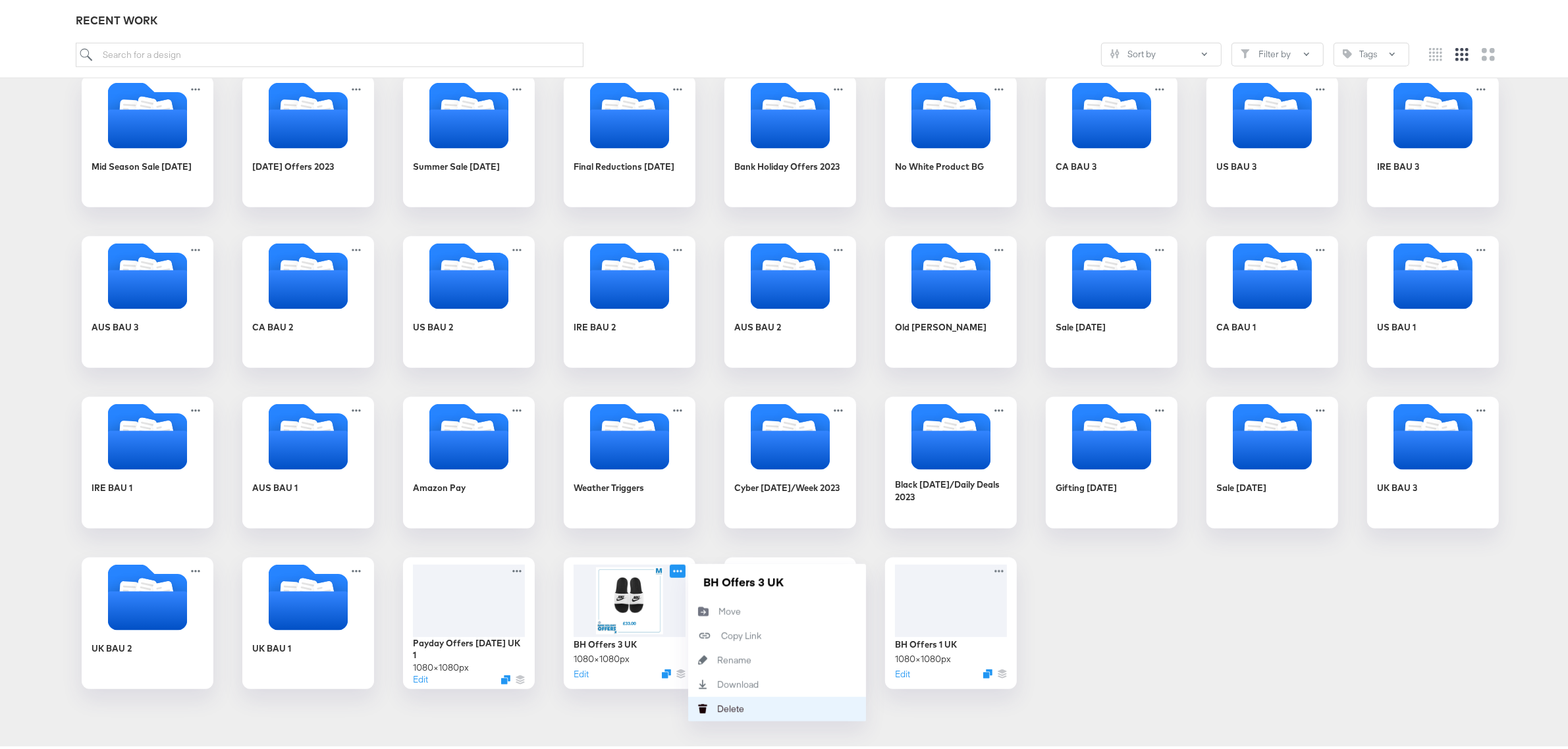
click at [739, 700] on button "Delete Delete" at bounding box center [777, 706] width 178 height 25
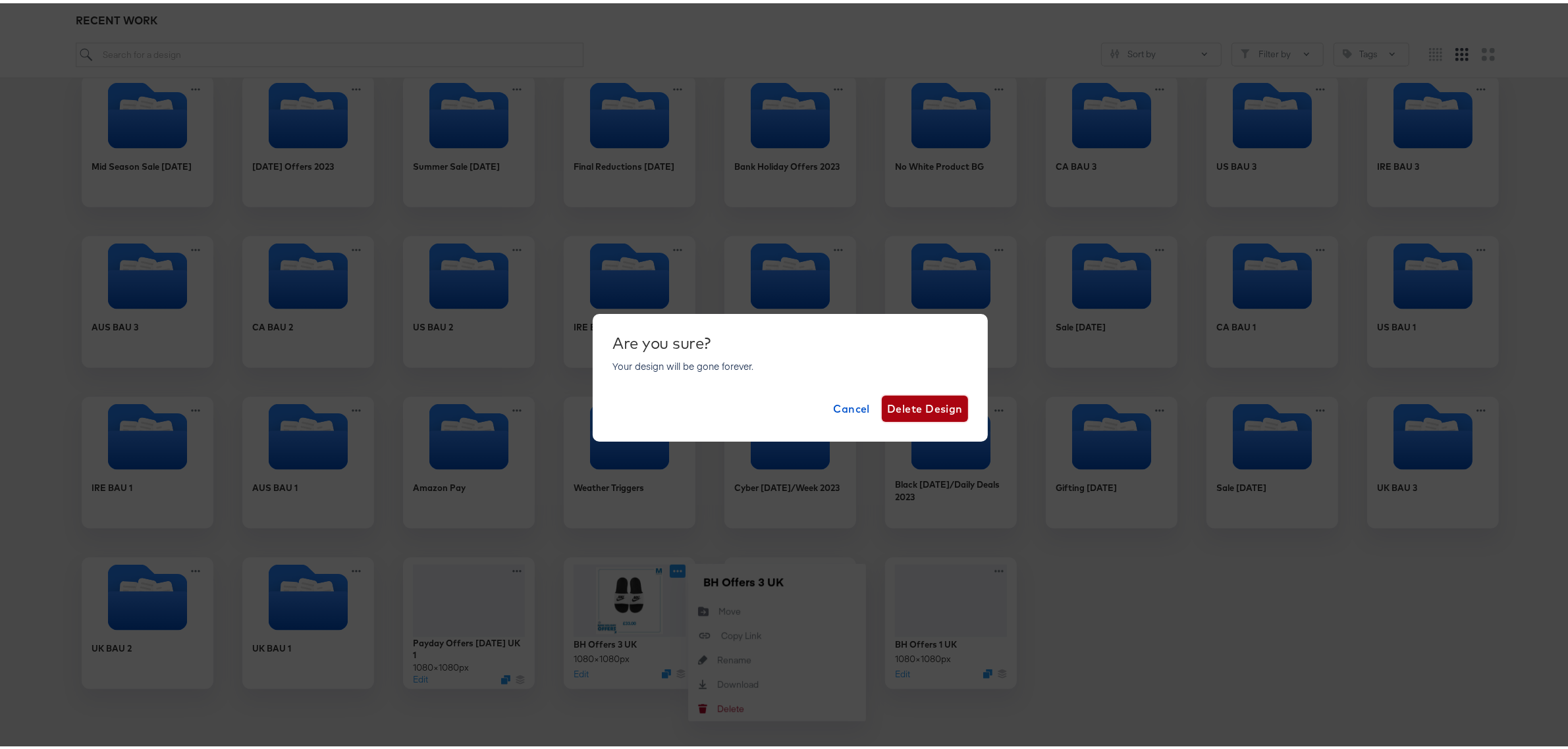
click at [926, 413] on span "Delete Design" at bounding box center [924, 406] width 76 height 19
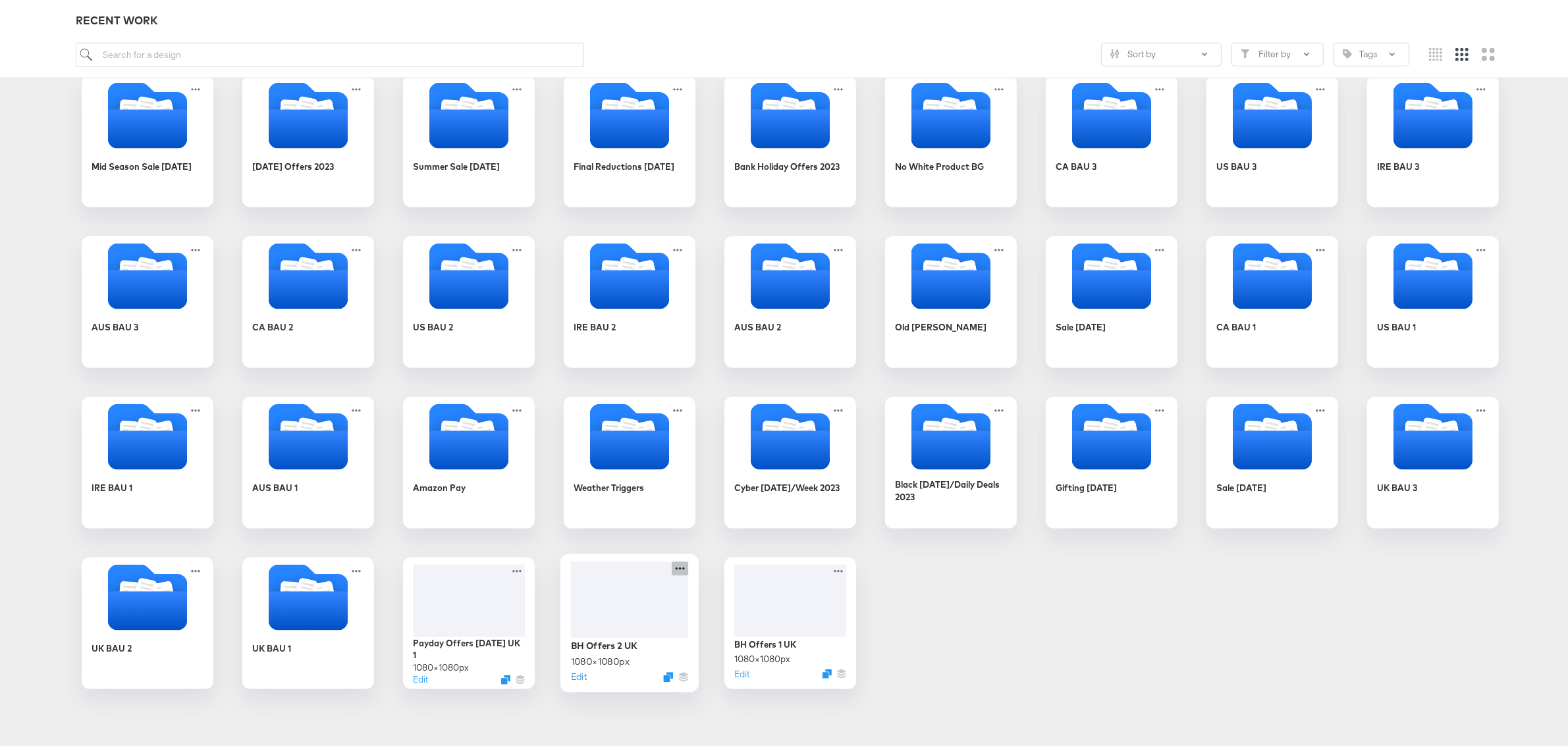
click at [673, 571] on icon at bounding box center [680, 565] width 16 height 14
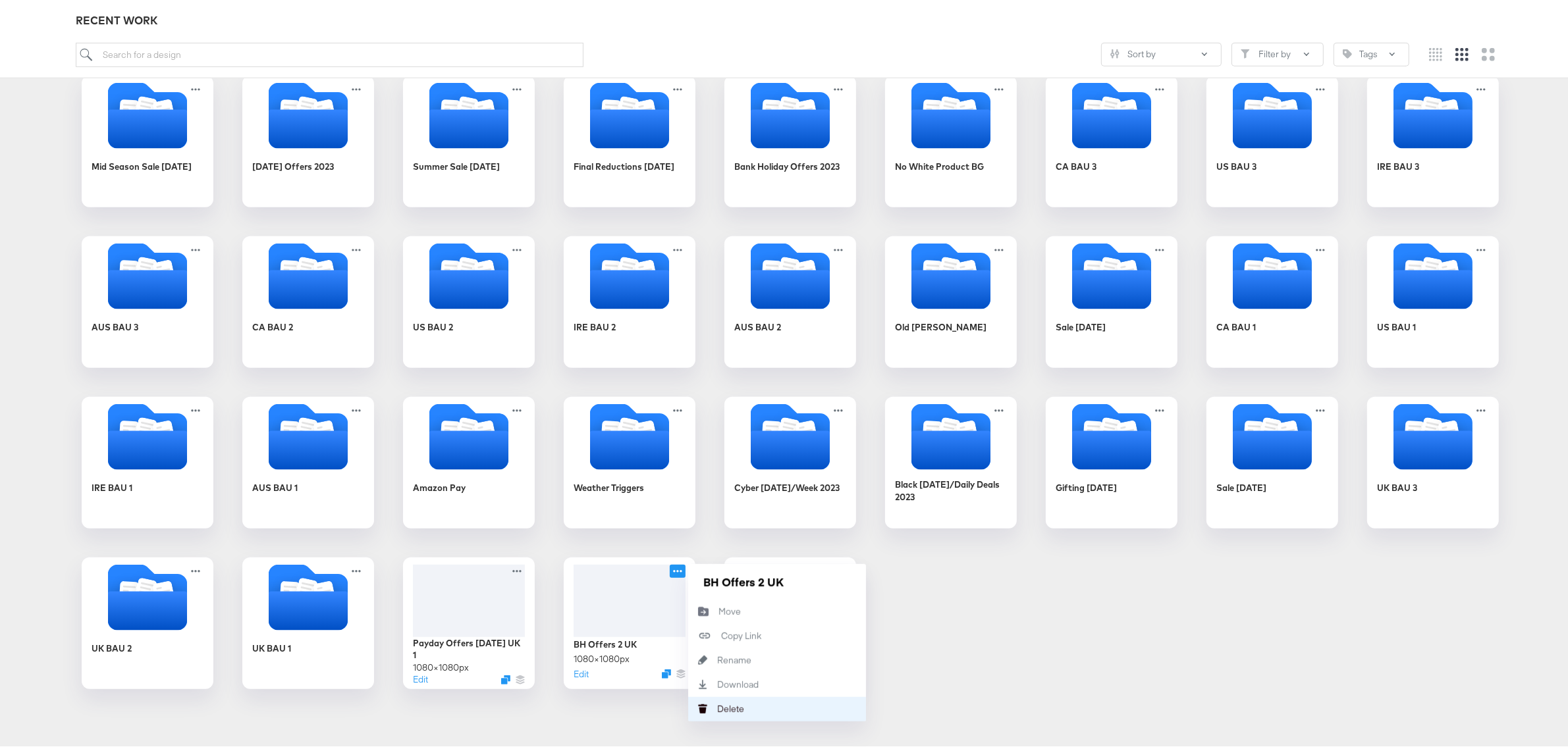
click at [767, 712] on button "Delete Delete" at bounding box center [777, 706] width 178 height 25
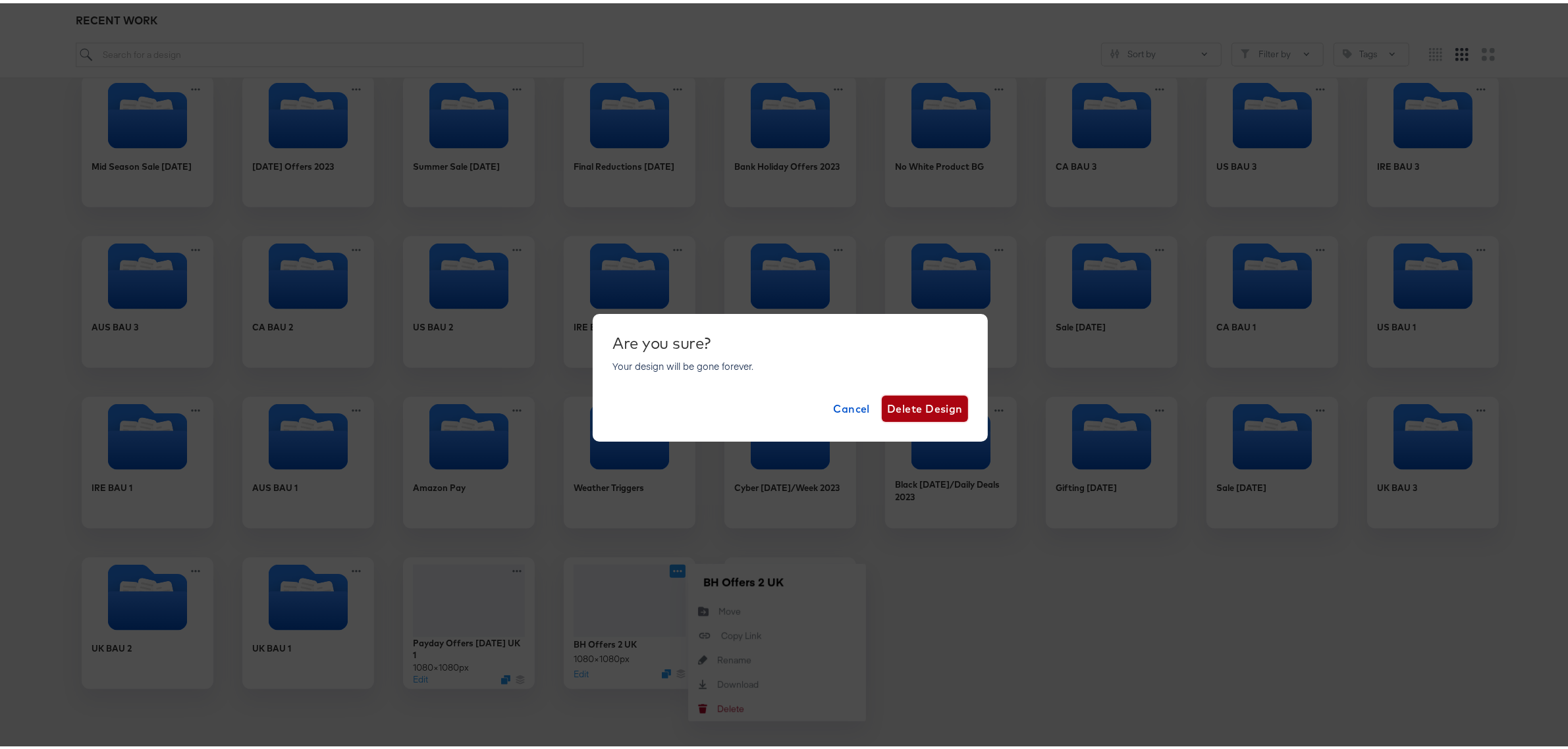
click at [932, 406] on span "Delete Design" at bounding box center [924, 406] width 76 height 19
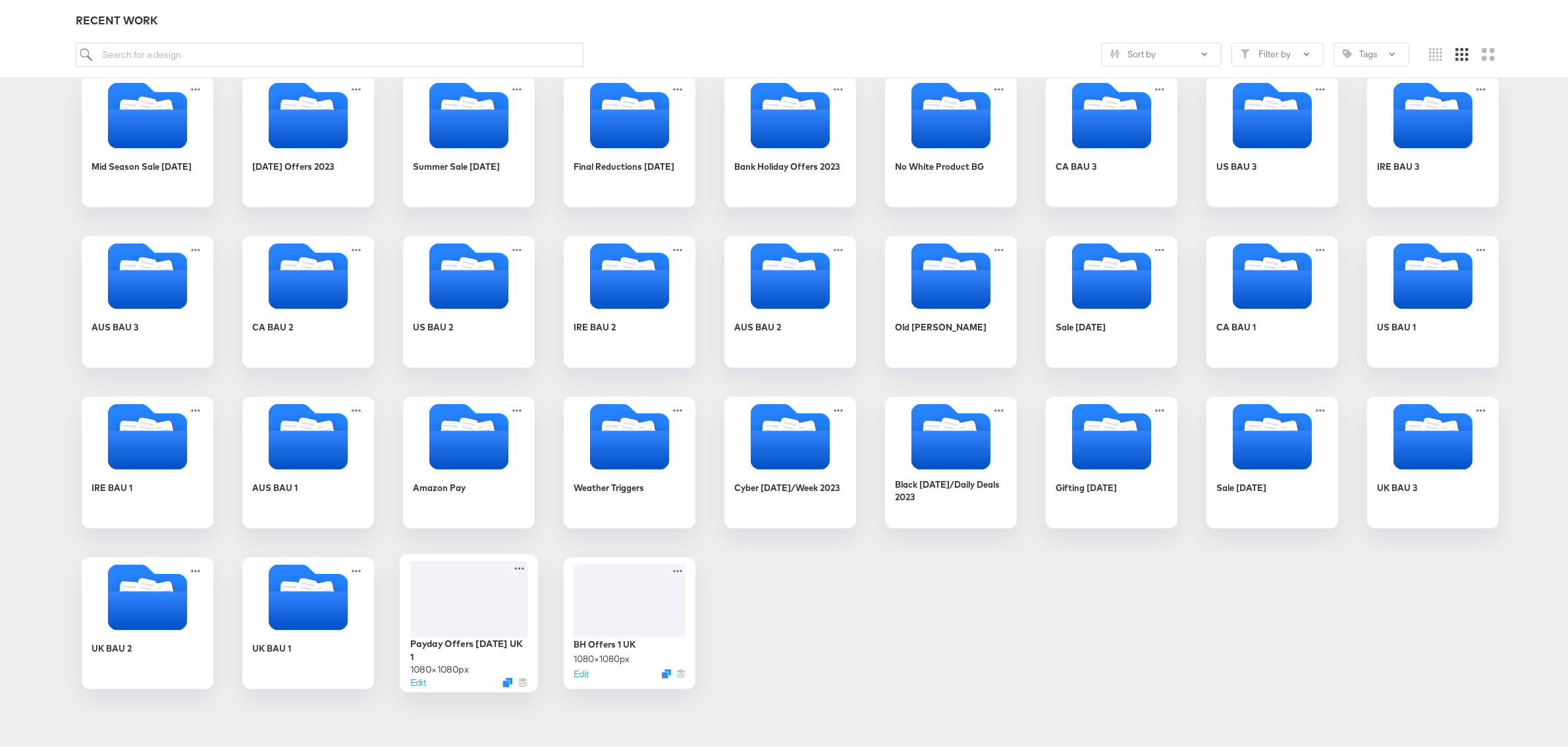
click at [455, 579] on div at bounding box center [469, 596] width 118 height 77
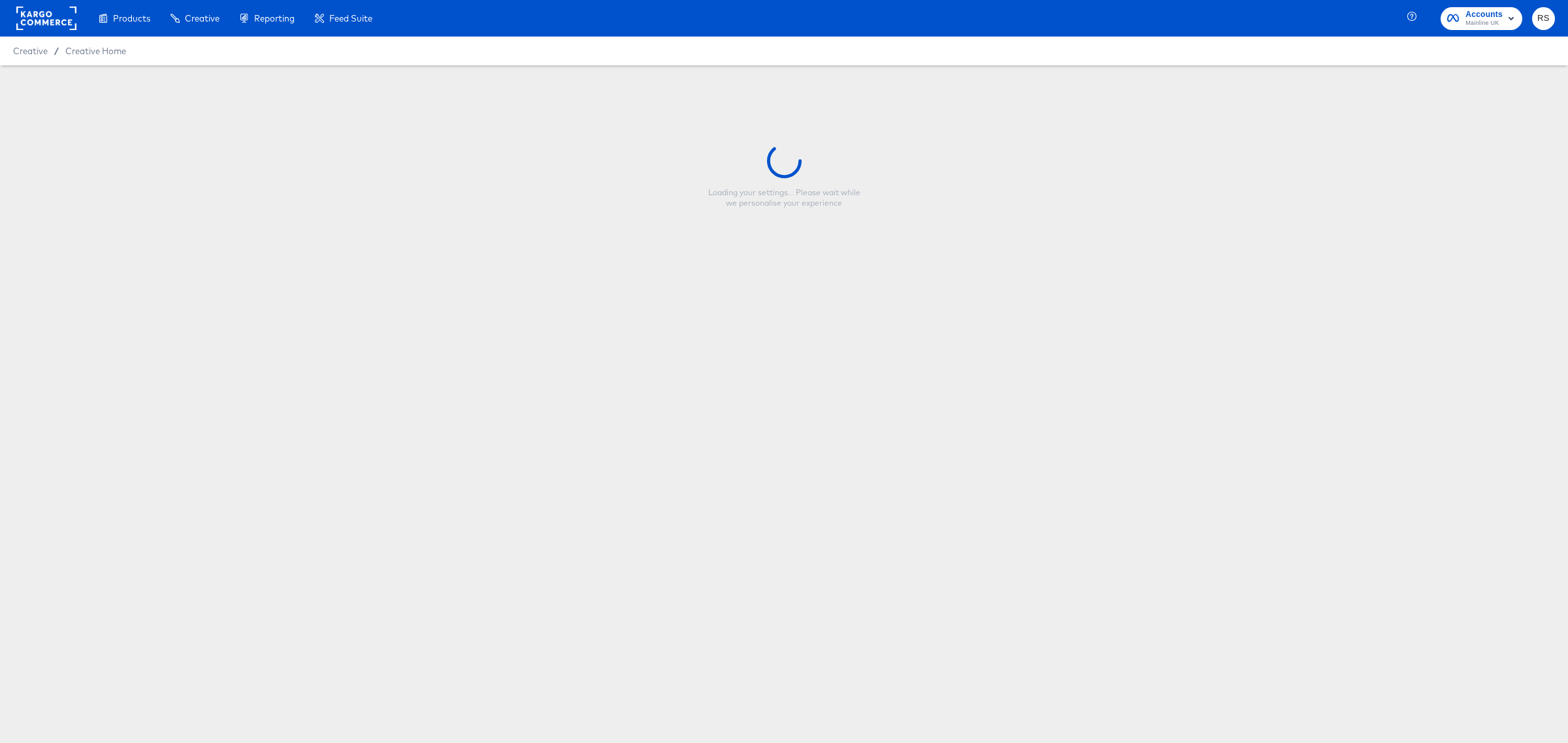
type input "Payday Offers Aug 25 UK 1"
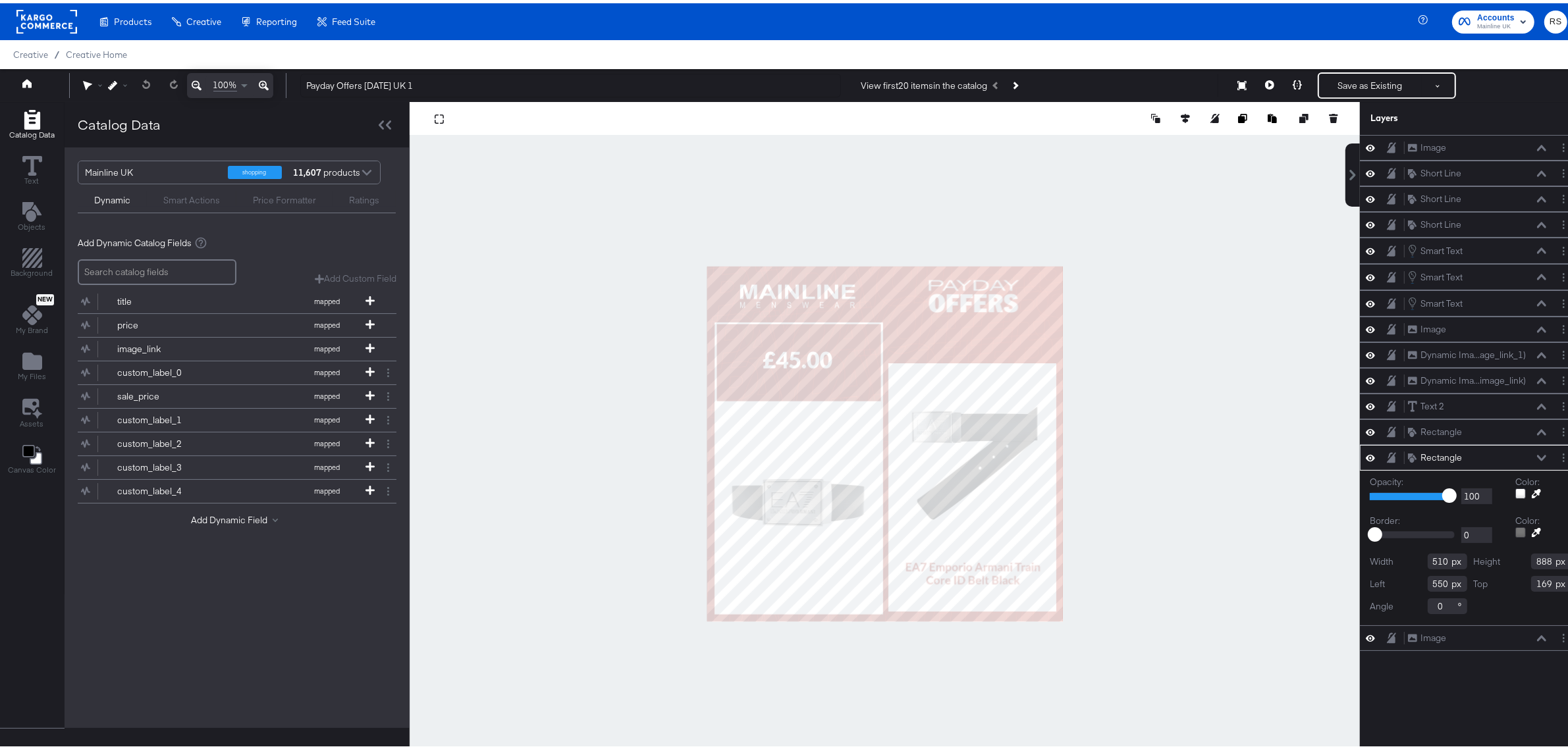
type input "294"
type input "754"
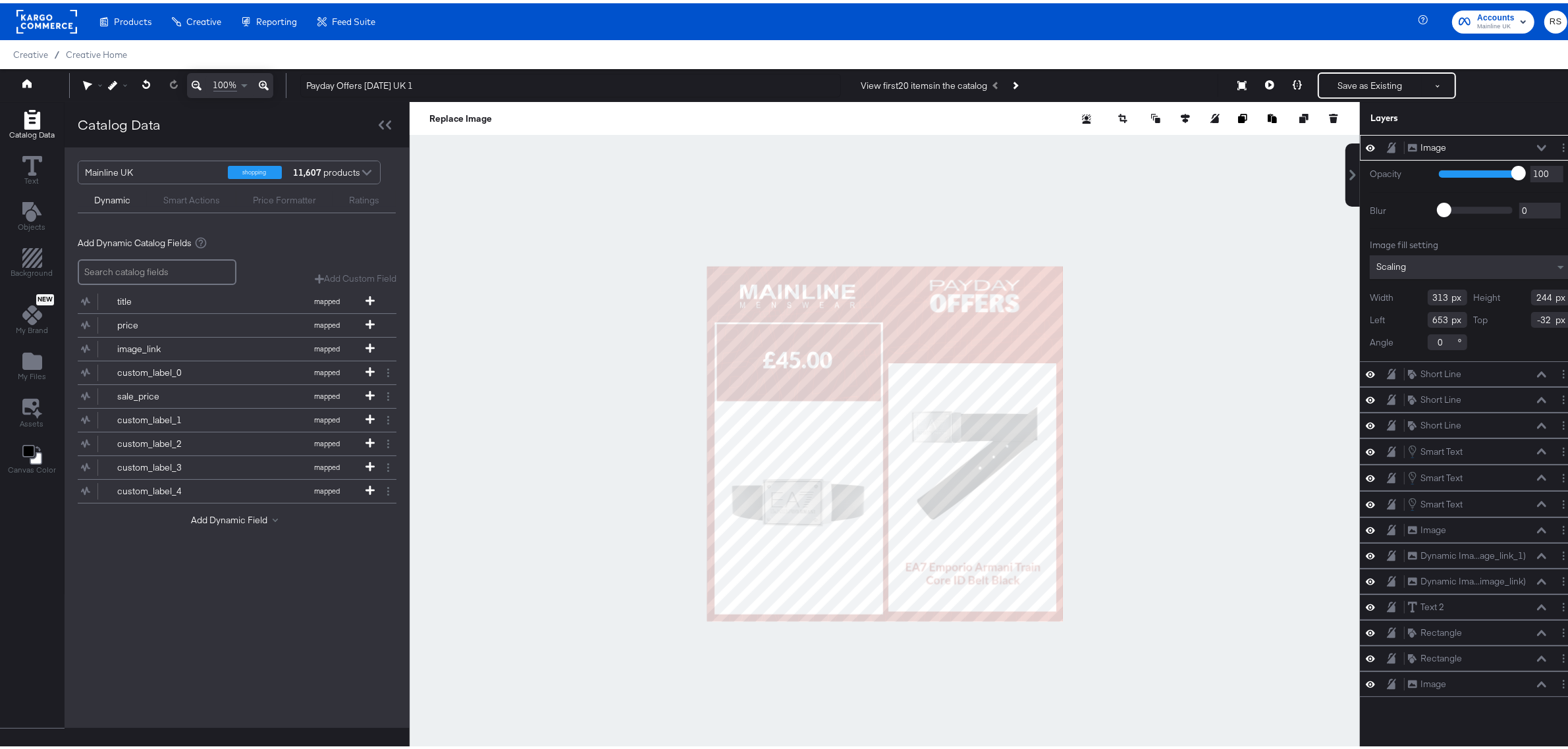
type input "657"
type input "420"
type input "326"
type input "599"
type input "-20"
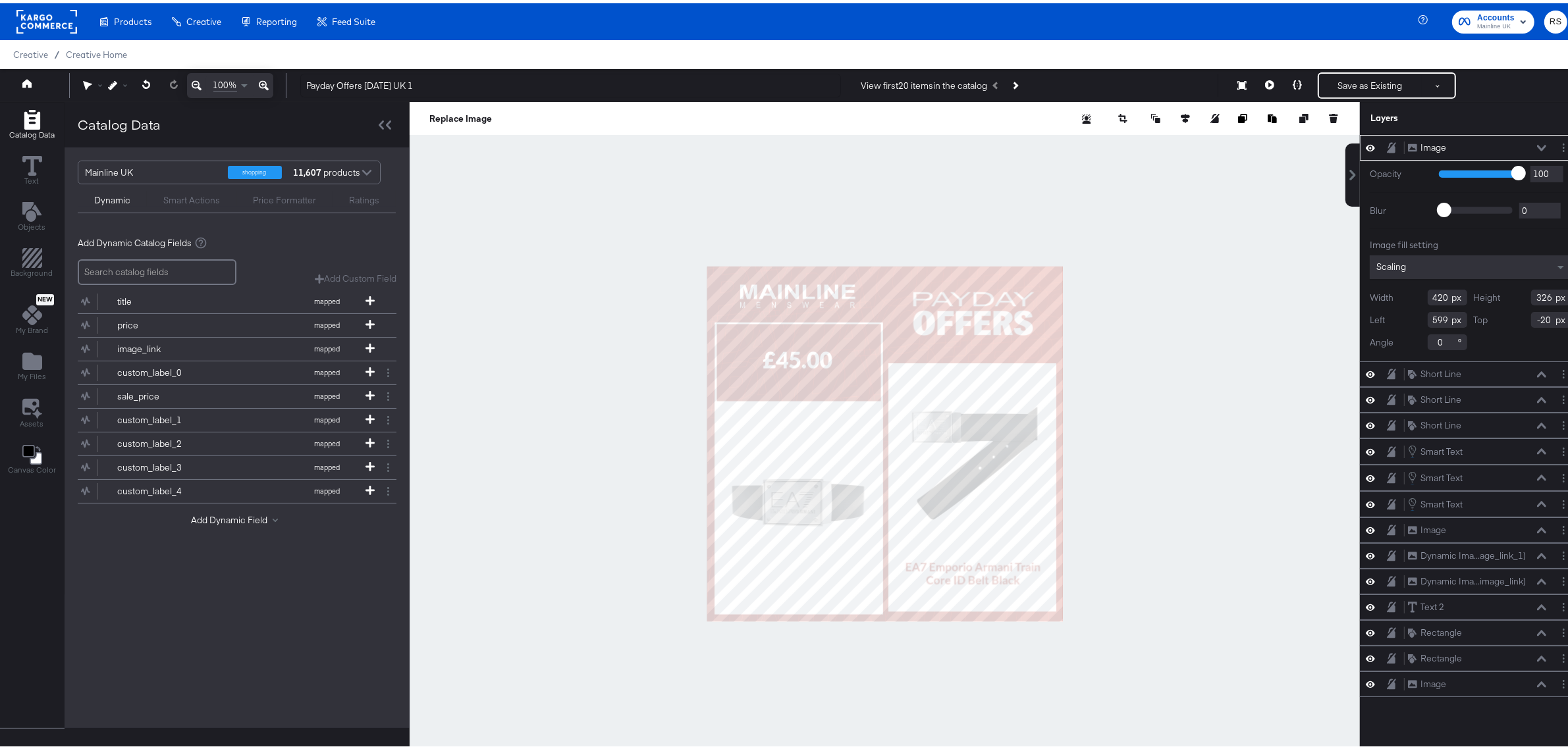
click at [1166, 334] on div at bounding box center [884, 441] width 951 height 684
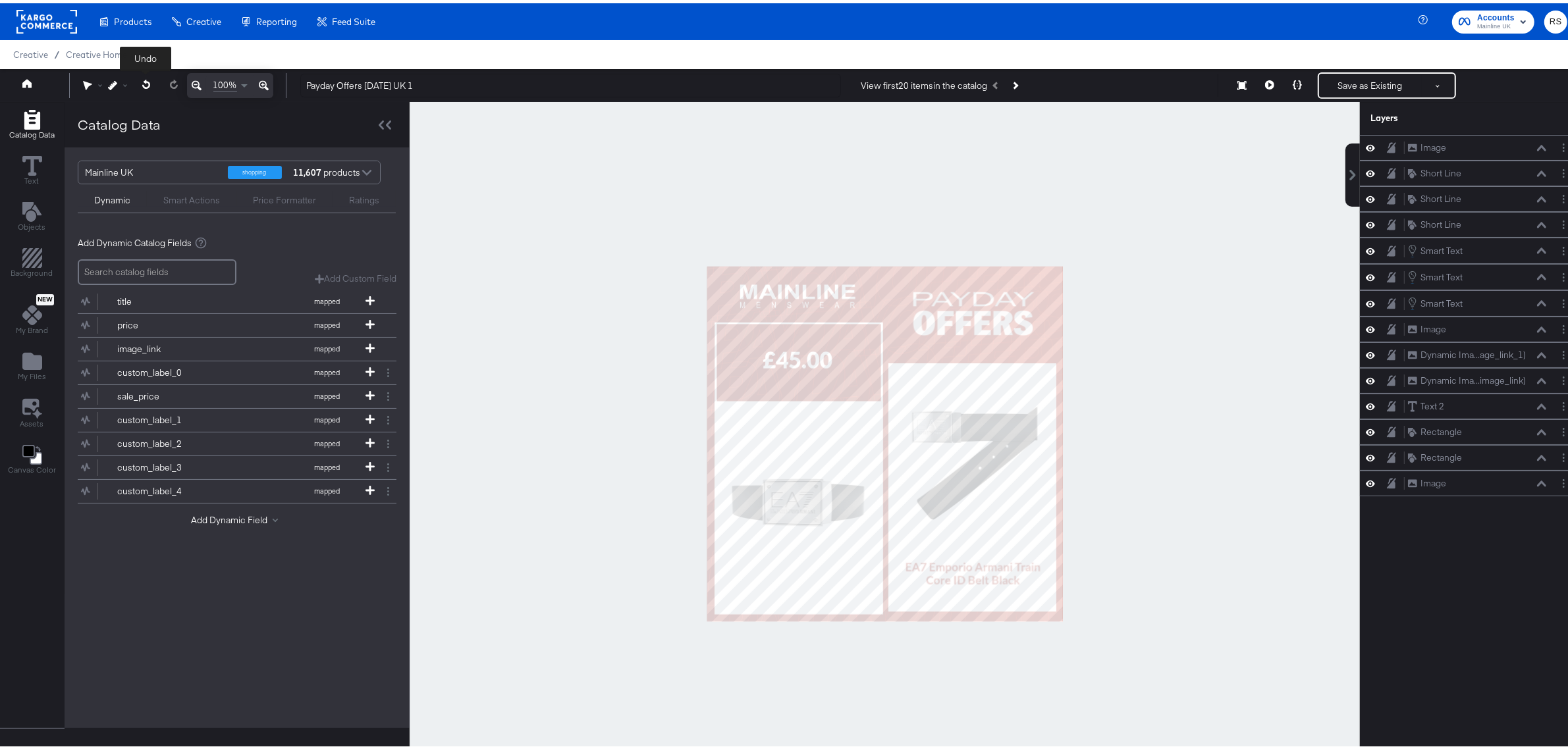
click at [139, 84] on button at bounding box center [147, 82] width 27 height 24
click at [139, 84] on span at bounding box center [147, 82] width 27 height 25
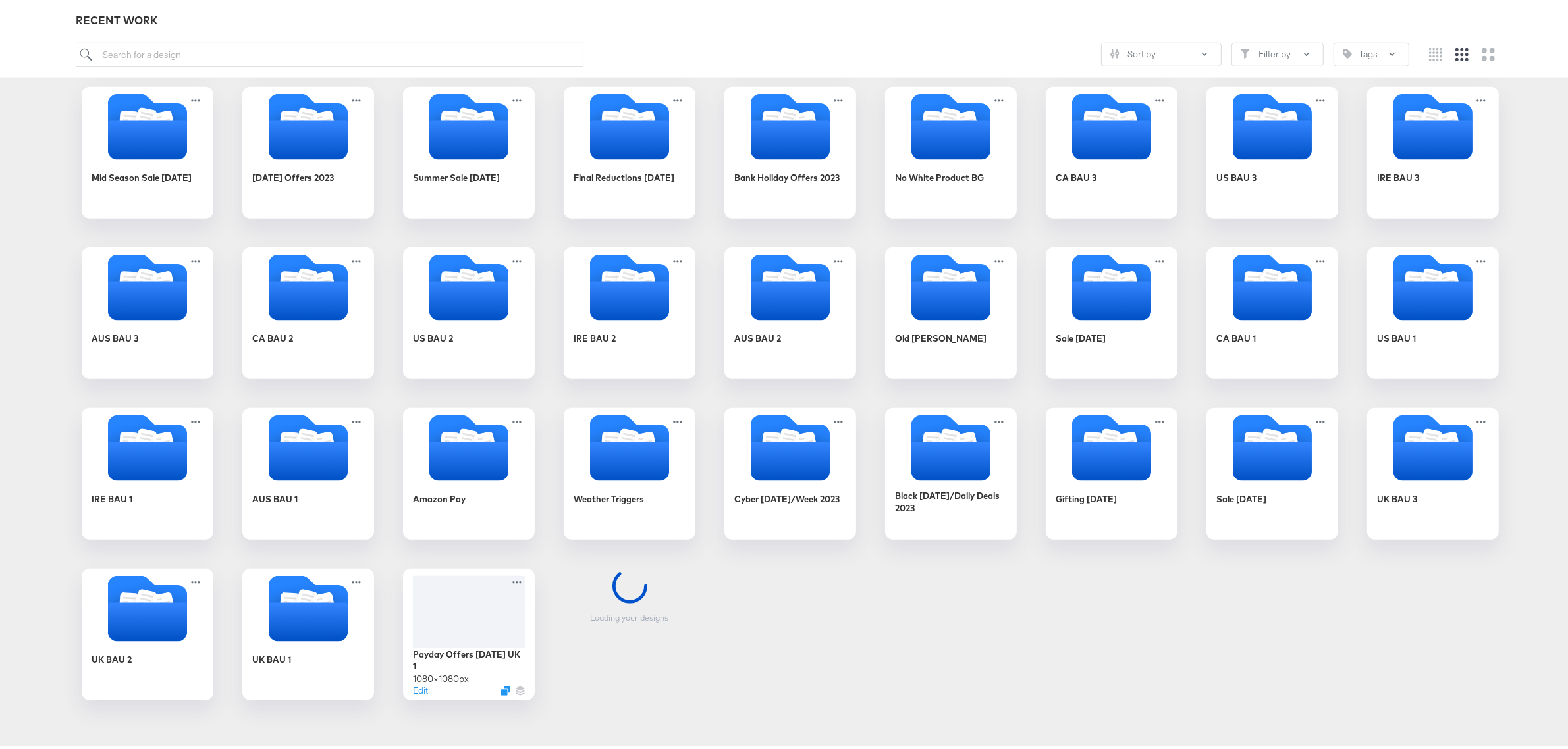
scroll to position [1022, 0]
